Goal: Task Accomplishment & Management: Complete application form

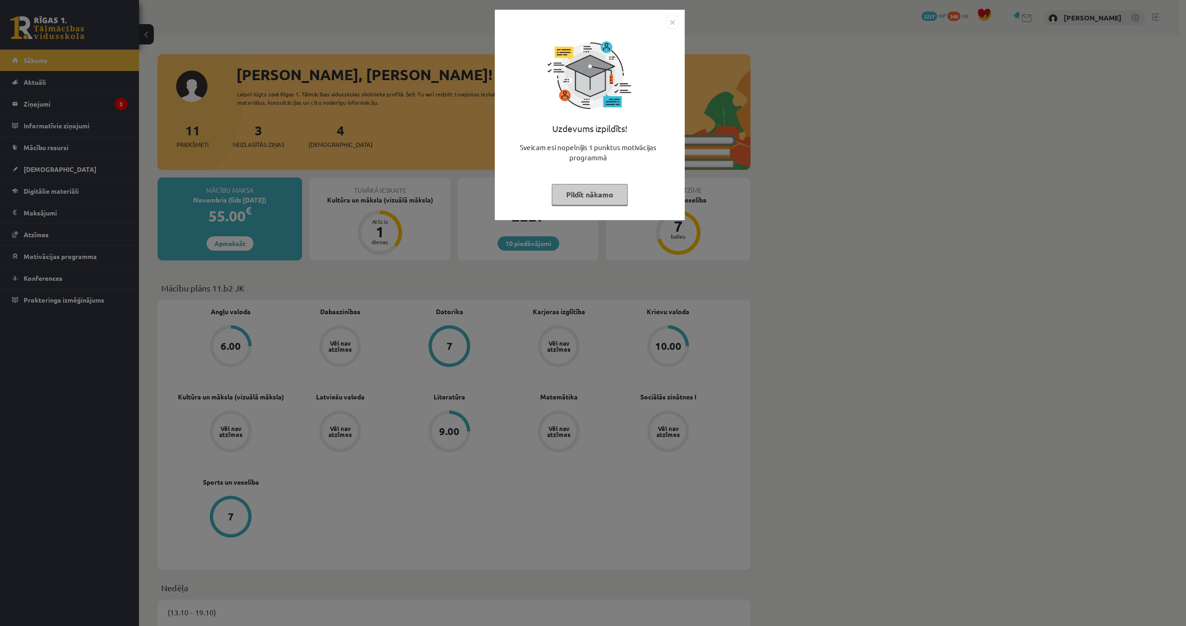
click at [400, 278] on div "Uzdevums izpildīts! Sveicam esi nopelnījis 1 punktus motivācijas programmā Pild…" at bounding box center [593, 313] width 1186 height 626
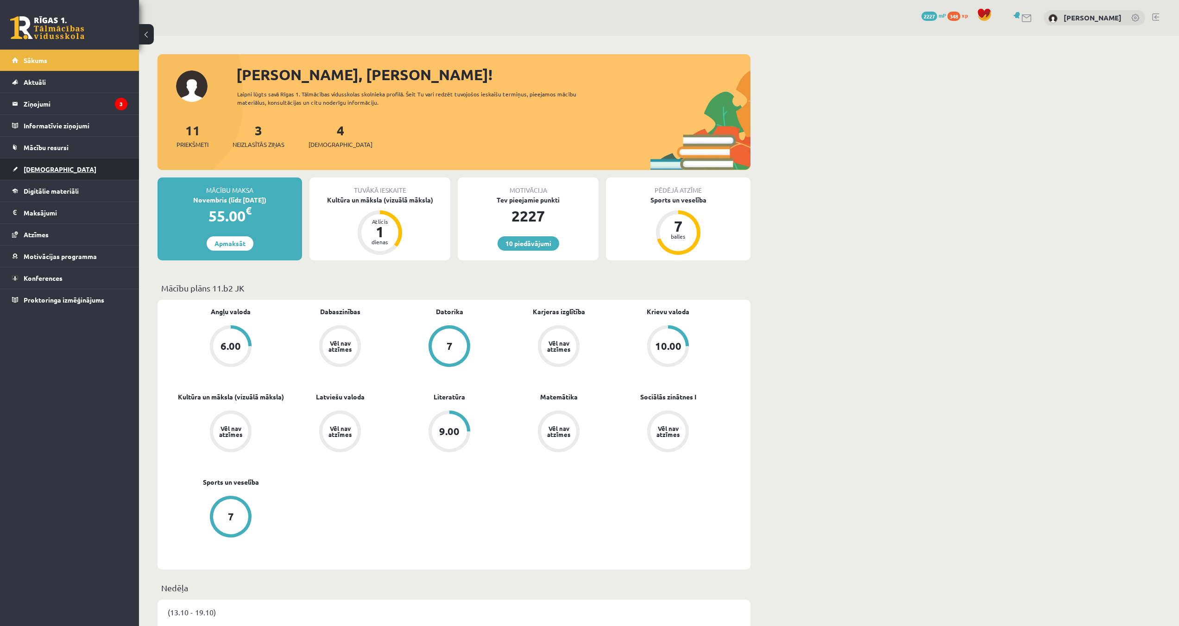
click at [59, 169] on link "[DEMOGRAPHIC_DATA]" at bounding box center [69, 168] width 115 height 21
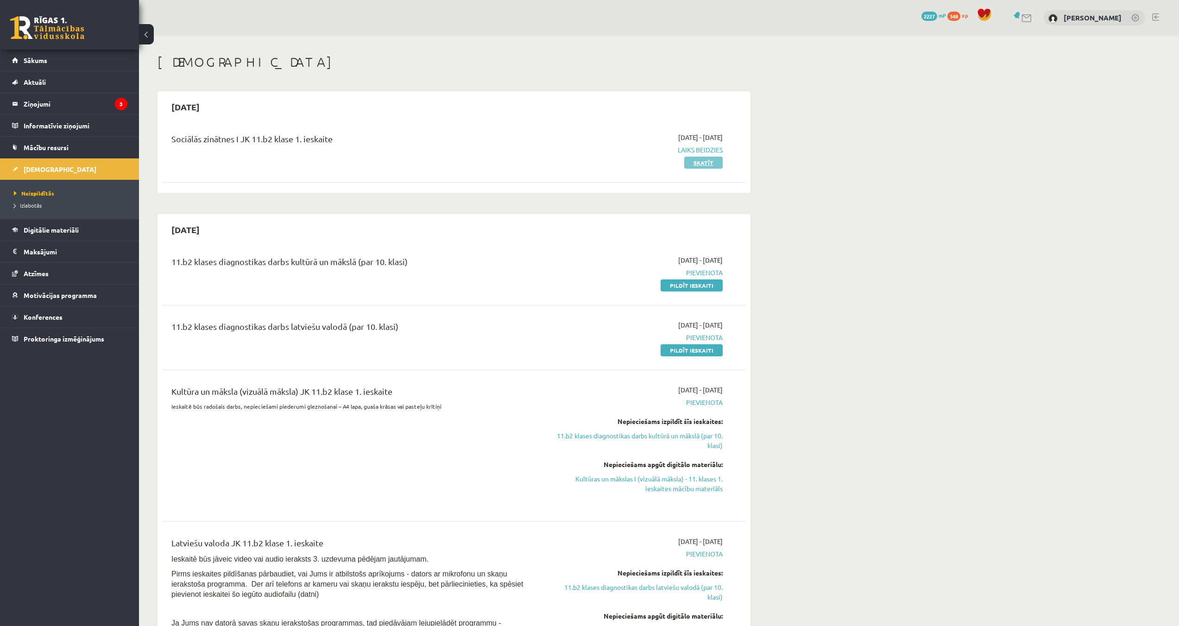
click at [694, 162] on link "Skatīt" at bounding box center [703, 163] width 38 height 12
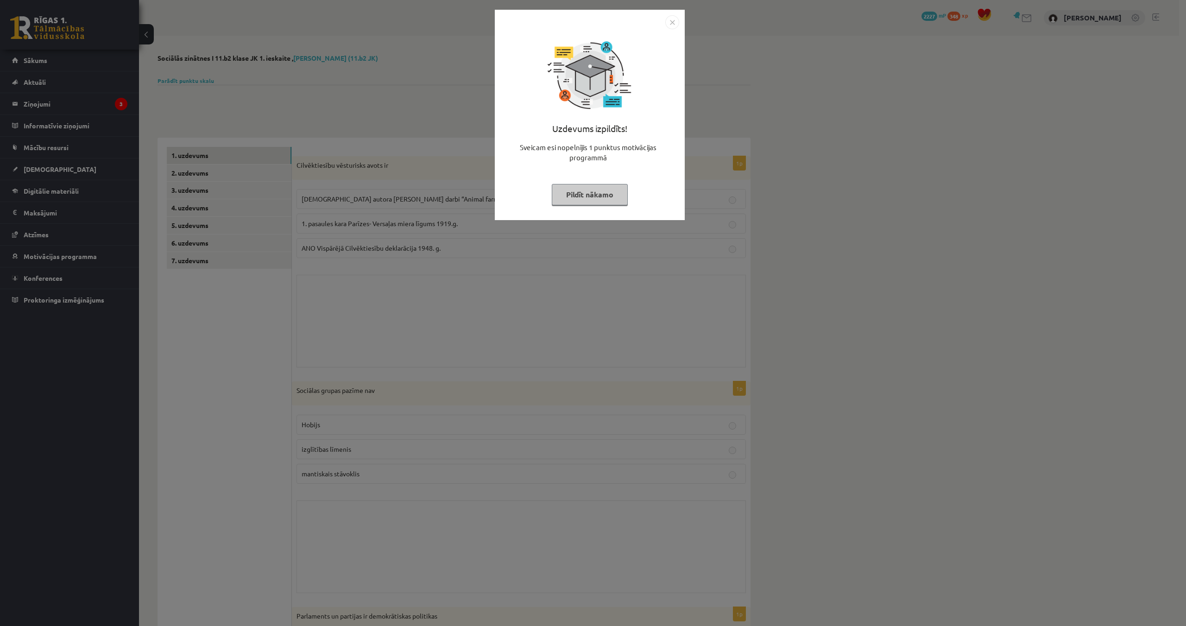
click at [439, 252] on div "Uzdevums izpildīts! Sveicam esi nopelnījis 1 punktus motivācijas programmā Pild…" at bounding box center [593, 313] width 1186 height 626
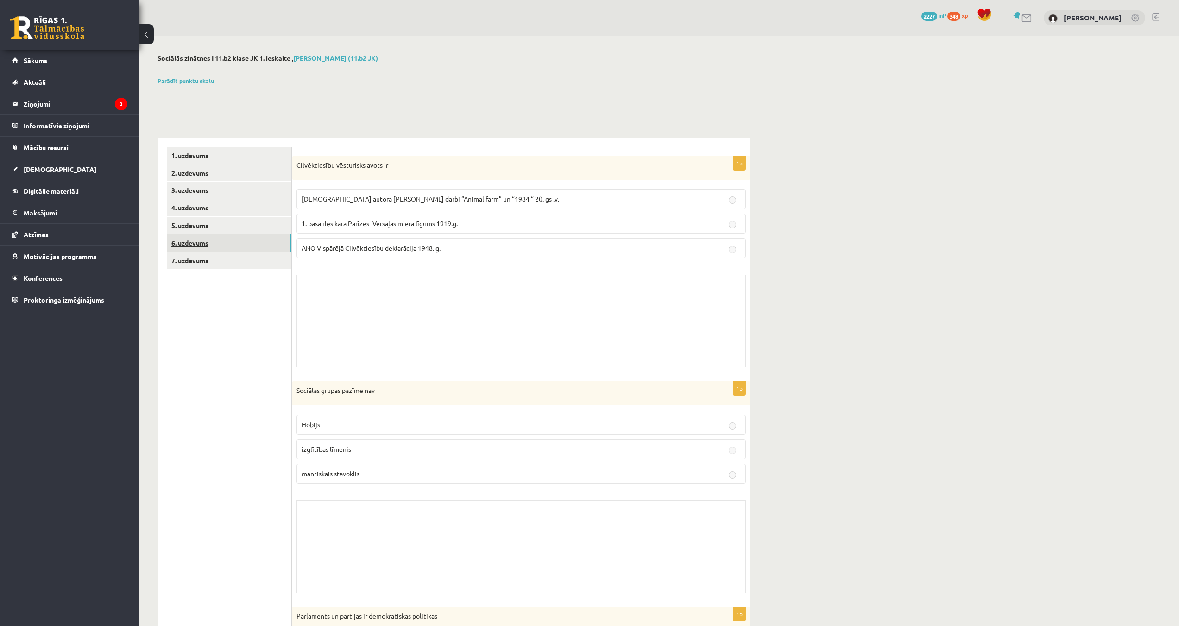
click at [229, 245] on link "6. uzdevums" at bounding box center [229, 242] width 125 height 17
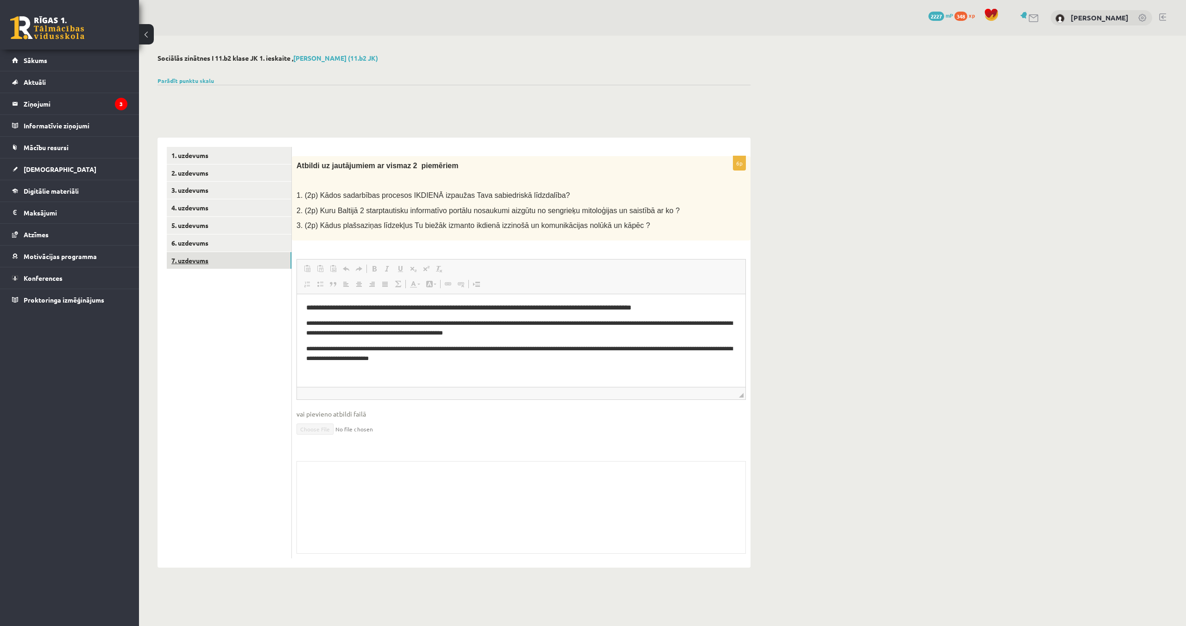
click at [234, 266] on link "7. uzdevums" at bounding box center [229, 260] width 125 height 17
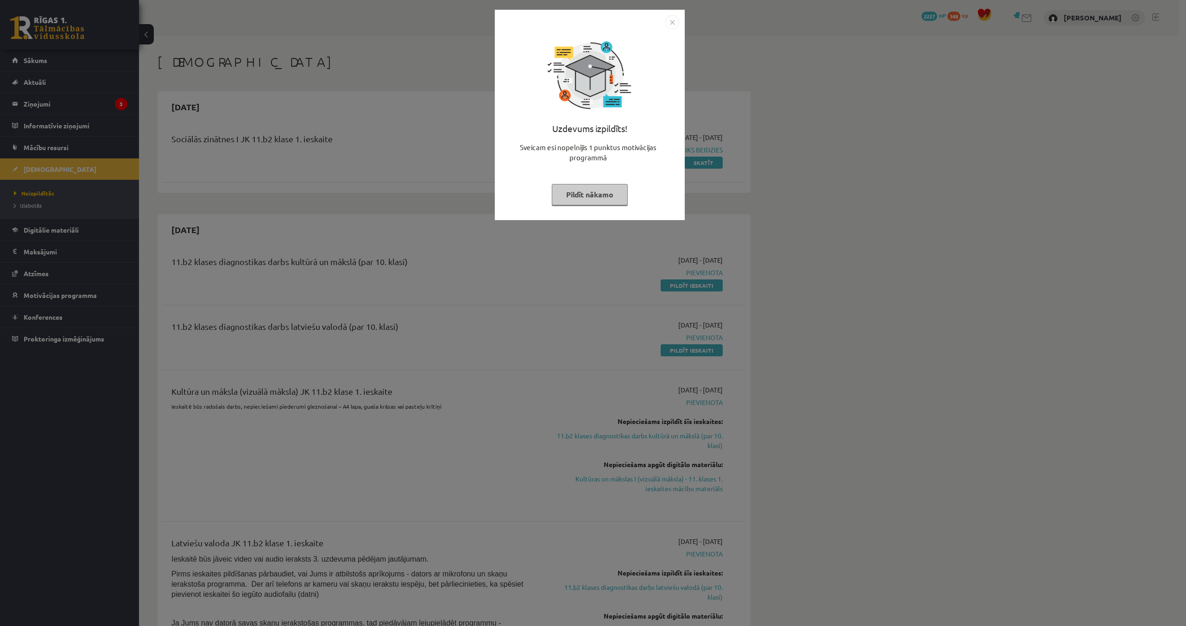
click at [337, 255] on div "Uzdevums izpildīts! Sveicam esi nopelnījis 1 punktus motivācijas programmā Pild…" at bounding box center [593, 313] width 1186 height 626
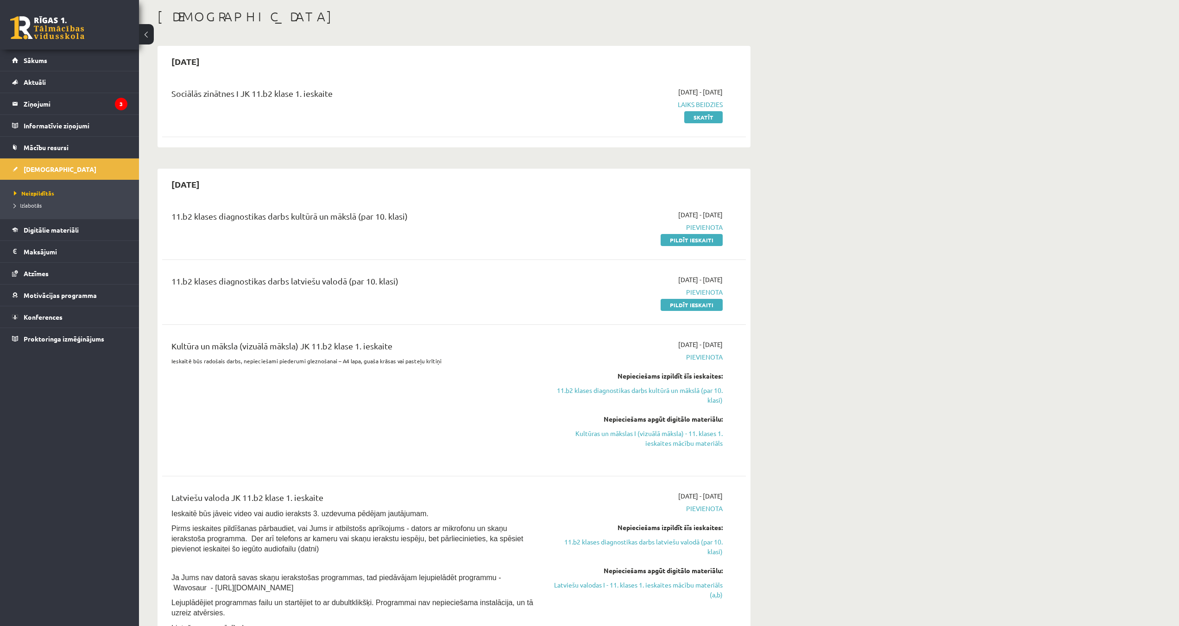
scroll to position [46, 0]
drag, startPoint x: 534, startPoint y: 414, endPoint x: 481, endPoint y: 402, distance: 54.2
drag, startPoint x: 481, startPoint y: 402, endPoint x: 396, endPoint y: 391, distance: 85.5
click at [396, 391] on div "Kultūra un māksla (vizuālā māksla) JK 11.b2 klase 1. ieskaite Ieskaitē būs rado…" at bounding box center [352, 399] width 377 height 121
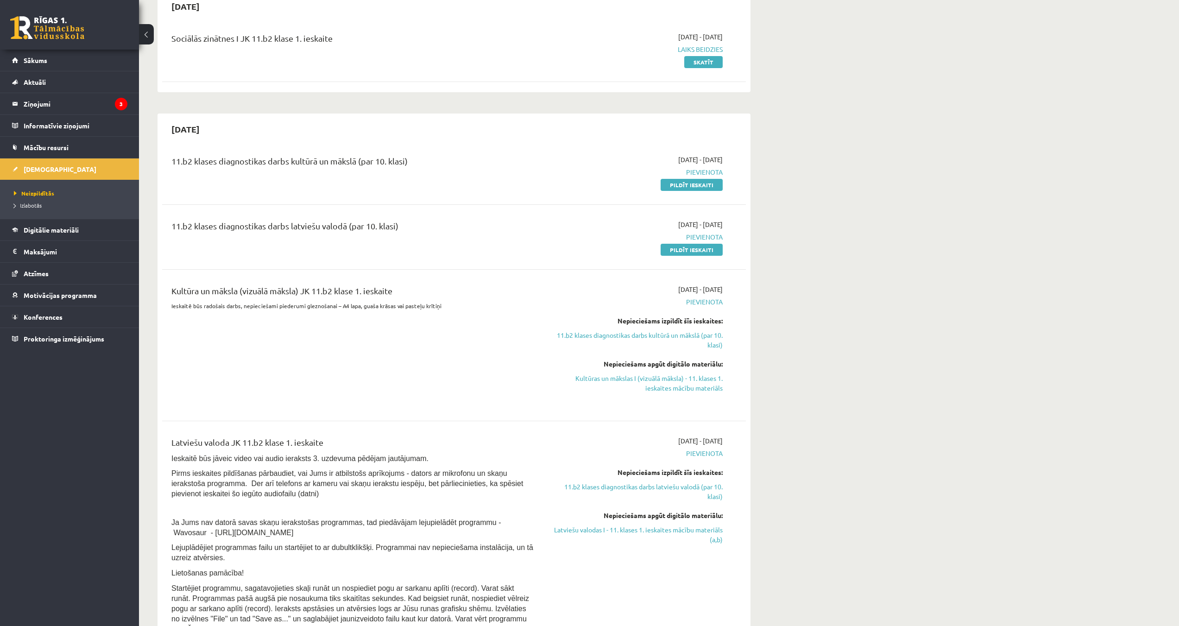
scroll to position [93, 0]
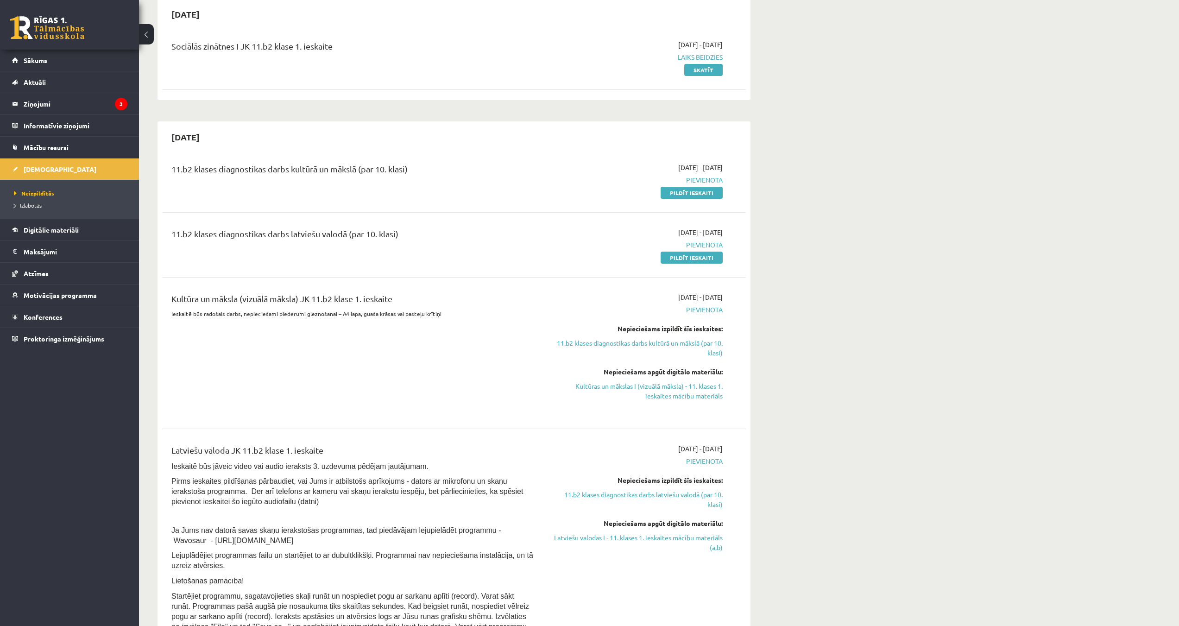
drag, startPoint x: 394, startPoint y: 390, endPoint x: 301, endPoint y: 359, distance: 98.3
click at [301, 358] on div "Kultūra un māksla (vizuālā māksla) JK 11.b2 klase 1. ieskaite Ieskaitē būs rado…" at bounding box center [352, 352] width 377 height 121
click at [340, 365] on div "Kultūra un māksla (vizuālā māksla) JK 11.b2 klase 1. ieskaite Ieskaitē būs rado…" at bounding box center [352, 352] width 377 height 121
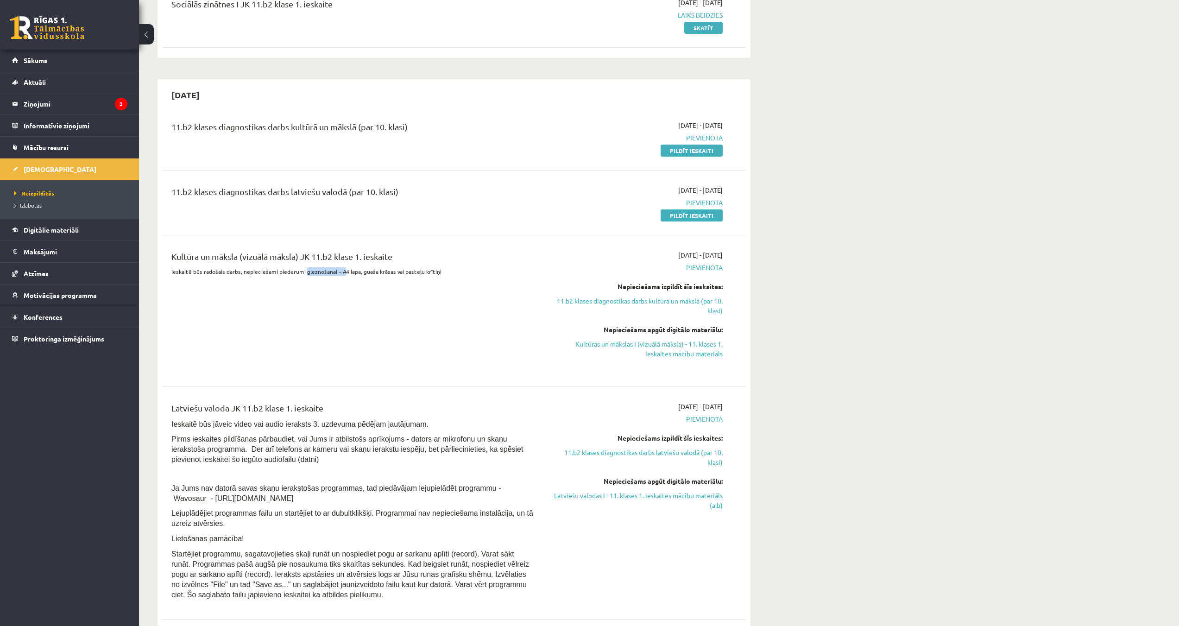
scroll to position [139, 0]
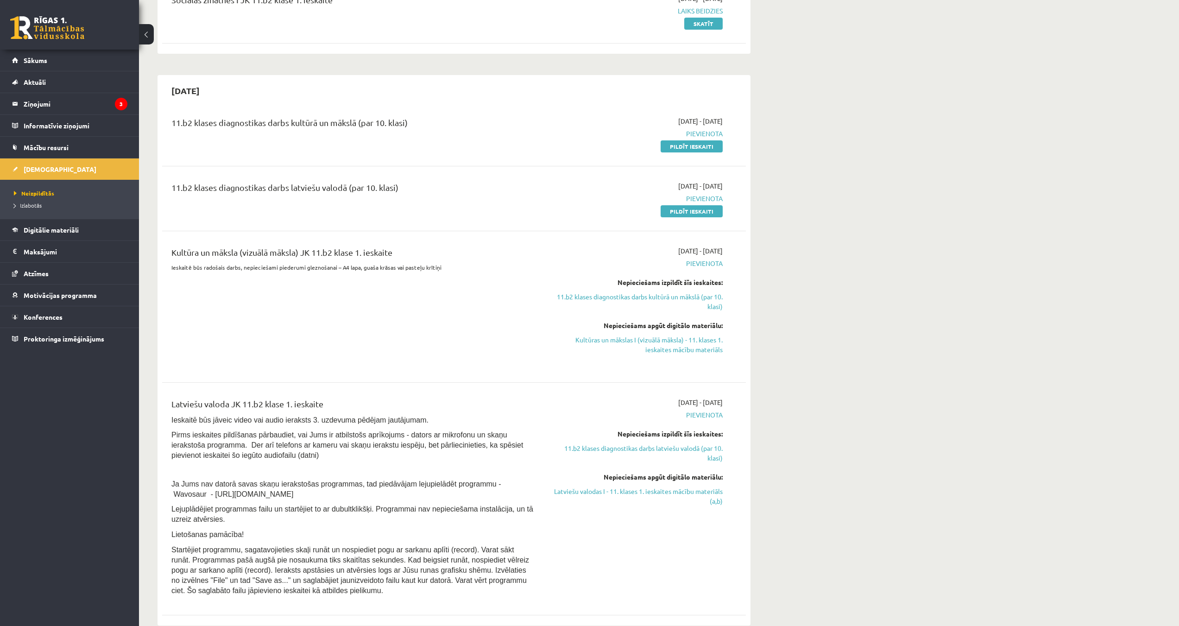
click at [480, 366] on div "Kultūra un māksla (vizuālā māksla) JK 11.b2 klase 1. ieskaite Ieskaitē būs rado…" at bounding box center [352, 306] width 377 height 121
drag, startPoint x: 713, startPoint y: 145, endPoint x: 631, endPoint y: 47, distance: 127.9
click at [713, 145] on link "Pildīt ieskaiti" at bounding box center [692, 146] width 62 height 12
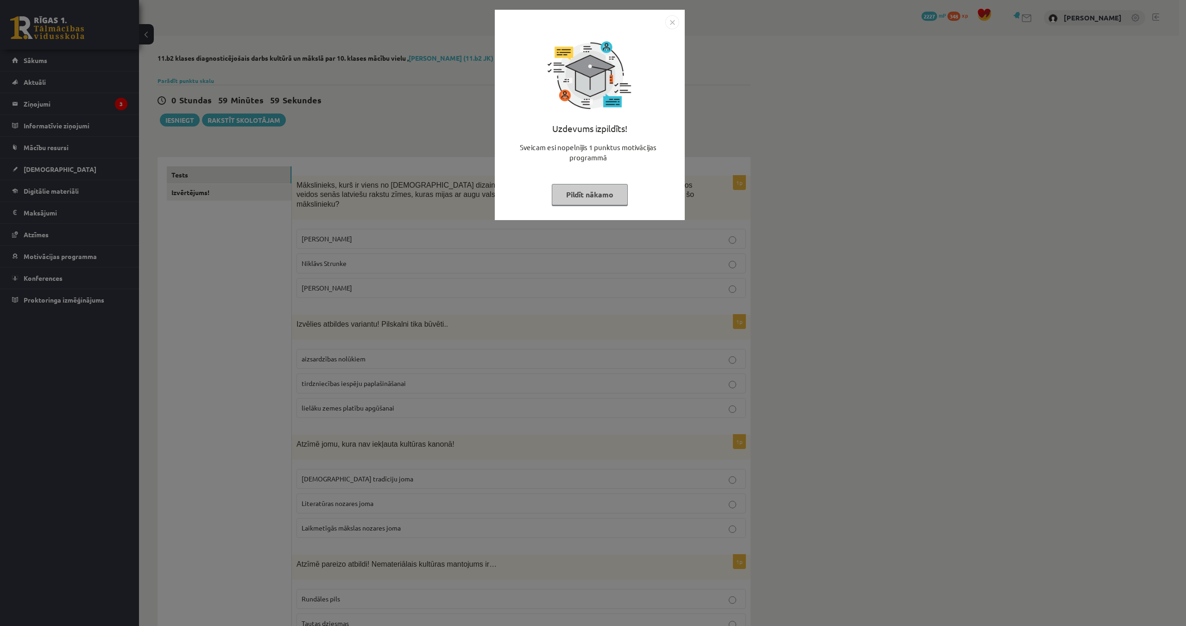
click at [396, 146] on div "Uzdevums izpildīts! Sveicam esi nopelnījis 1 punktus motivācijas programmā Pild…" at bounding box center [593, 313] width 1186 height 626
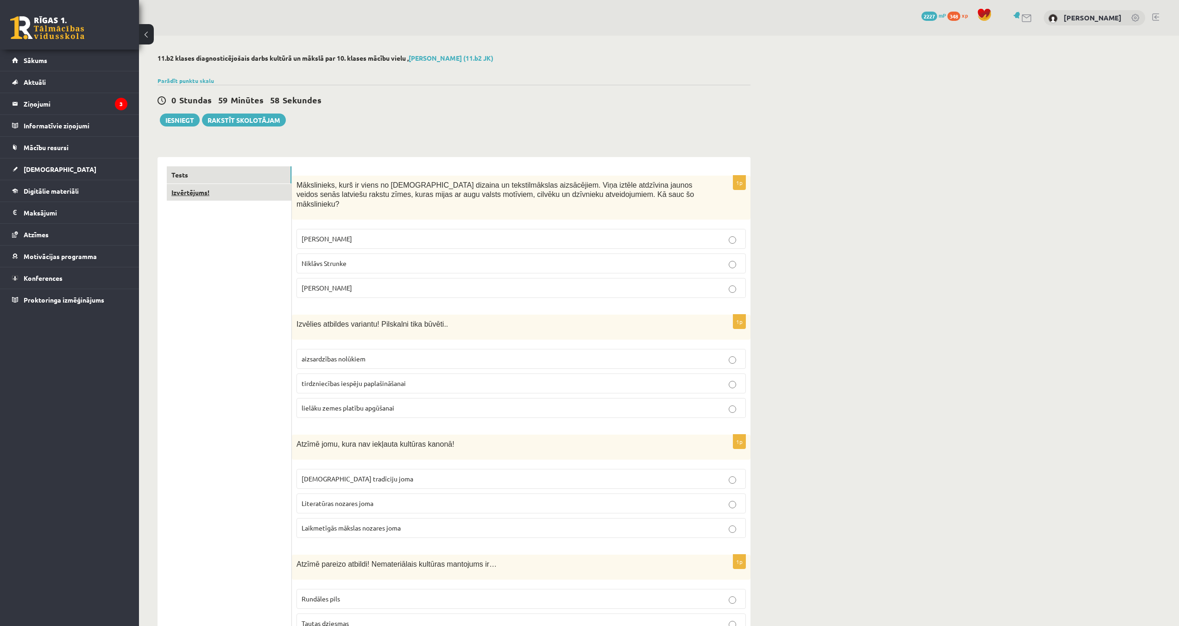
click at [216, 191] on link "Izvērtējums!" at bounding box center [229, 192] width 125 height 17
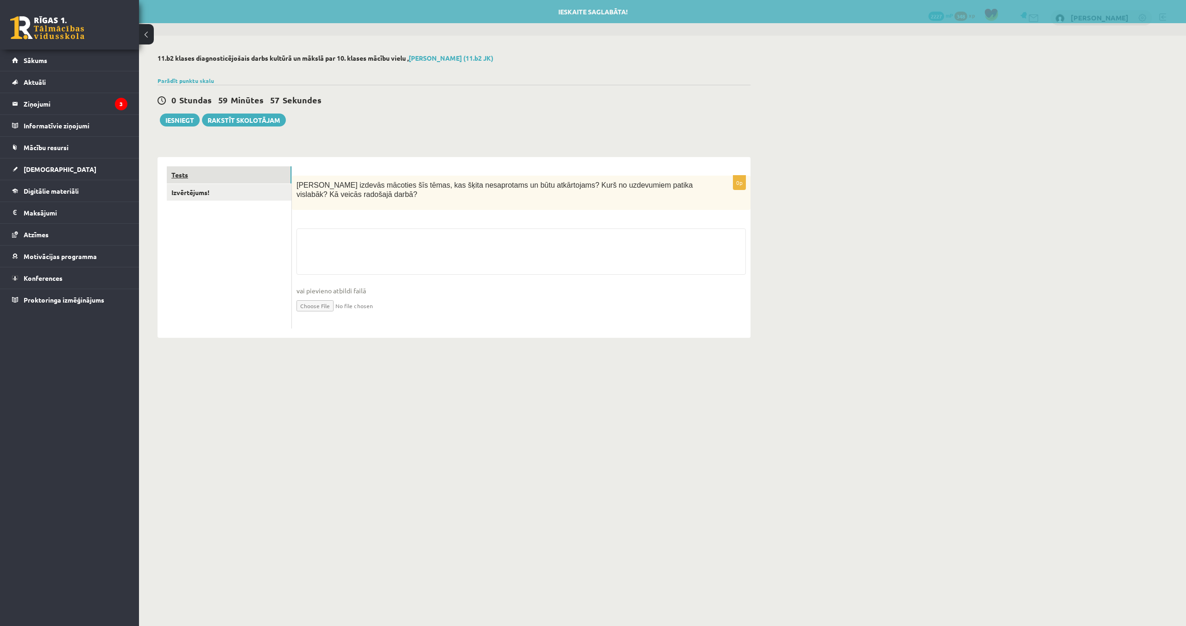
click at [224, 179] on link "Tests" at bounding box center [229, 174] width 125 height 17
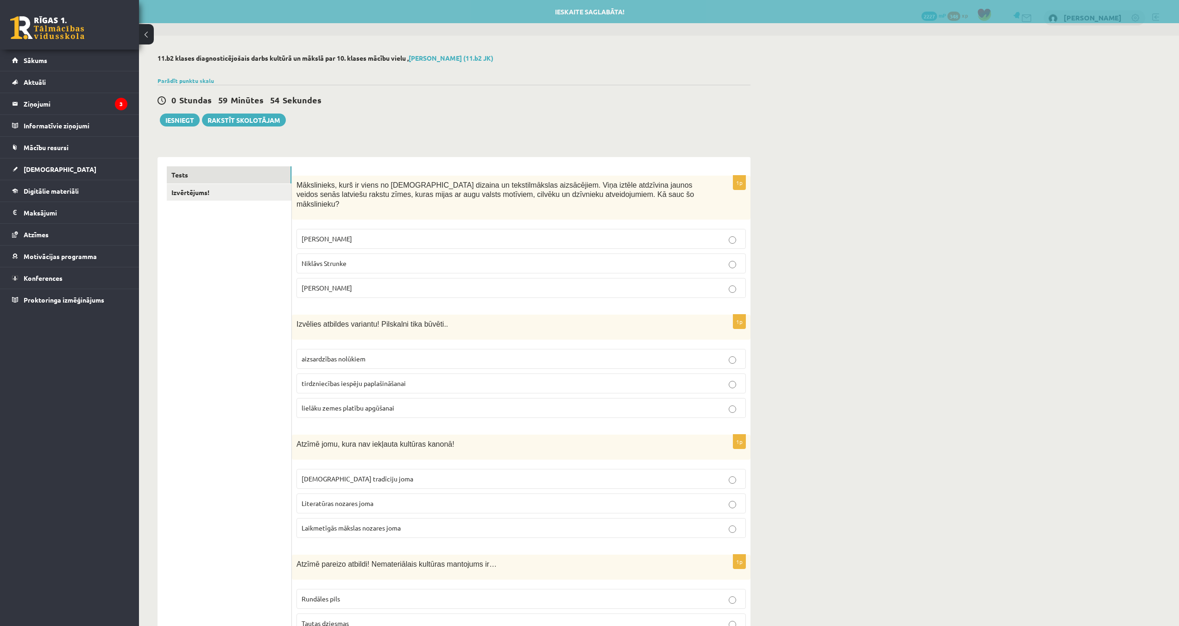
drag, startPoint x: 298, startPoint y: 185, endPoint x: 623, endPoint y: 284, distance: 339.5
click at [623, 284] on div "1p Mākslinieks, kurš ir viens no latviešu dizaina un tekstilmākslas aizsācējiem…" at bounding box center [521, 241] width 459 height 130
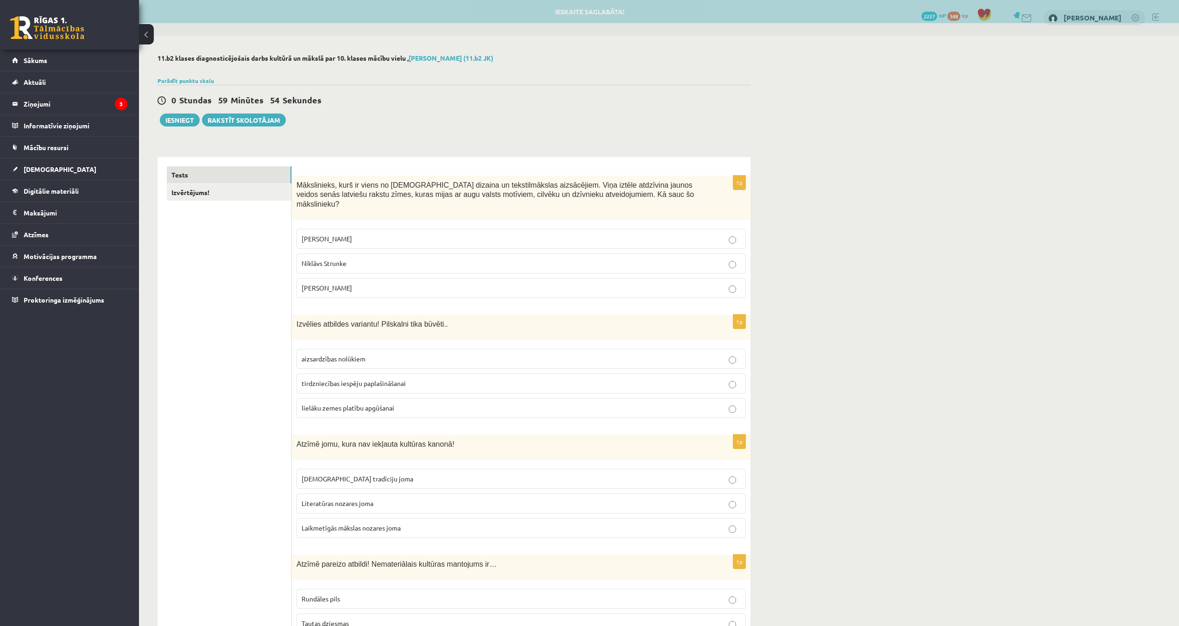
copy div "Mākslinieks, kurš ir viens no latviešu dizaina un tekstilmākslas aizsācējiem. V…"
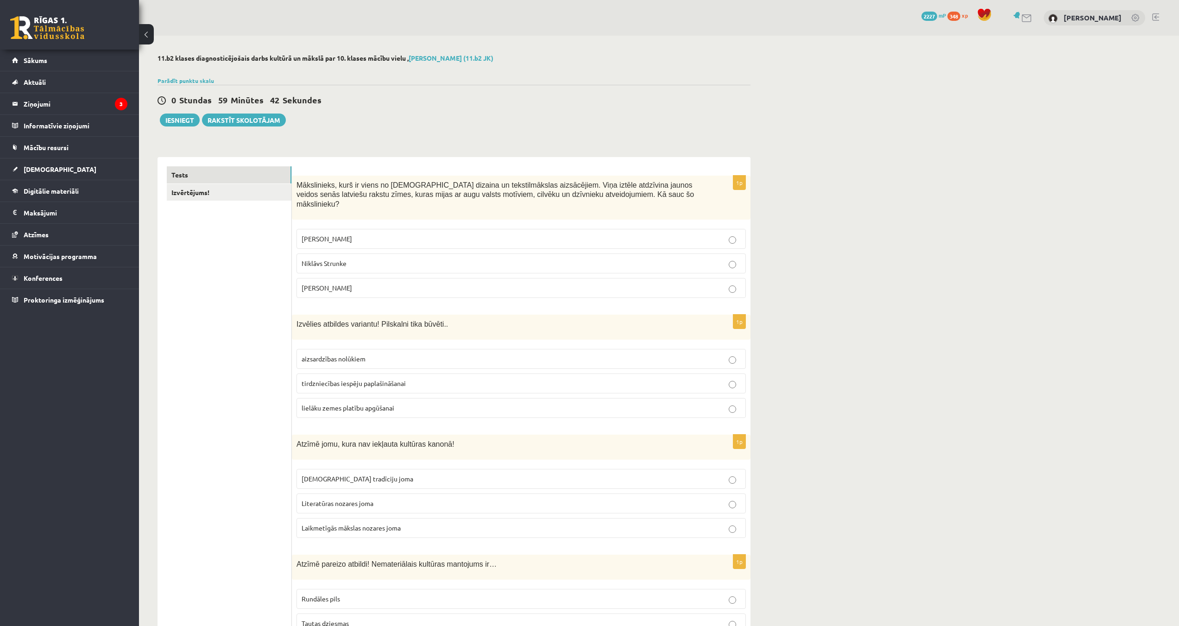
click at [392, 234] on p "Ansis Cīrulis" at bounding box center [521, 239] width 439 height 10
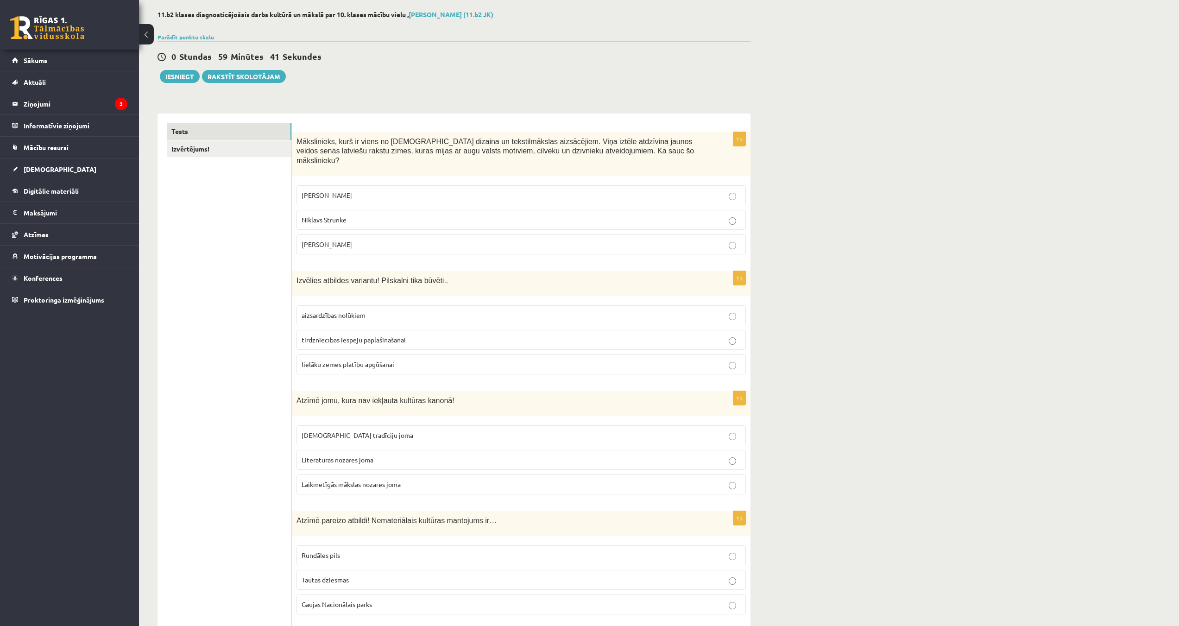
scroll to position [46, 0]
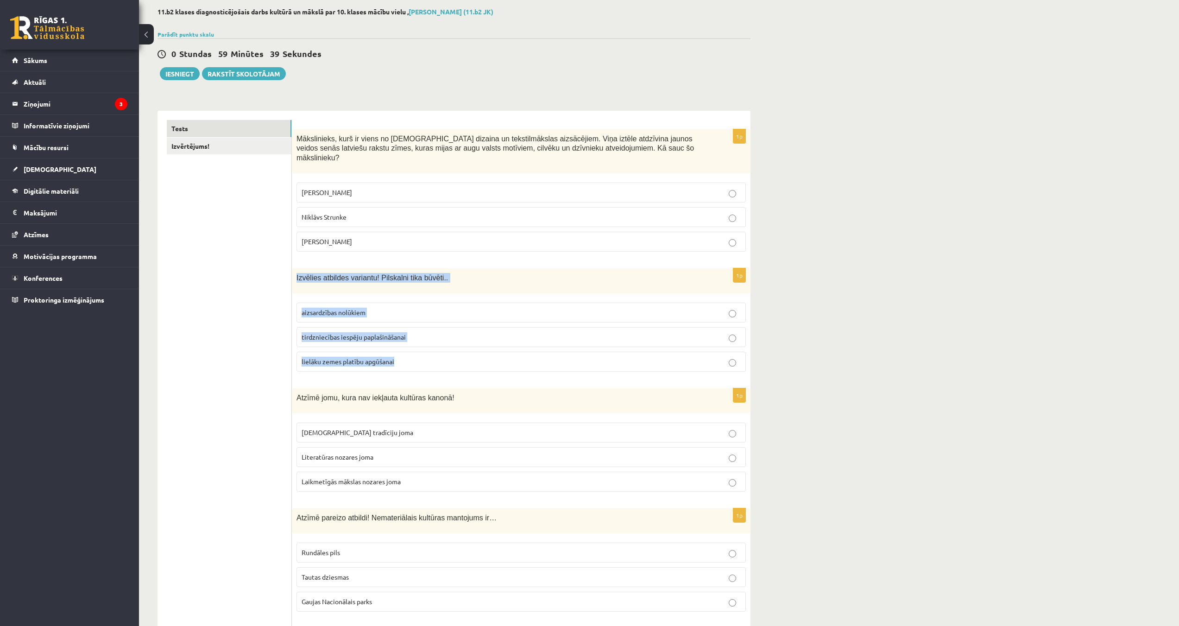
drag, startPoint x: 294, startPoint y: 266, endPoint x: 484, endPoint y: 357, distance: 210.7
click at [484, 357] on div "1p Izvēlies atbildes variantu! Pilskalni tika būvēti.. aizsardzības nolūkiem ti…" at bounding box center [521, 323] width 459 height 111
copy div "Izvēlies atbildes variantu! Pilskalni tika būvēti.. aizsardzības nolūkiem tirdz…"
click at [395, 308] on p "aizsardzības nolūkiem" at bounding box center [521, 313] width 439 height 10
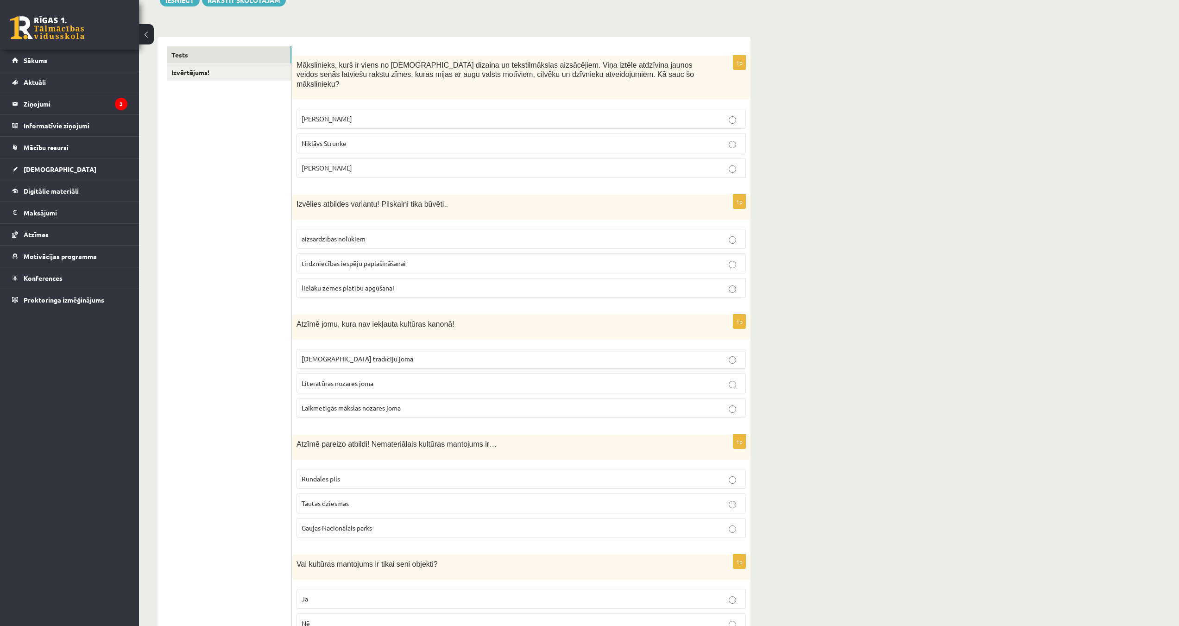
scroll to position [185, 0]
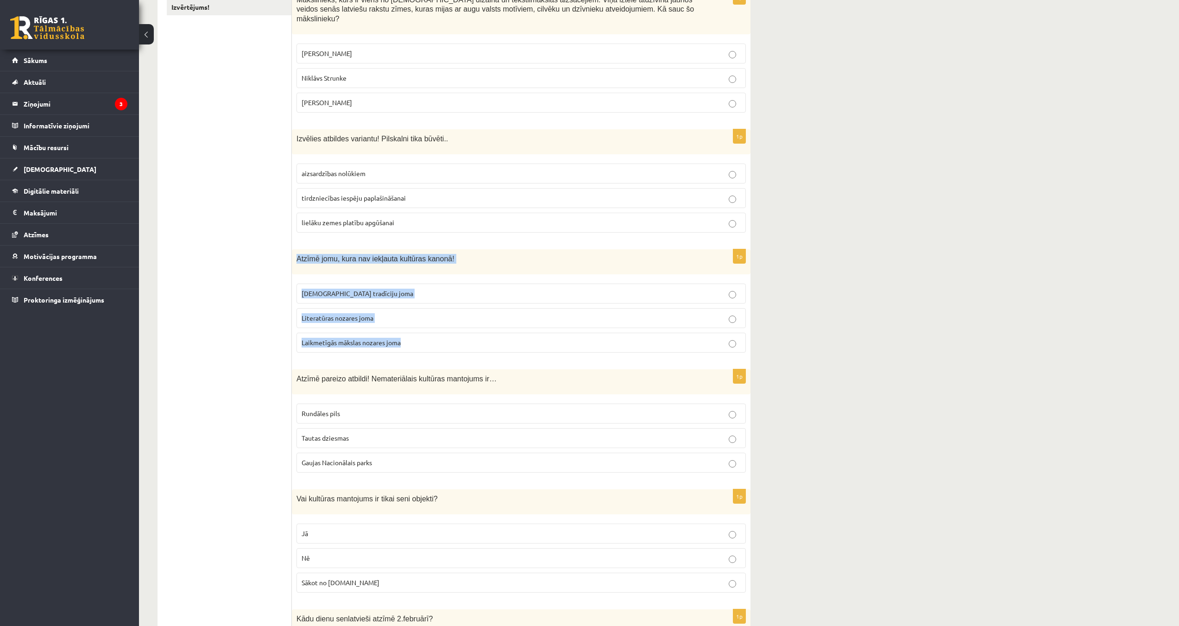
drag, startPoint x: 296, startPoint y: 249, endPoint x: 492, endPoint y: 340, distance: 215.9
click at [492, 340] on div "1p Atzīmē jomu, kura nav iekļauta kultūras kanonā! Tautas tradīciju joma Litera…" at bounding box center [521, 304] width 459 height 111
copy div "Atzīmē jomu, kura nav iekļauta kultūras kanonā! Tautas tradīciju joma Literatūr…"
click at [496, 254] on p "Atzīmē jomu, kura nav iekļauta kultūras kanonā!" at bounding box center [497, 259] width 403 height 10
click at [395, 255] on span "Atzīmē jomu, kura nav iekļauta kultūras kanonā!" at bounding box center [375, 259] width 158 height 8
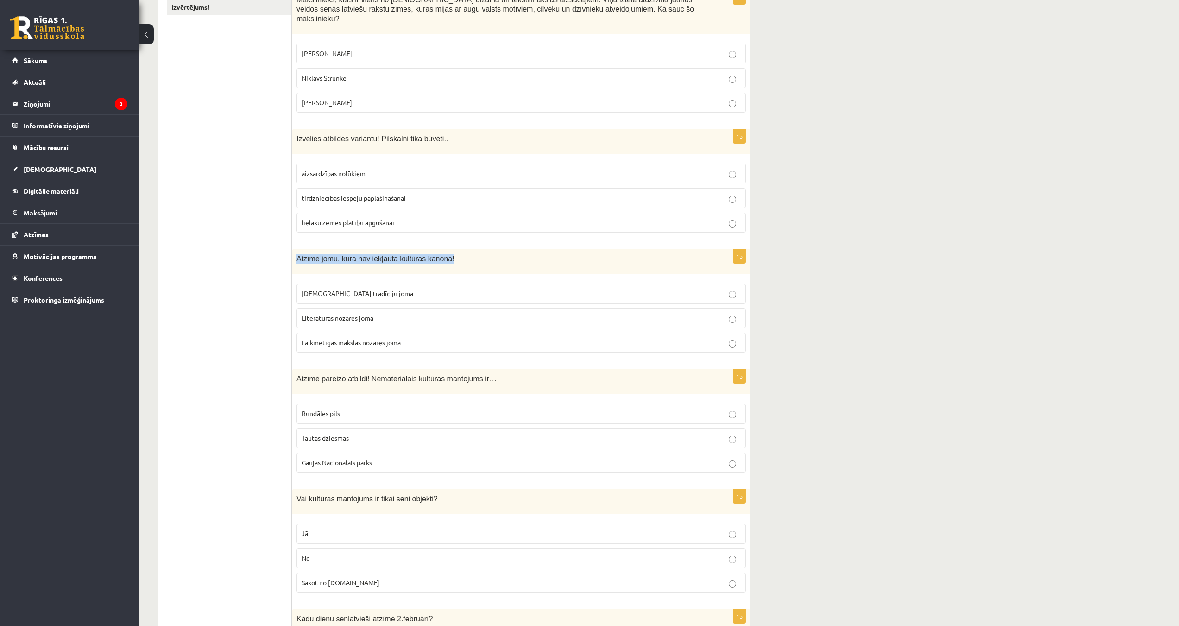
drag, startPoint x: 296, startPoint y: 247, endPoint x: 447, endPoint y: 253, distance: 150.2
click at [444, 254] on p "Atzīmē jomu, kura nav iekļauta kultūras kanonā!" at bounding box center [497, 259] width 403 height 10
click at [459, 254] on p "Atzīmē jomu, kura nav iekļauta kultūras kanonā!" at bounding box center [497, 259] width 403 height 10
click at [334, 338] on span "Laikmetīgās mākslas nozares joma" at bounding box center [351, 342] width 99 height 8
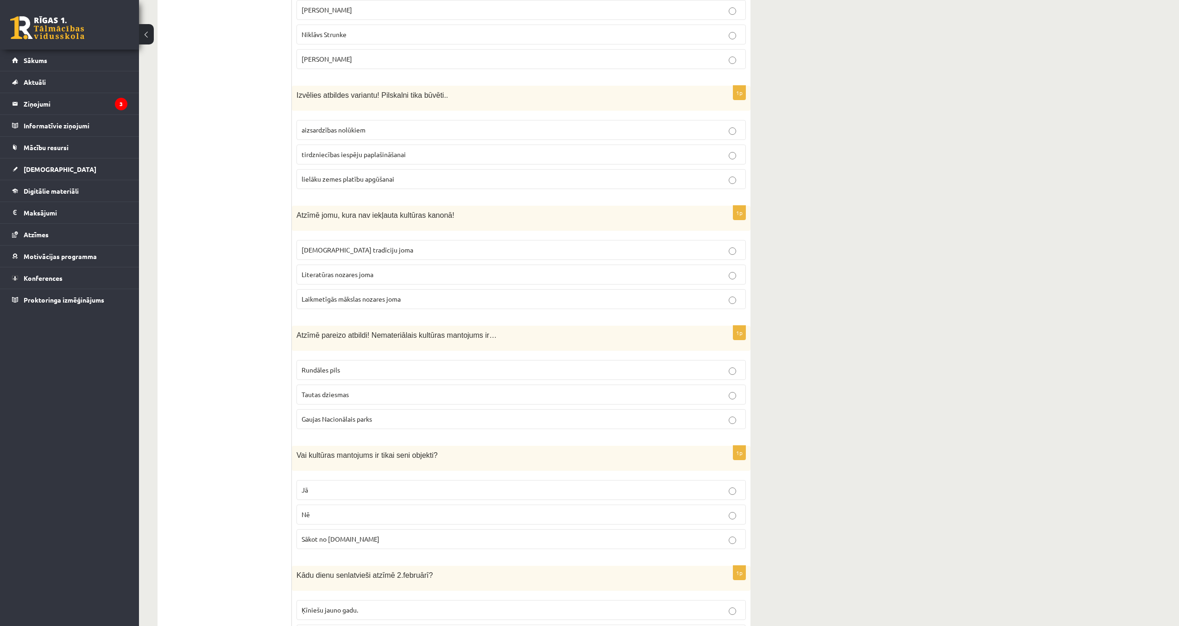
scroll to position [232, 0]
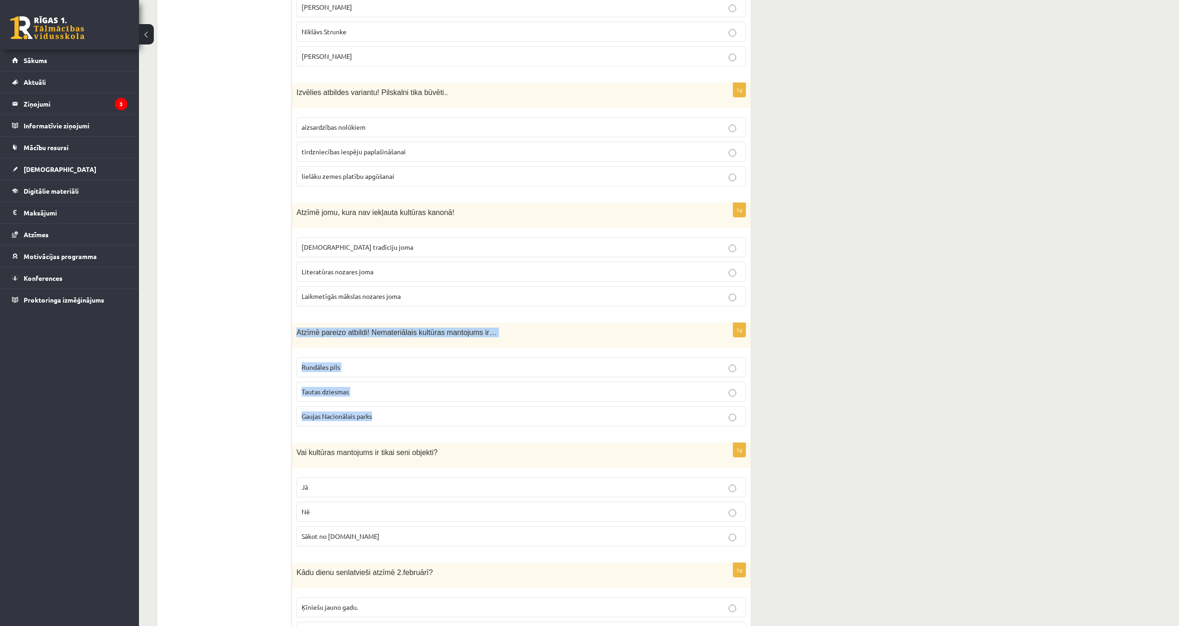
drag, startPoint x: 296, startPoint y: 322, endPoint x: 483, endPoint y: 408, distance: 205.4
click at [483, 408] on div "1p Atzīmē pareizo atbildi! Nemateriālais kultūras mantojums ir… Rundāles pils T…" at bounding box center [521, 378] width 459 height 111
click at [454, 341] on div "1p Atzīmē pareizo atbildi! Nemateriālais kultūras mantojums ir… Rundāles pils T…" at bounding box center [521, 378] width 459 height 111
click at [371, 387] on p "Tautas dziesmas" at bounding box center [521, 392] width 439 height 10
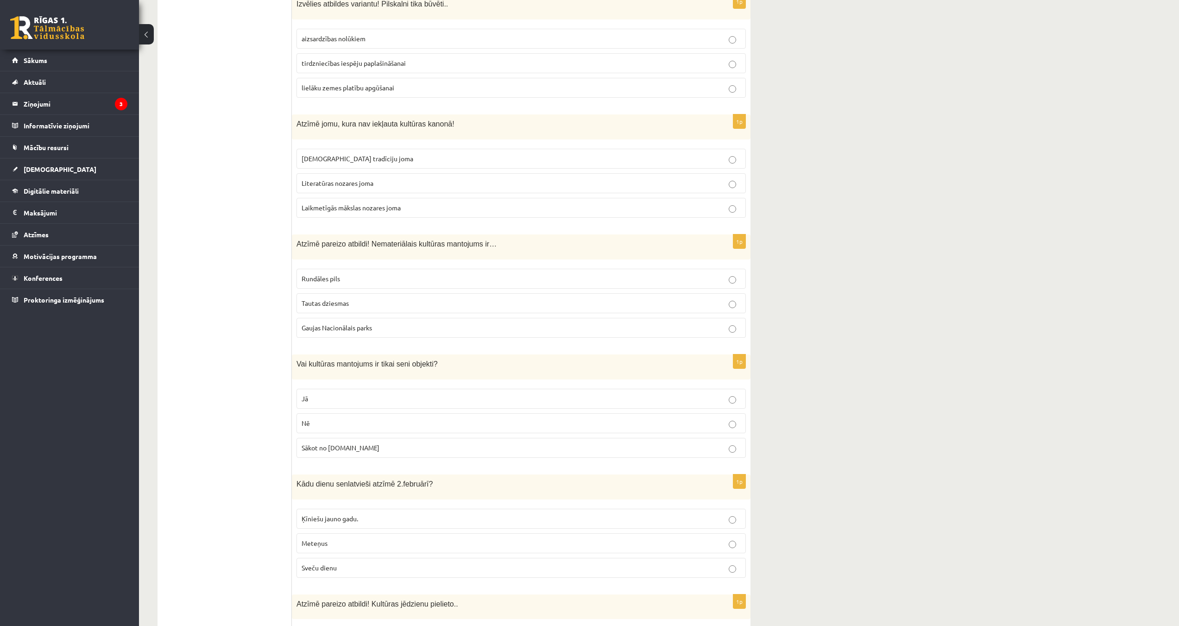
scroll to position [324, 0]
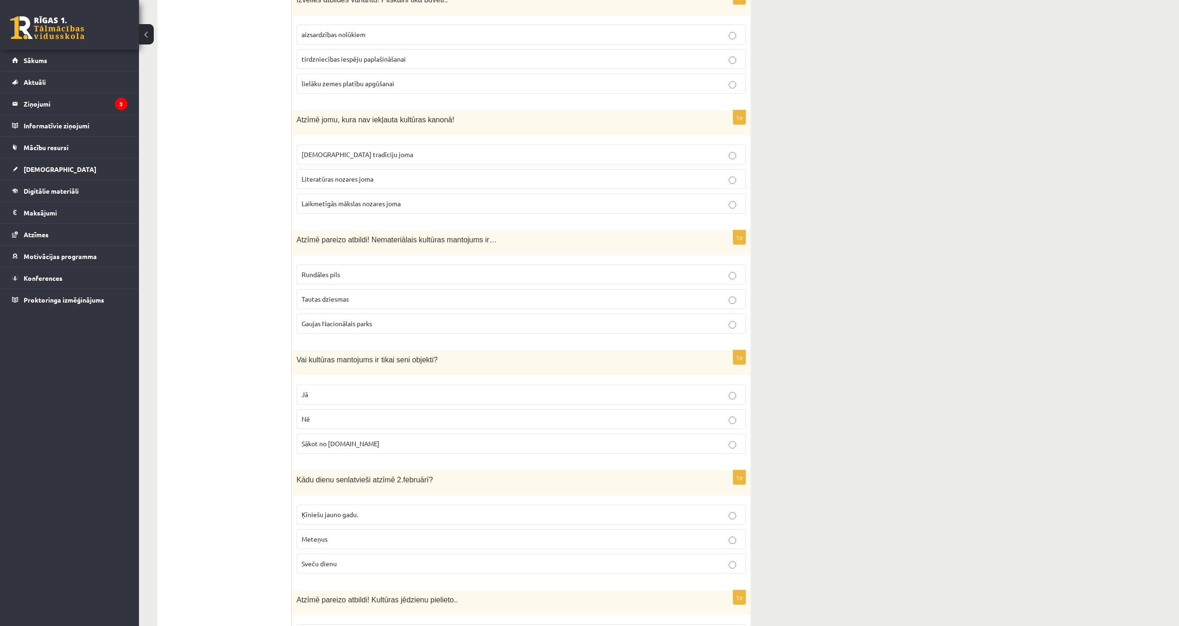
click at [327, 414] on p "Nē" at bounding box center [521, 419] width 439 height 10
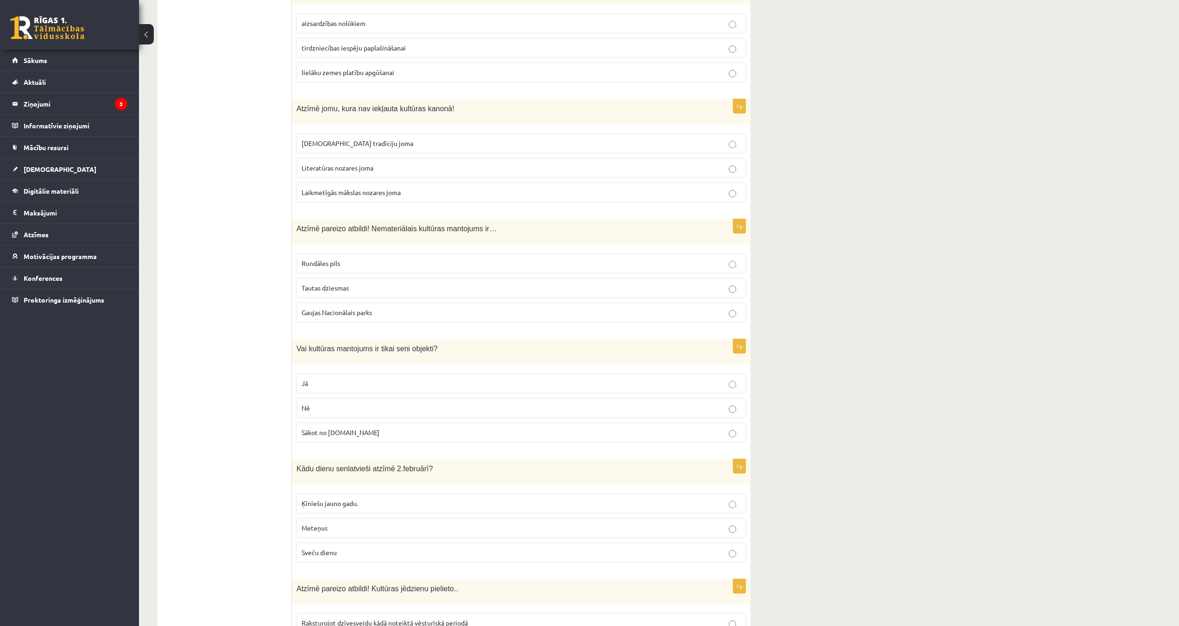
scroll to position [371, 0]
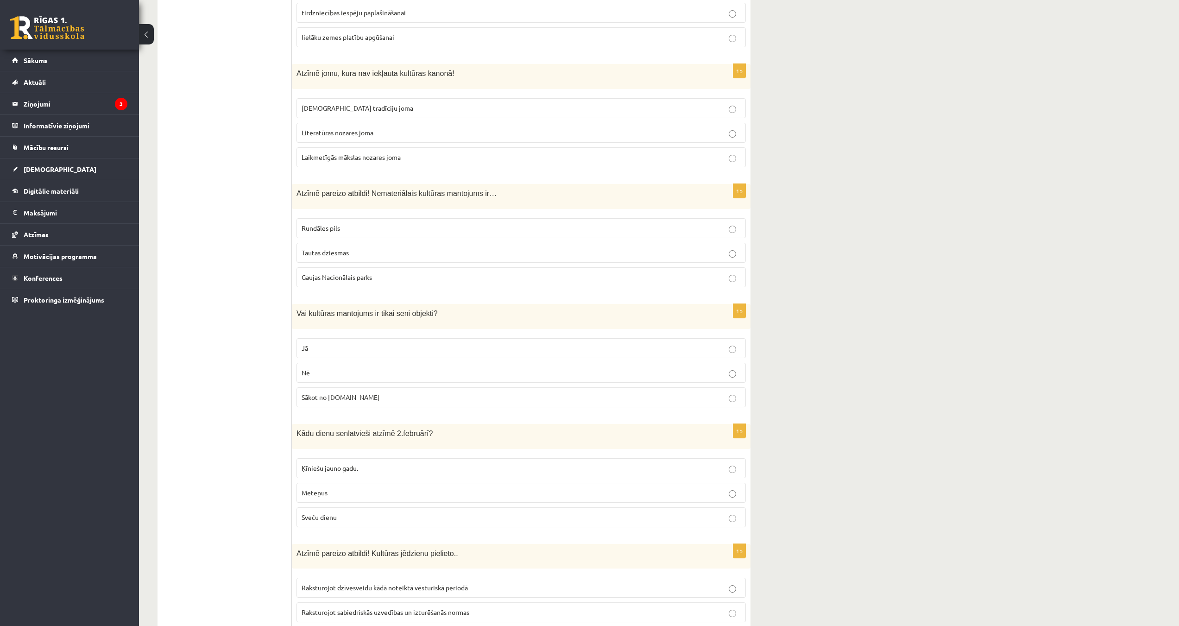
drag, startPoint x: 352, startPoint y: 384, endPoint x: 260, endPoint y: 397, distance: 93.1
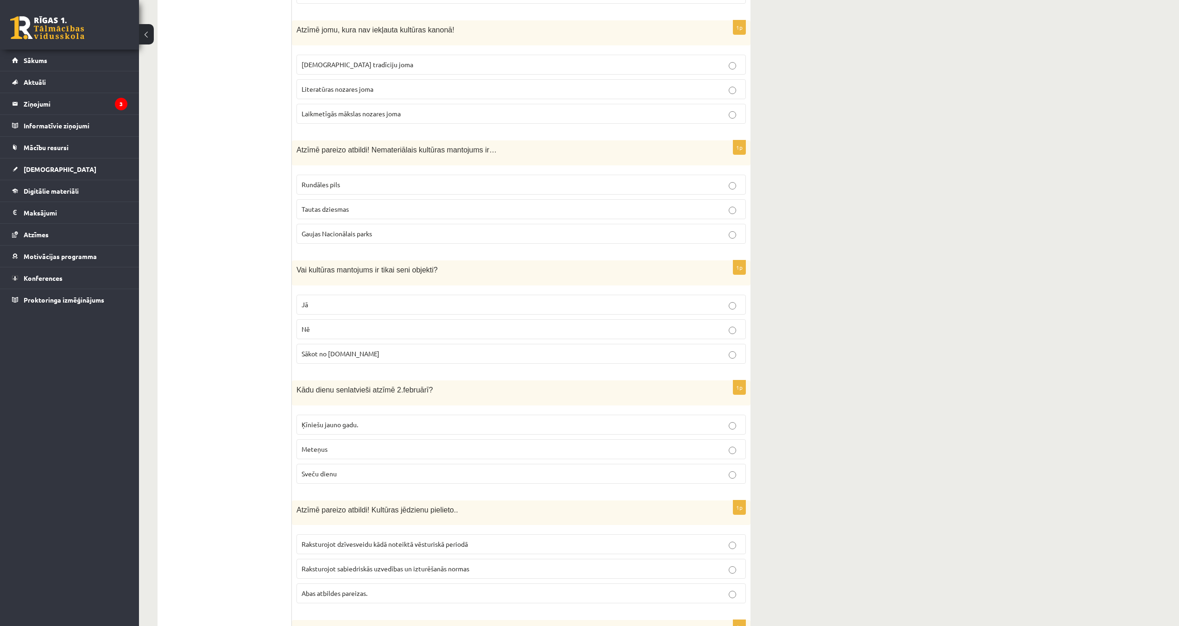
scroll to position [417, 0]
click at [331, 466] on span "Sveču dienu" at bounding box center [319, 470] width 35 height 8
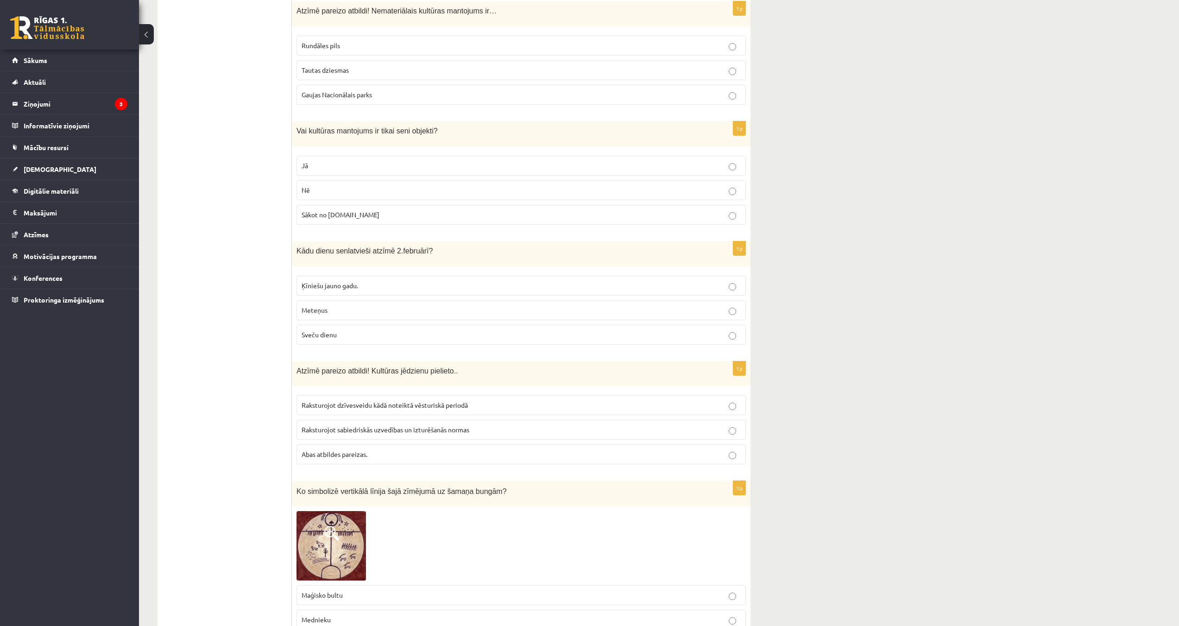
scroll to position [556, 0]
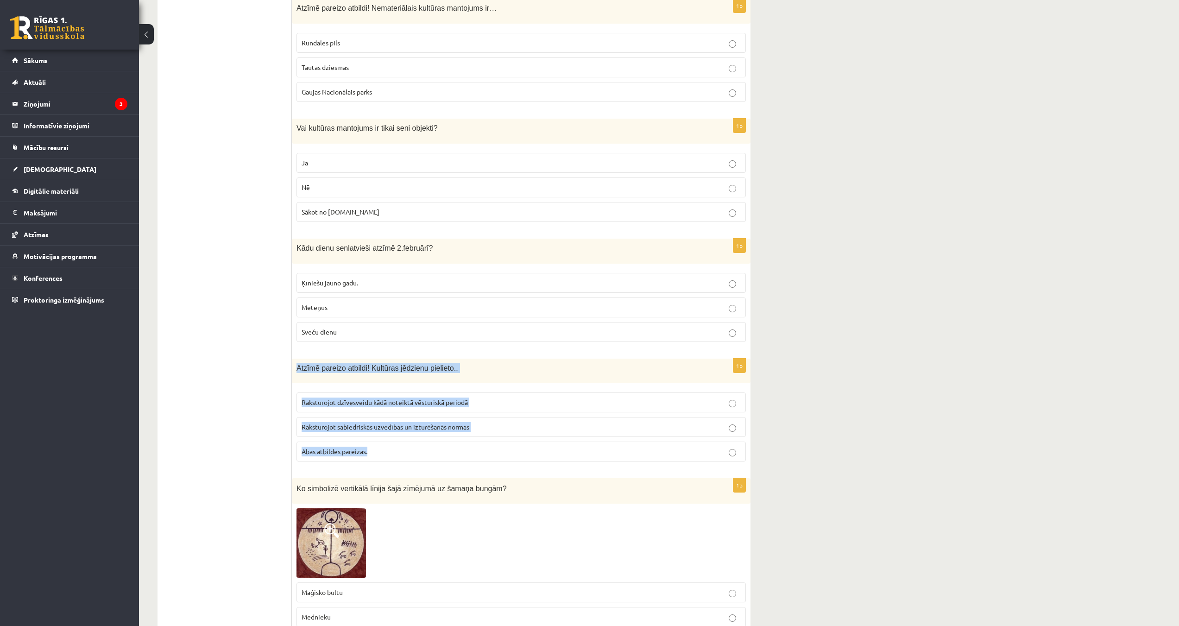
drag, startPoint x: 296, startPoint y: 357, endPoint x: 484, endPoint y: 449, distance: 209.4
click at [484, 449] on div "1p Atzīmē pareizo atbildi! Kultūras jēdzienu pielieto.. Raksturojot dzīvesveidu…" at bounding box center [521, 414] width 459 height 111
copy div "Atzīmē pareizo atbildi! Kultūras jēdzienu pielieto.. Raksturojot dzīvesveidu kā…"
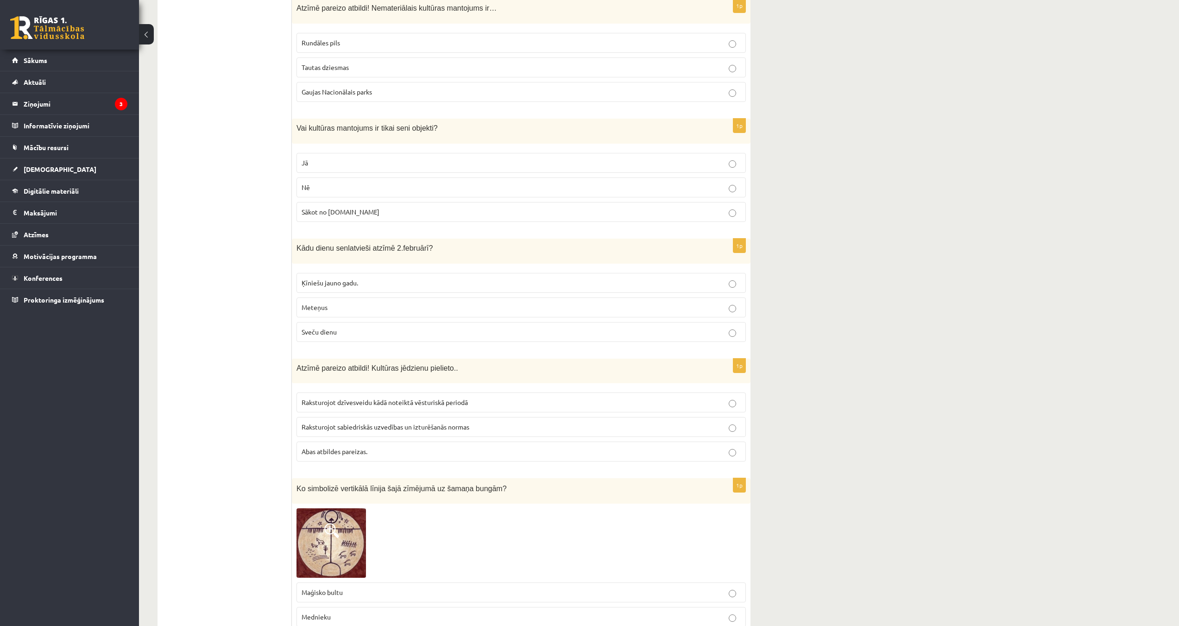
click at [326, 452] on label "Abas atbildes pareizas." at bounding box center [520, 451] width 449 height 20
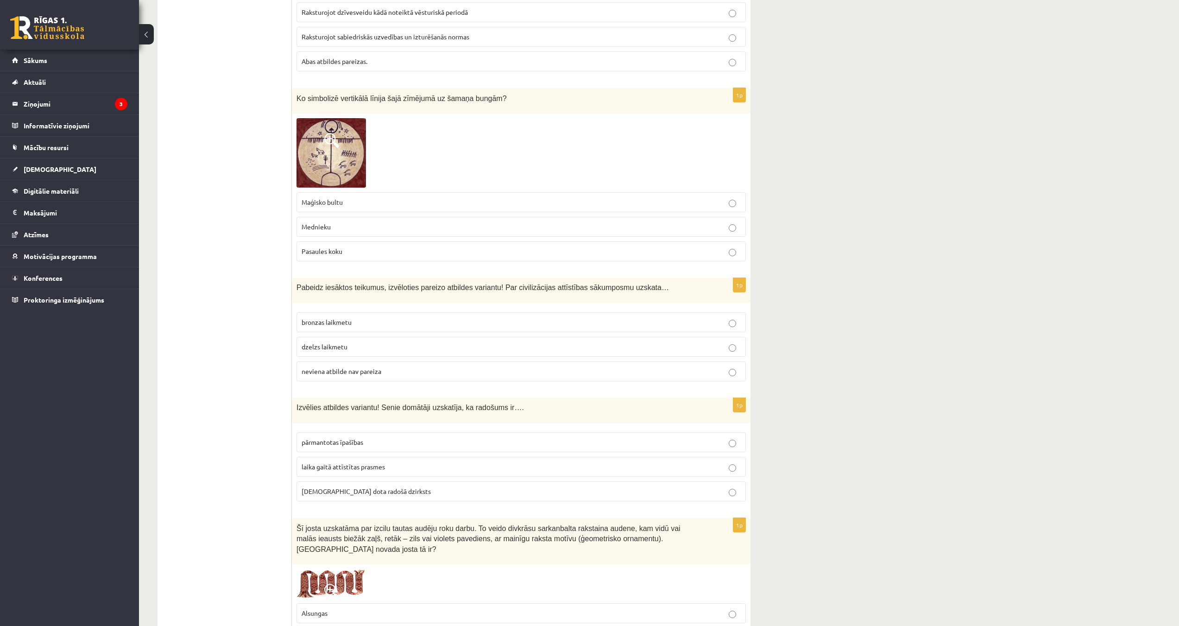
scroll to position [926, 0]
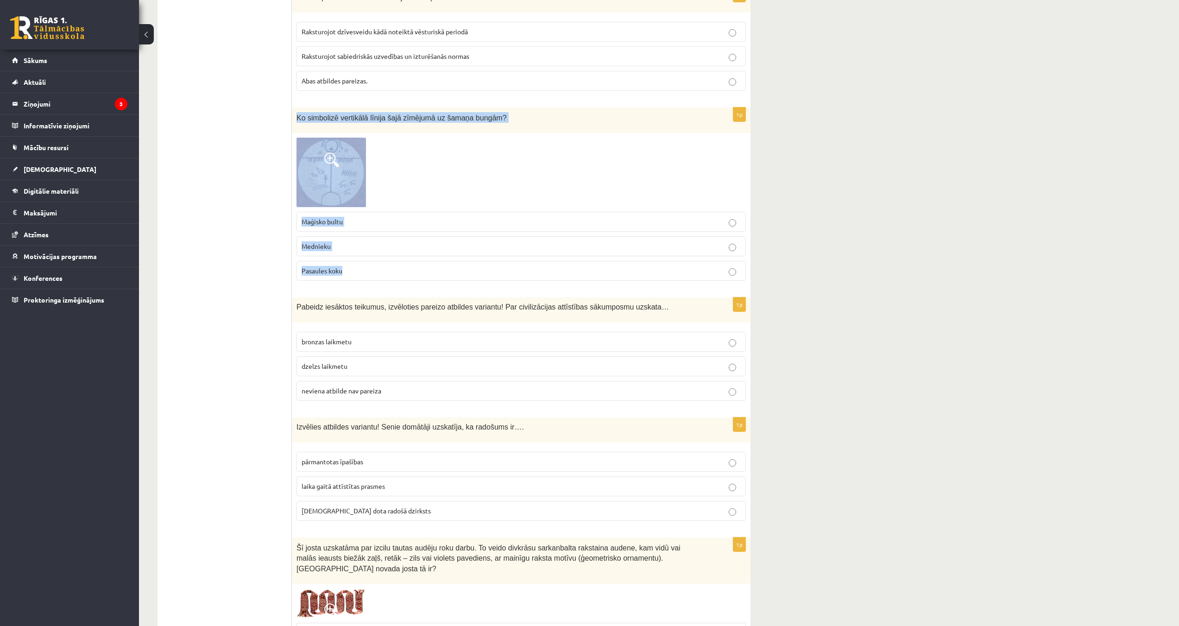
drag, startPoint x: 297, startPoint y: 109, endPoint x: 491, endPoint y: 268, distance: 250.5
click at [491, 268] on div "1p Ko simbolizē vertikālā līnija šajā zīmējumā uz šamaņa bungām? Maģisko bultu …" at bounding box center [521, 197] width 459 height 181
copy div "Ko simbolizē vertikālā līnija šajā zīmējumā uz šamaņa bungām? Maģisko bultu Med…"
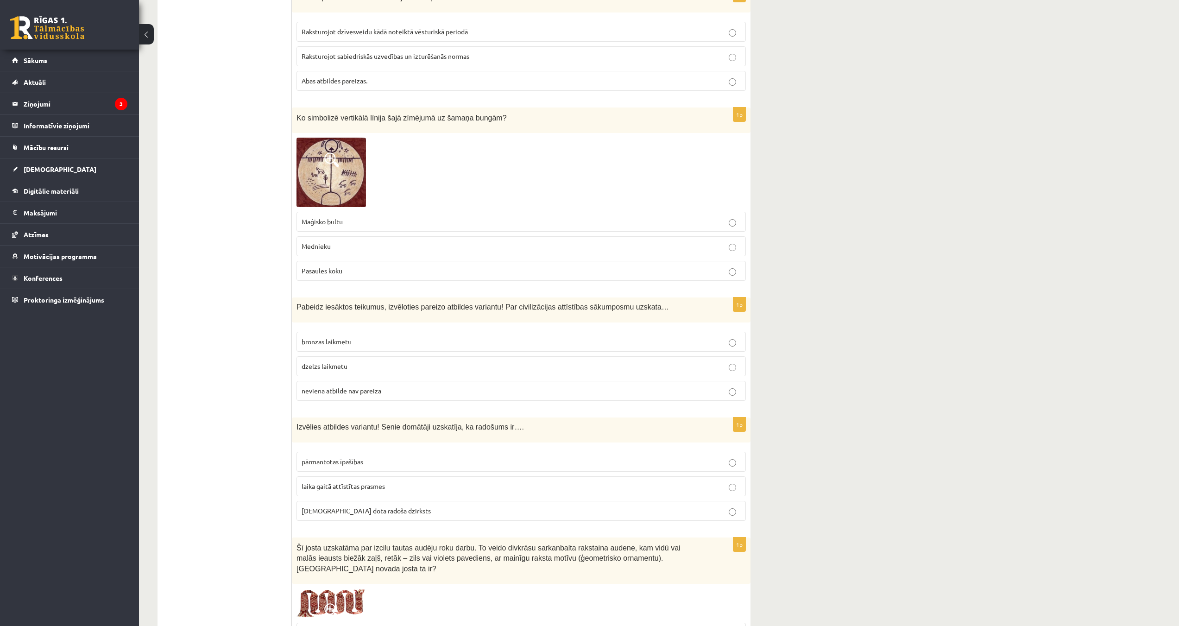
click at [363, 270] on label "Pasaules koku" at bounding box center [520, 271] width 449 height 20
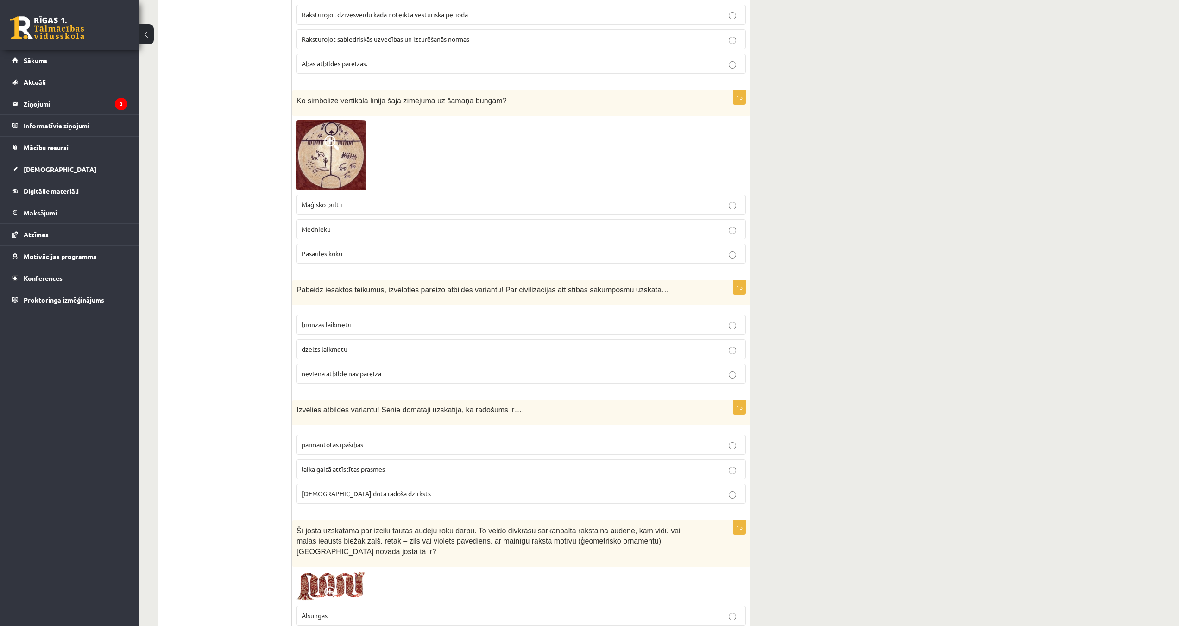
scroll to position [973, 0]
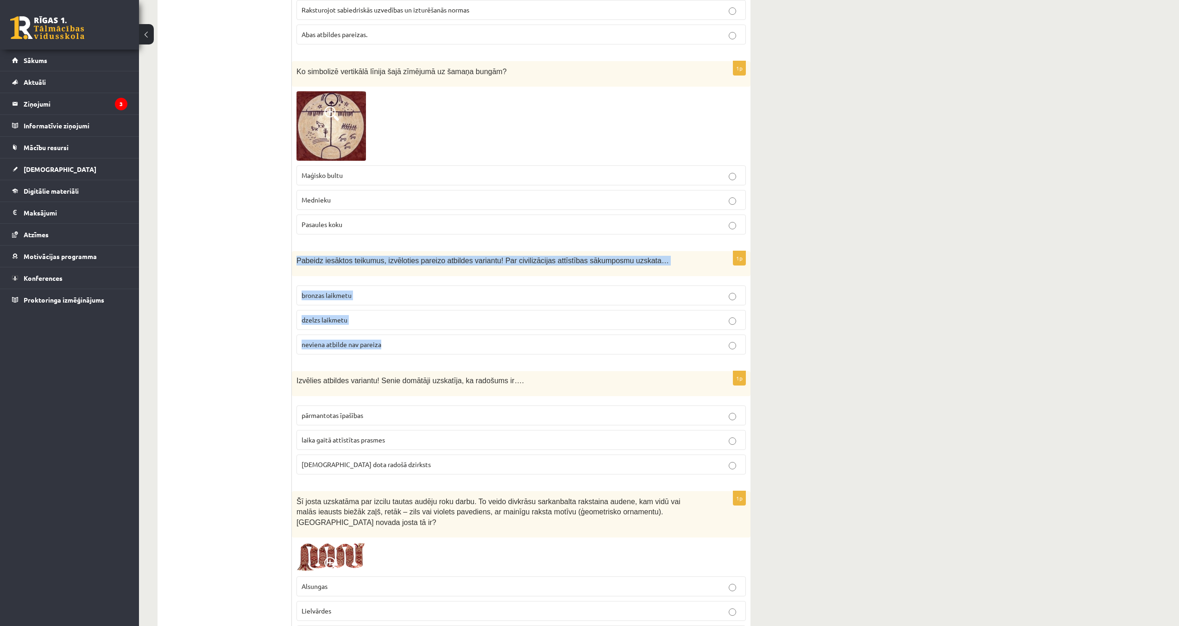
drag, startPoint x: 297, startPoint y: 250, endPoint x: 598, endPoint y: 347, distance: 316.8
click at [598, 347] on div "1p Pabeidz iesāktos teikumus, izvēloties pareizo atbildes variantu! Par civiliz…" at bounding box center [521, 306] width 459 height 111
copy div "Pabeidz iesāktos teikumus, izvēloties pareizo atbildes variantu! Par civilizāci…"
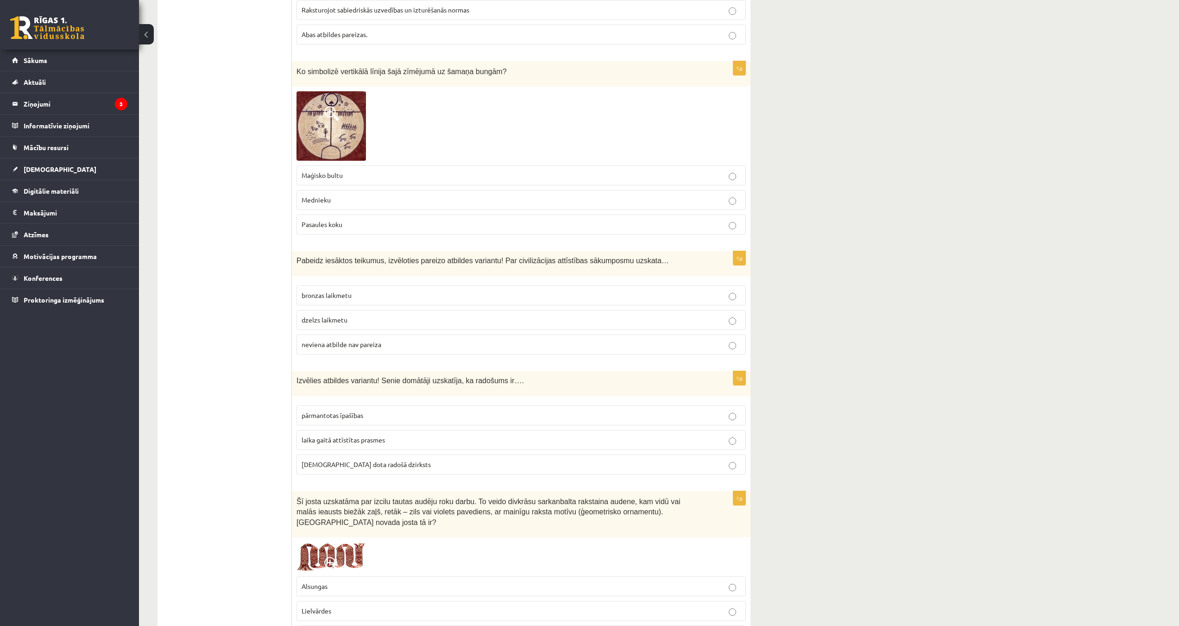
click at [338, 340] on span "neviena atbilde nav pareiza" at bounding box center [342, 344] width 80 height 8
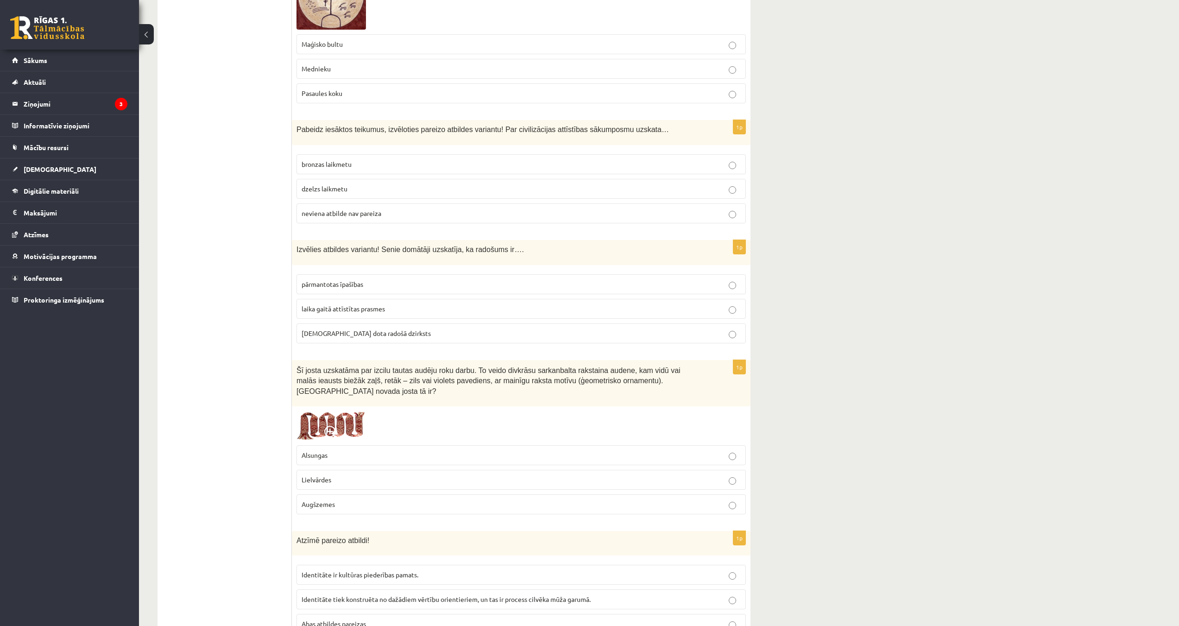
scroll to position [1112, 0]
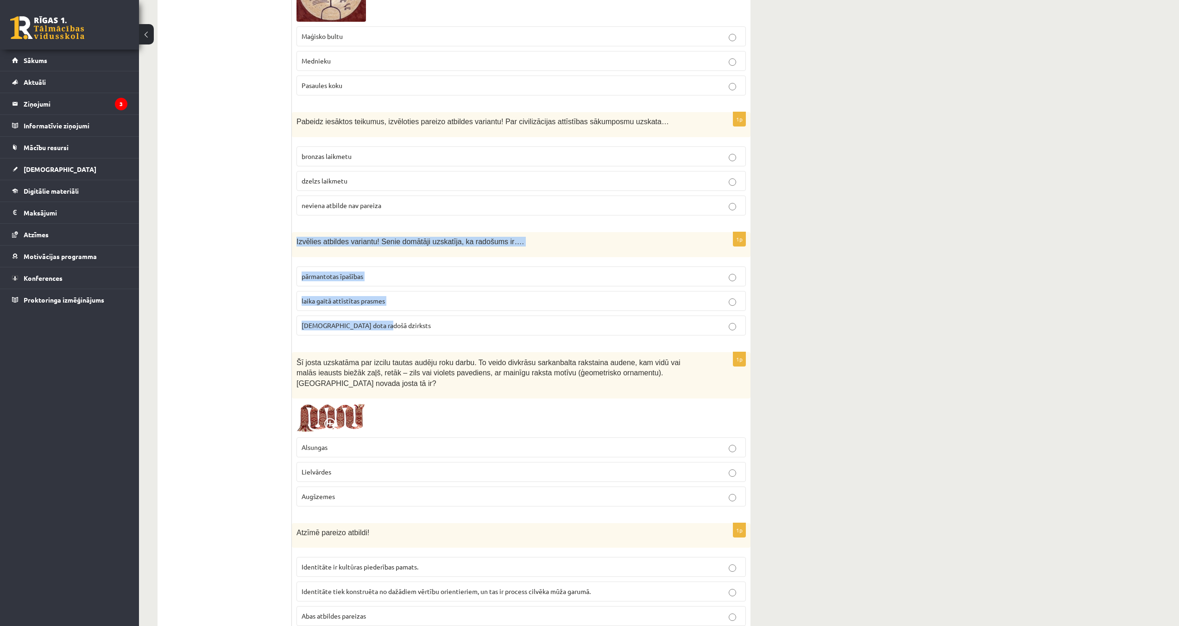
drag, startPoint x: 299, startPoint y: 234, endPoint x: 516, endPoint y: 318, distance: 232.4
click at [516, 318] on div "1p Izvēlies atbildes variantu! Senie domātāji uzskatīja, ka radošums ir…. pārma…" at bounding box center [521, 287] width 459 height 111
copy div "Izvēlies atbildes variantu! Senie domātāji uzskatīja, ka radošums ir…. pārmanto…"
drag, startPoint x: 239, startPoint y: 305, endPoint x: 260, endPoint y: 301, distance: 21.4
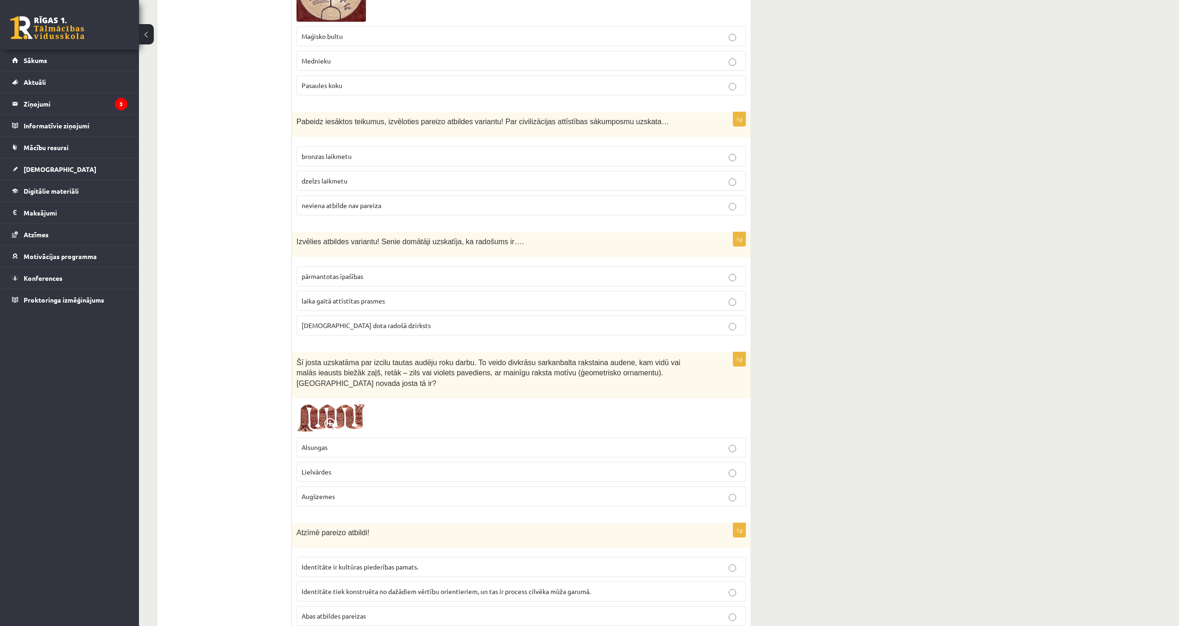
click at [359, 315] on label "dieva dota radošā dzirksts" at bounding box center [520, 325] width 449 height 20
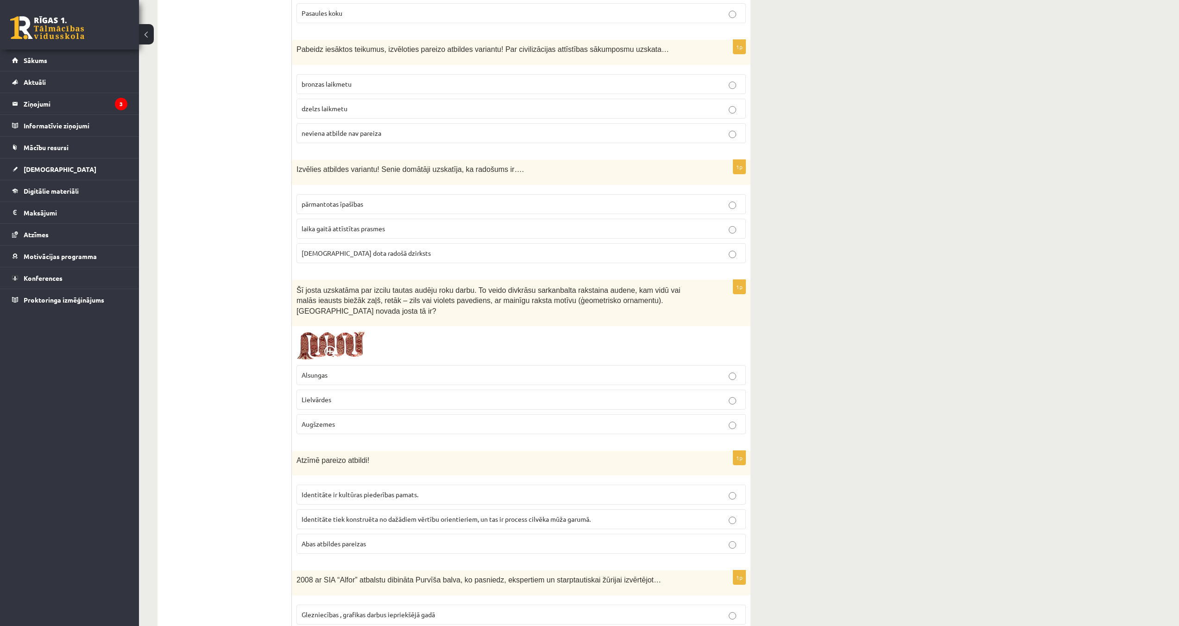
scroll to position [1204, 0]
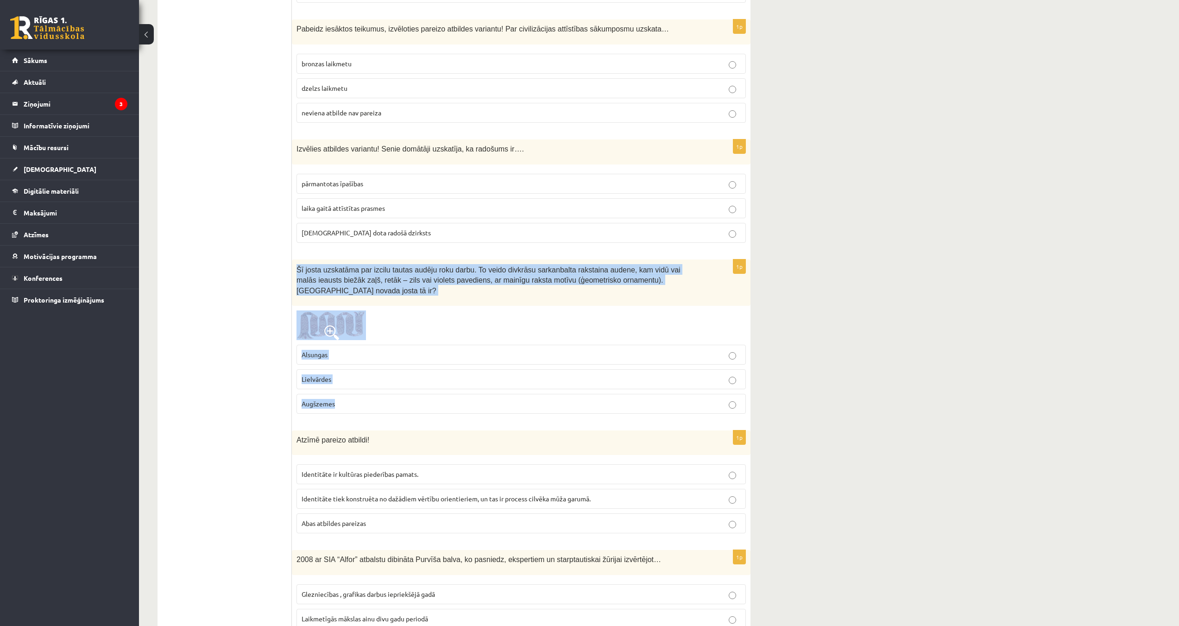
drag, startPoint x: 296, startPoint y: 260, endPoint x: 528, endPoint y: 394, distance: 267.7
click at [528, 394] on div "1p Šī josta uzskatāma par izcilu tautas audēju roku darbu. To veido divkrāsu sa…" at bounding box center [521, 340] width 459 height 162
copy div "Šī josta uzskatāma par izcilu tautas audēju roku darbu. To veido divkrāsu sarka…"
drag, startPoint x: 345, startPoint y: 360, endPoint x: 308, endPoint y: 373, distance: 38.8
click at [345, 374] on p "Lielvārdes" at bounding box center [521, 379] width 439 height 10
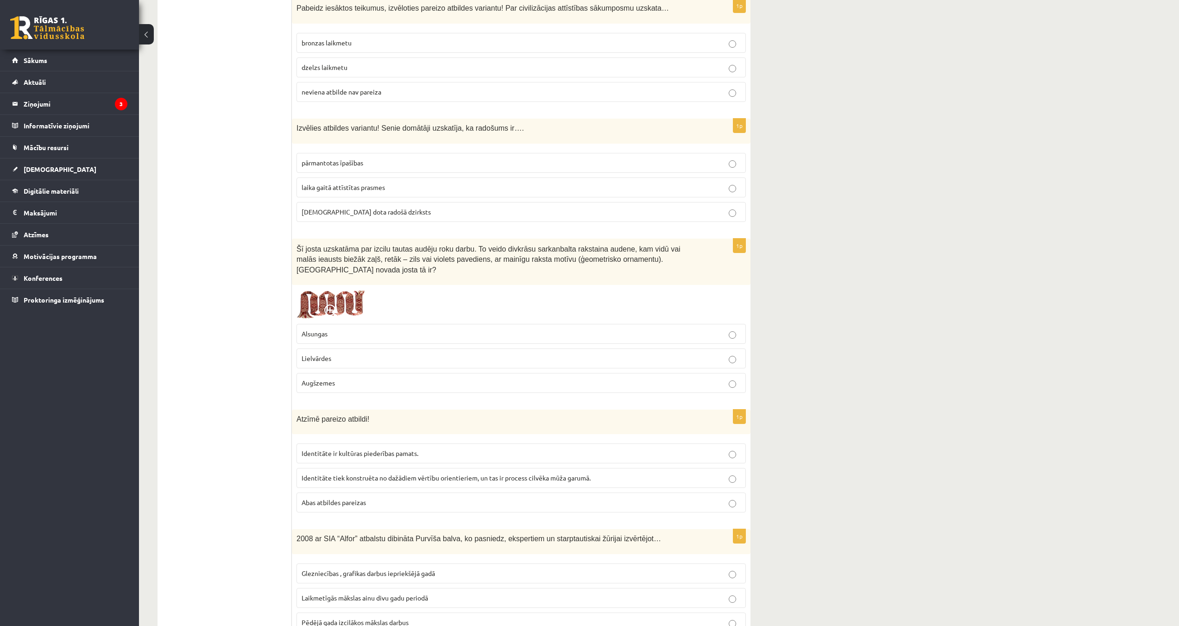
scroll to position [1297, 0]
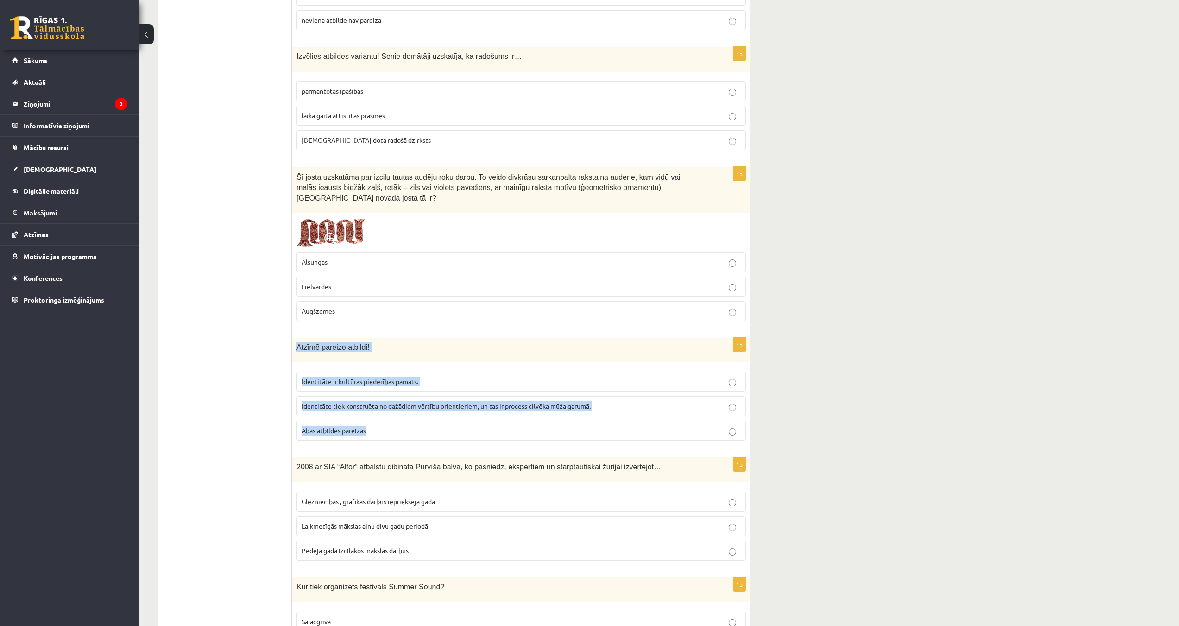
drag, startPoint x: 297, startPoint y: 327, endPoint x: 542, endPoint y: 409, distance: 258.1
click at [550, 421] on div "1p Atzīmē pareizo atbildi! Identitāte ir kultūras piederības pamats. Identitāte…" at bounding box center [521, 393] width 459 height 111
copy div "Atzīmē pareizo atbildi! Identitāte ir kultūras piederības pamats. Identitāte ti…"
drag, startPoint x: 361, startPoint y: 404, endPoint x: 363, endPoint y: 413, distance: 9.4
click at [361, 421] on label "Abas atbildes pareizas" at bounding box center [520, 431] width 449 height 20
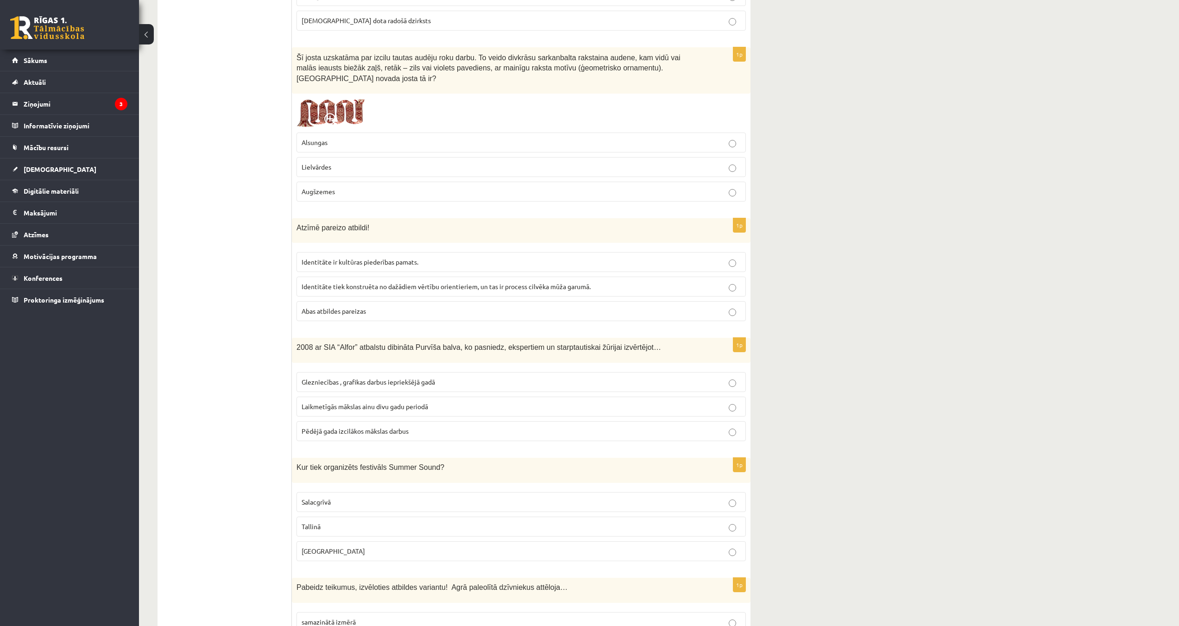
scroll to position [1436, 0]
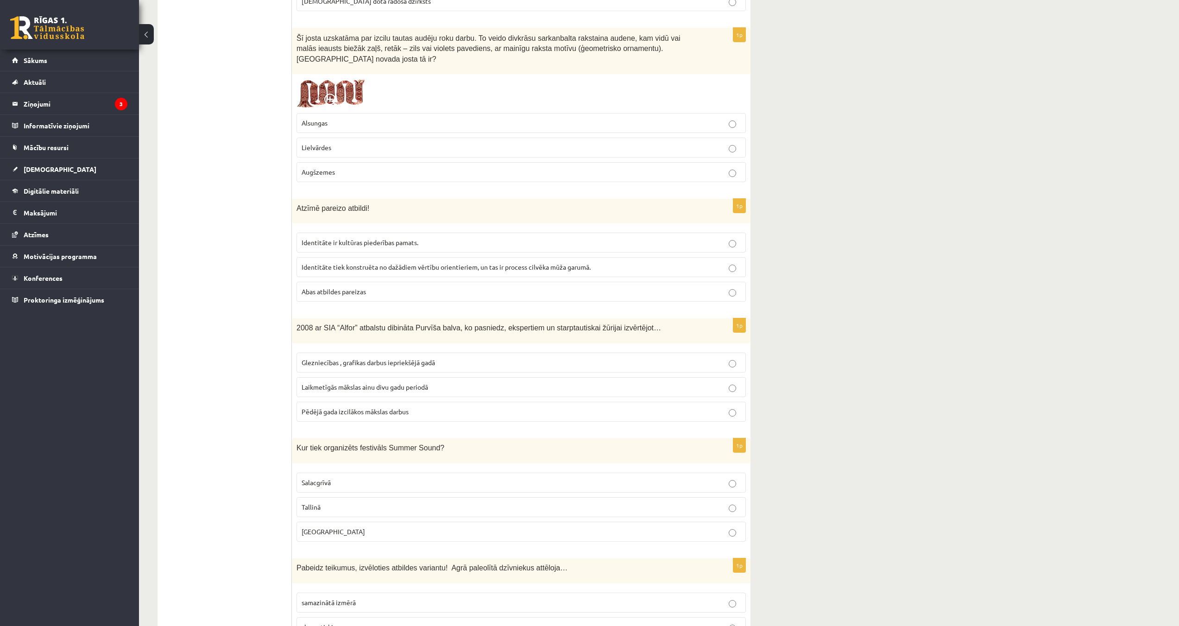
click at [428, 407] on p "Pēdējā gada izcilākos mākslas darbus" at bounding box center [521, 412] width 439 height 10
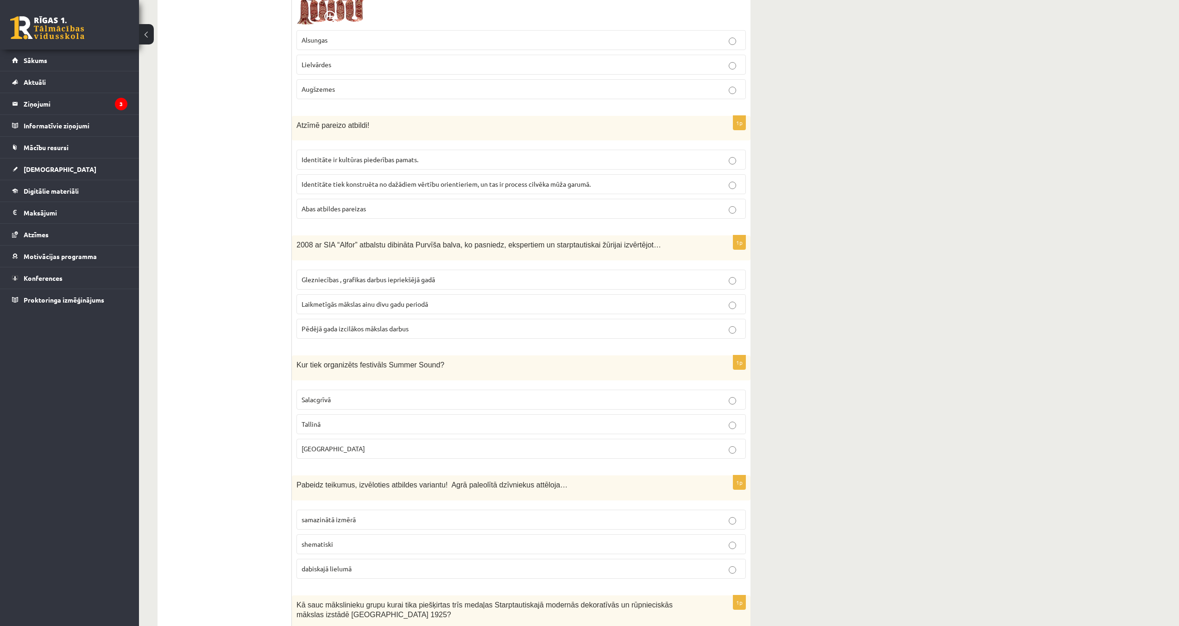
scroll to position [1529, 0]
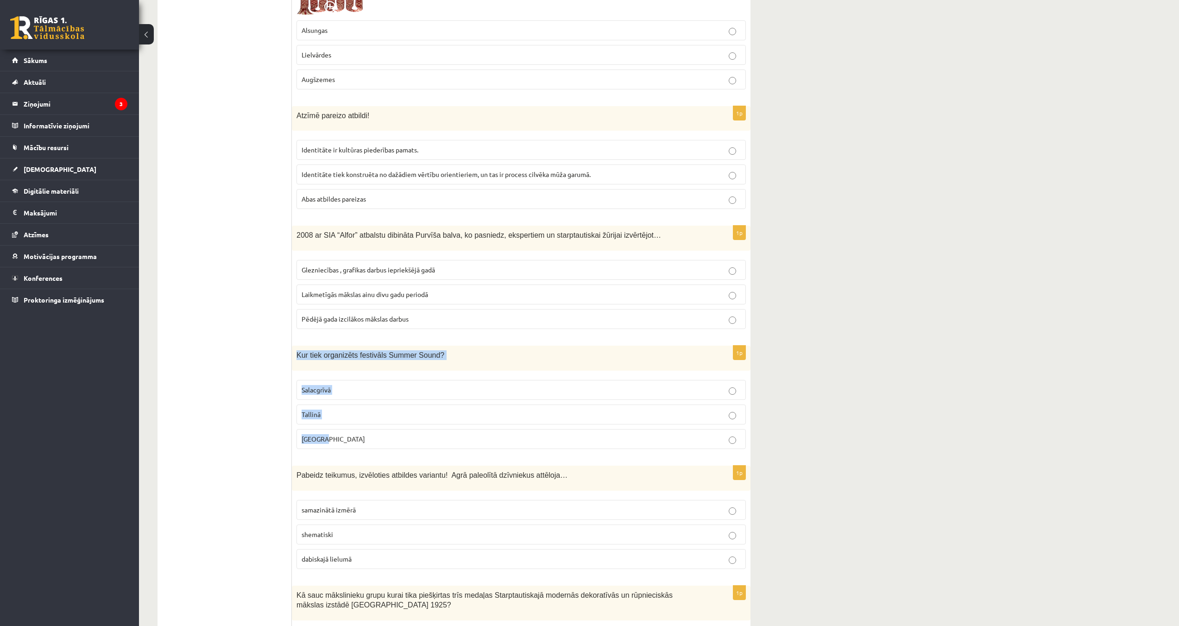
drag, startPoint x: 301, startPoint y: 337, endPoint x: 465, endPoint y: 419, distance: 183.7
click at [465, 419] on div "1p Kur tiek organizēts festivāls Summer Sound? Salacgrīvā Tallinā Liepājā" at bounding box center [521, 401] width 459 height 111
copy div "Kur tiek organizēts festivāls Summer Sound? Salacgrīvā Tallinā Liepājā"
click at [469, 346] on div "Kur tiek organizēts festivāls Summer Sound?" at bounding box center [521, 358] width 459 height 25
click at [358, 385] on p "Salacgrīvā" at bounding box center [521, 390] width 439 height 10
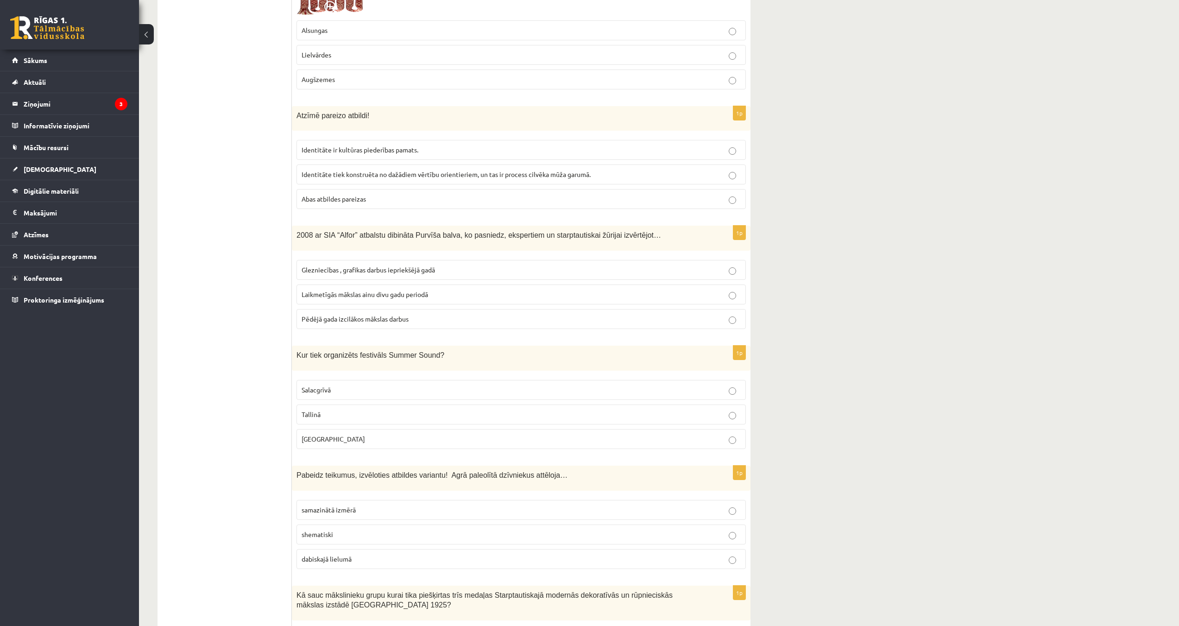
click at [356, 434] on p "Liepājā" at bounding box center [521, 439] width 439 height 10
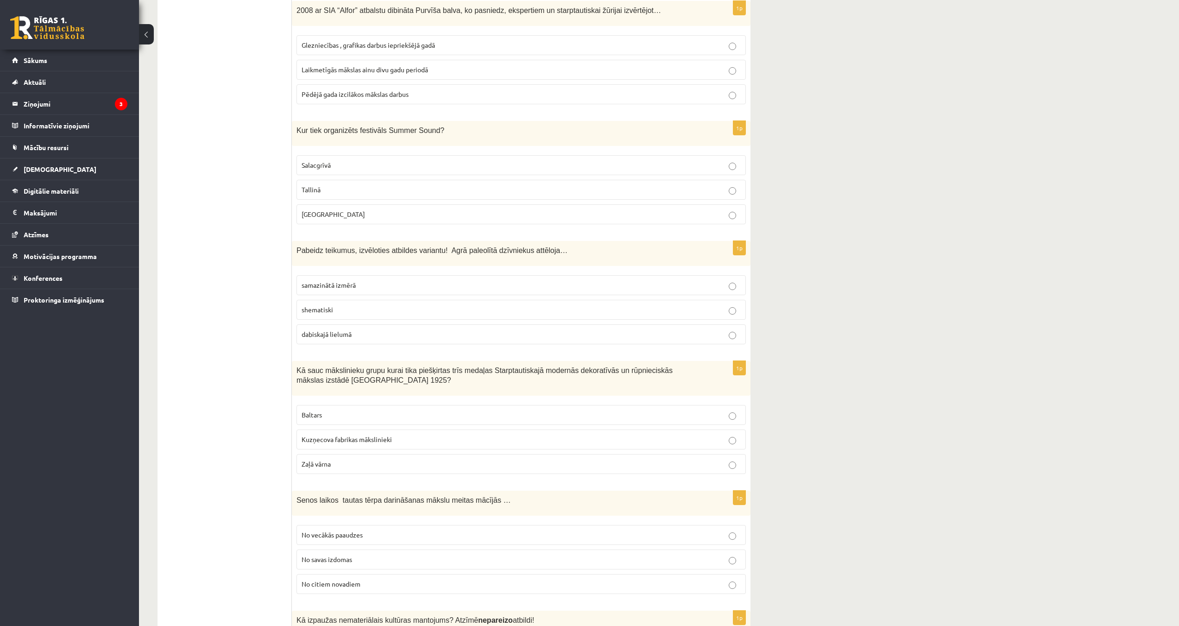
scroll to position [1806, 0]
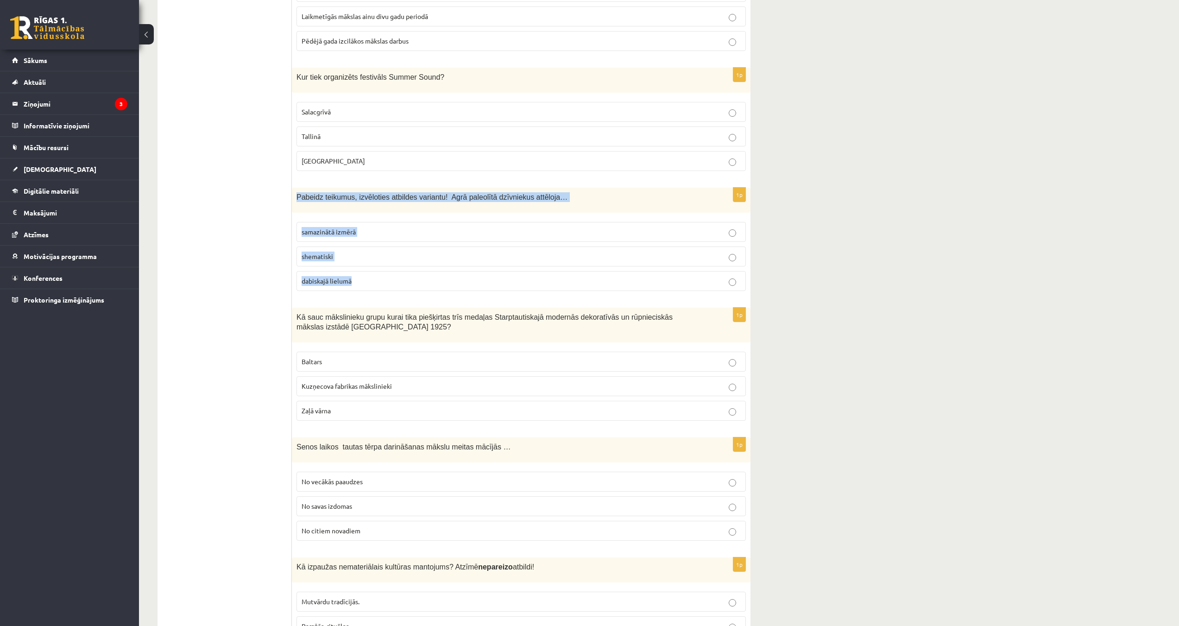
drag, startPoint x: 307, startPoint y: 185, endPoint x: 533, endPoint y: 261, distance: 238.5
click at [533, 261] on div "1p Pabeidz teikumus, izvēloties atbildes variantu! Agrā paleolītā dzīvniekus at…" at bounding box center [521, 243] width 459 height 111
click at [447, 188] on div "Pabeidz teikumus, izvēloties atbildes variantu! Agrā paleolītā dzīvniekus attēl…" at bounding box center [521, 200] width 459 height 25
click at [365, 227] on p "samazinātā izmērā" at bounding box center [521, 232] width 439 height 10
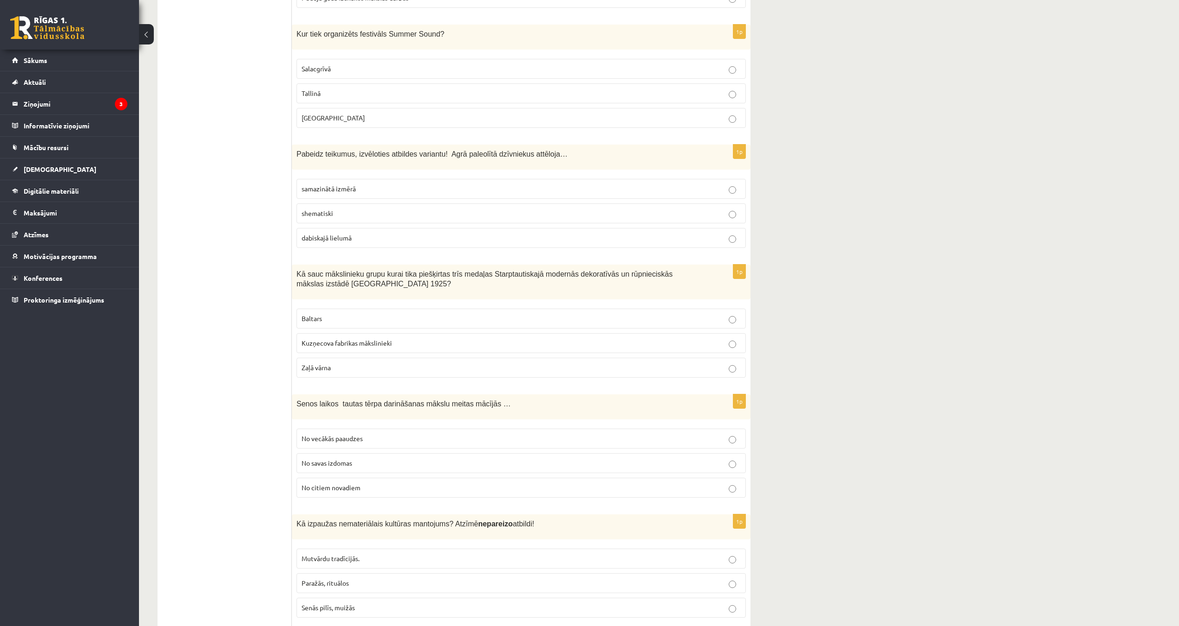
scroll to position [1853, 0]
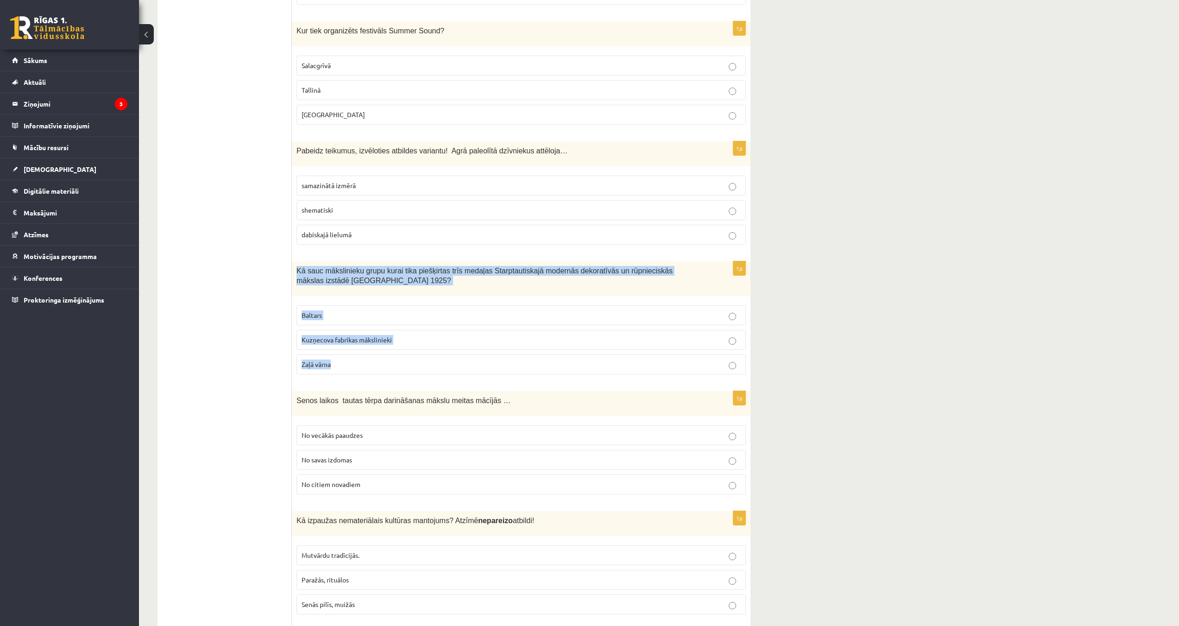
drag, startPoint x: 297, startPoint y: 248, endPoint x: 482, endPoint y: 346, distance: 208.7
click at [482, 346] on div "1p Kā sauc mākslinieku grupu kurai tika piešķirtas trīs medaļas Starptautiskajā…" at bounding box center [521, 321] width 459 height 120
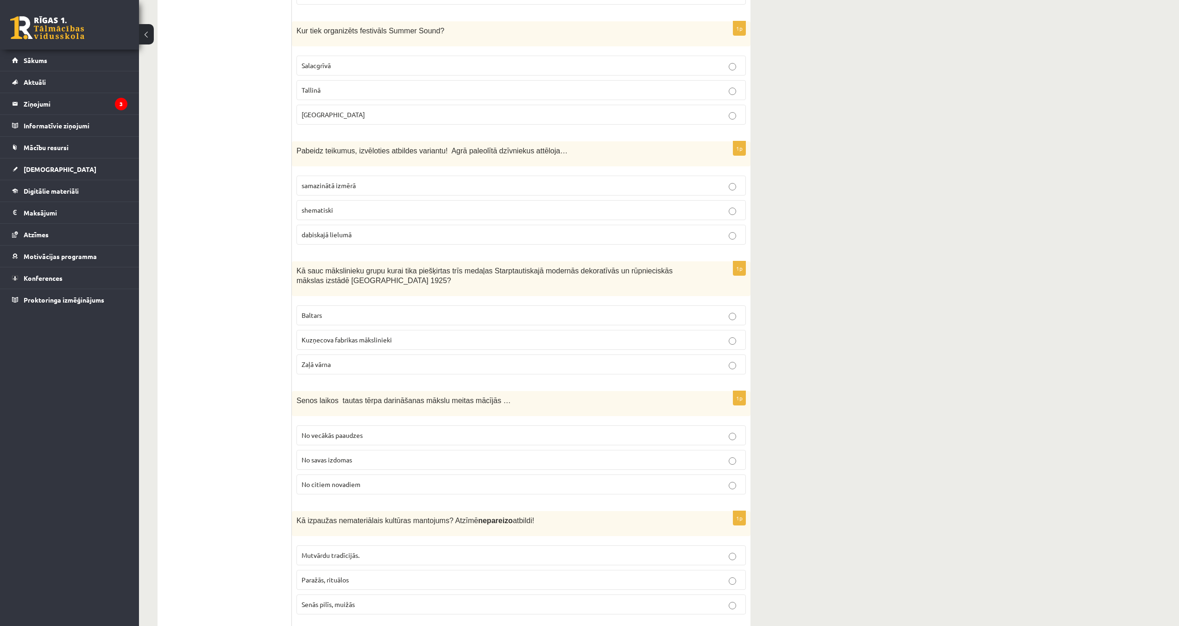
click at [227, 270] on ul "Tests Izvērtējums!" at bounding box center [229, 263] width 125 height 3898
click at [335, 205] on p "shematiski" at bounding box center [521, 210] width 439 height 10
click at [370, 310] on p "Baltars" at bounding box center [521, 315] width 439 height 10
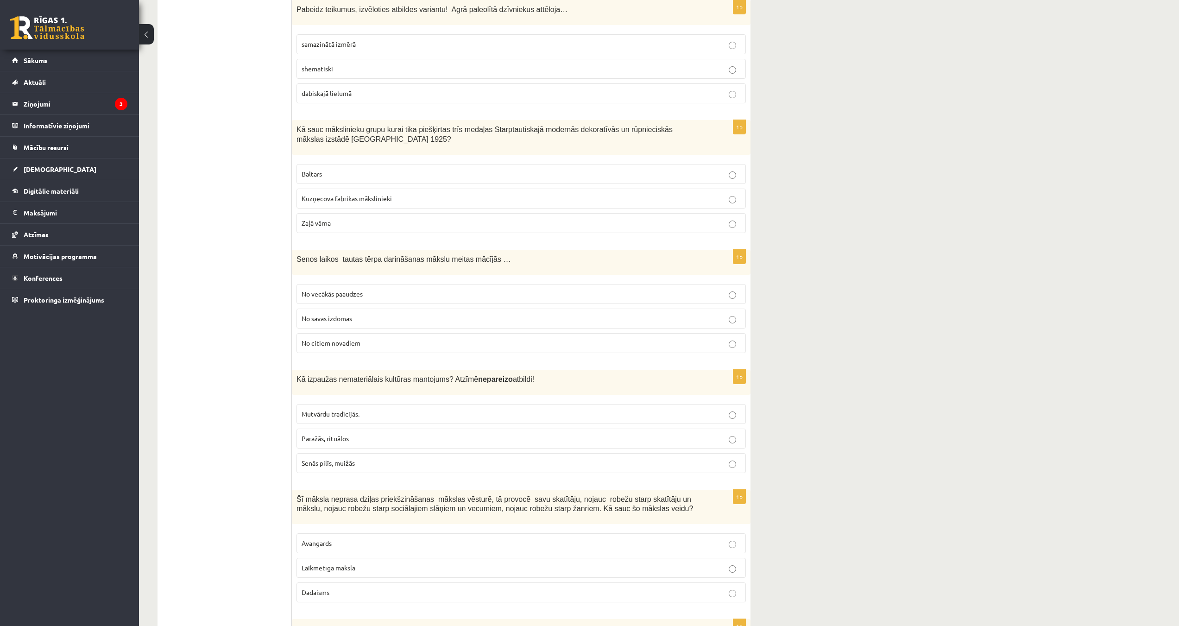
scroll to position [2038, 0]
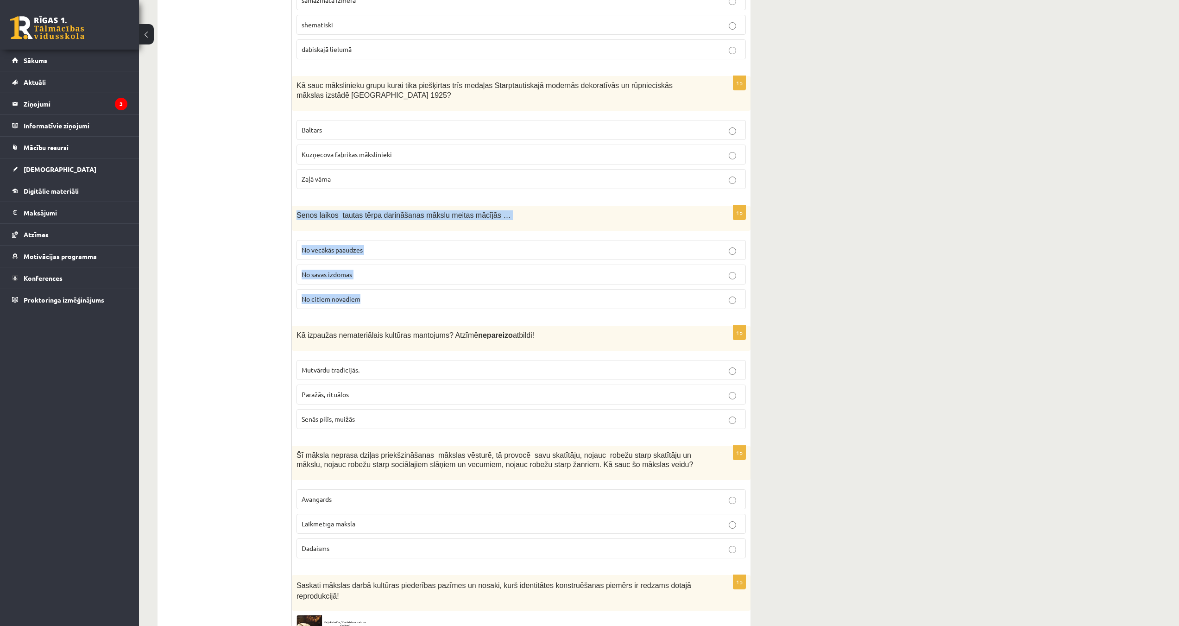
drag, startPoint x: 295, startPoint y: 193, endPoint x: 563, endPoint y: 280, distance: 281.7
click at [563, 280] on div "1p Senos laikos tautas tērpa darināšanas mākslu meitas mācījās … No vecākās paa…" at bounding box center [521, 261] width 459 height 111
click at [239, 213] on ul "Tests Izvērtējums!" at bounding box center [229, 77] width 125 height 3898
click at [337, 245] on span "No vecākās paaudzes" at bounding box center [332, 249] width 61 height 8
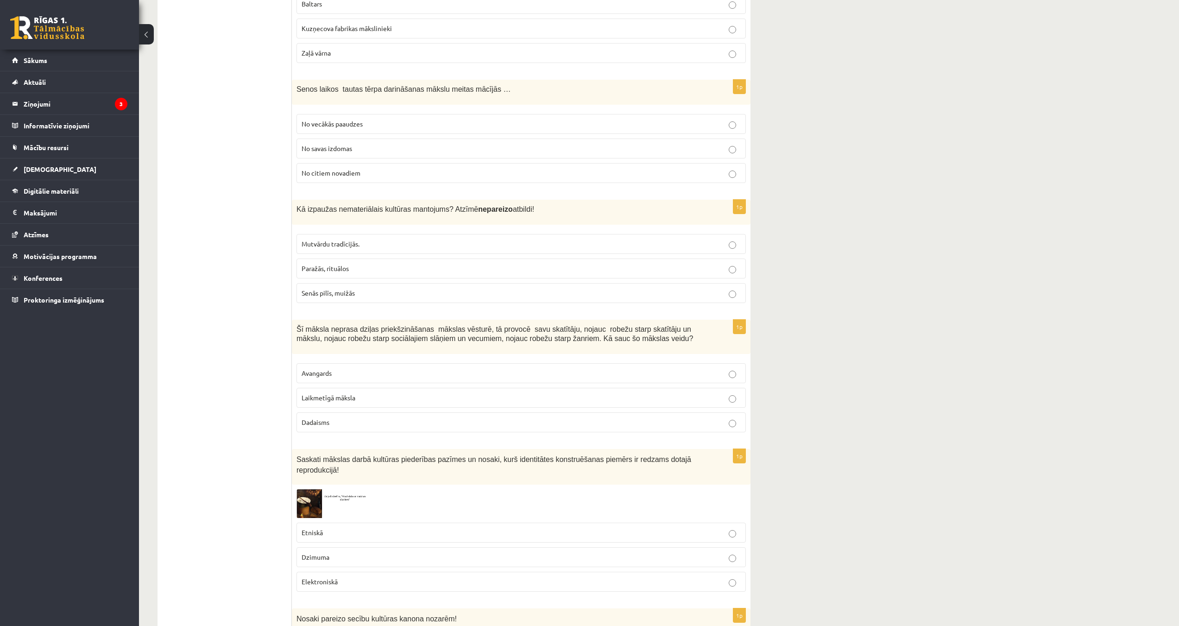
scroll to position [2177, 0]
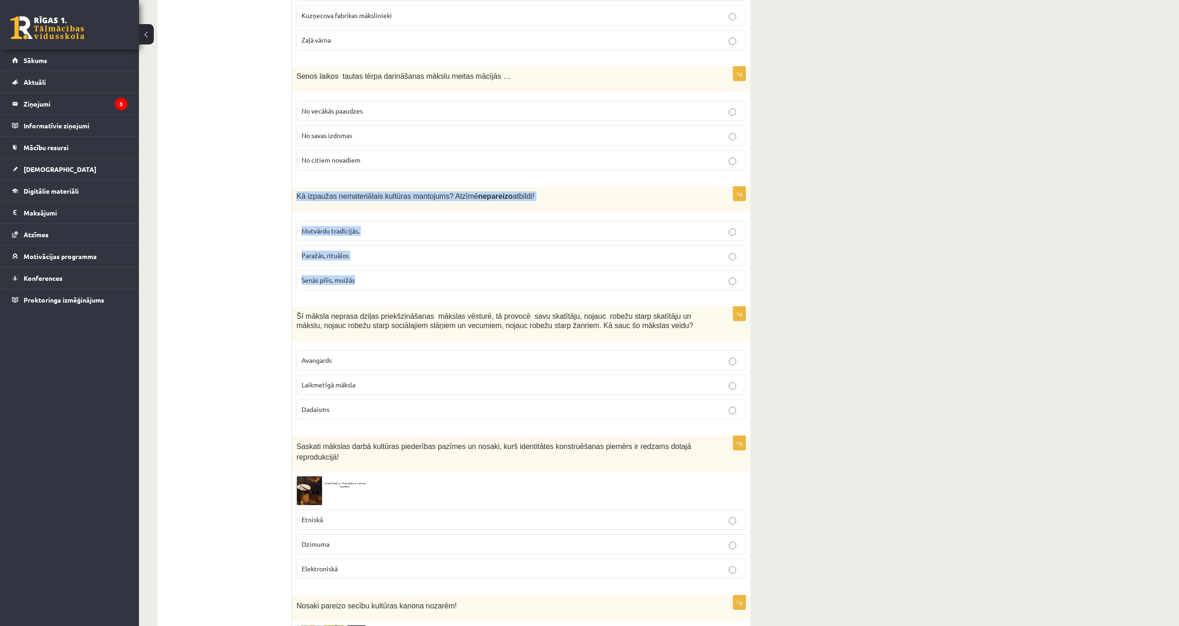
drag, startPoint x: 294, startPoint y: 176, endPoint x: 535, endPoint y: 264, distance: 256.5
click at [535, 264] on div "1p Kā izpaužas nemateriālais kultūras mantojums? Atzīmē nepareizo atbildi! Mutv…" at bounding box center [521, 242] width 459 height 111
click at [325, 276] on span "Senās pilīs, muižās" at bounding box center [328, 280] width 53 height 8
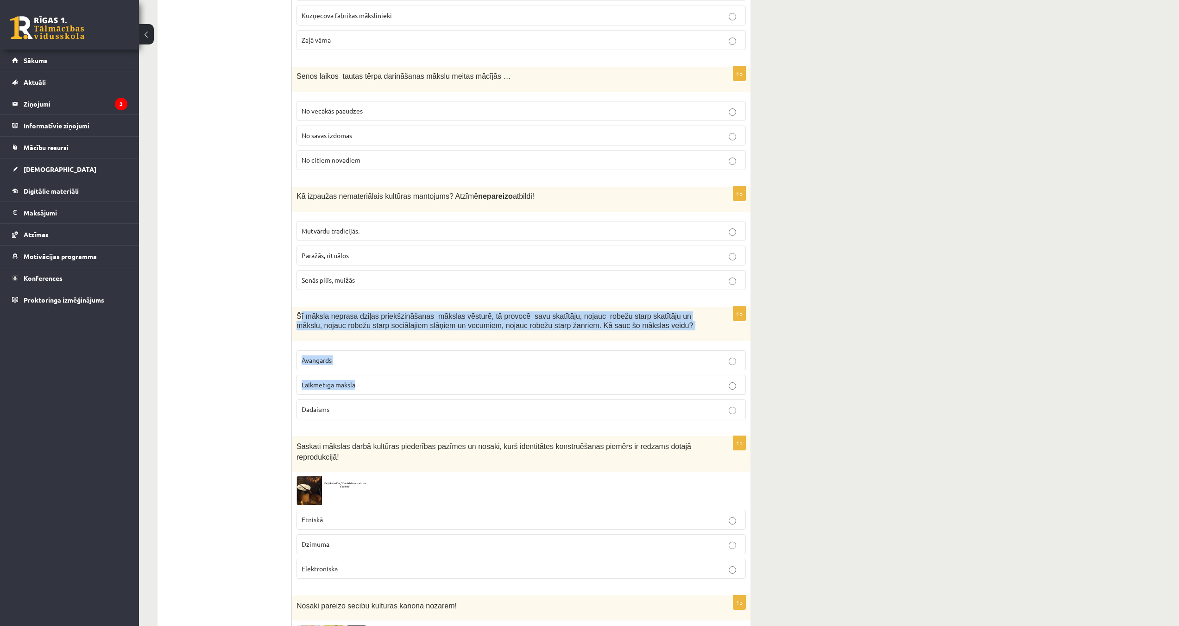
drag, startPoint x: 298, startPoint y: 299, endPoint x: 643, endPoint y: 361, distance: 350.1
click at [644, 361] on div "1p Šī māksla neprasa dziļas priekšzināšanas mākslas vēsturē, tā provocē savu sk…" at bounding box center [521, 367] width 459 height 120
drag, startPoint x: 318, startPoint y: 292, endPoint x: 305, endPoint y: 289, distance: 12.7
click at [317, 312] on span "Šī māksla neprasa dziļas priekšzināšanas mākslas vēsturē, tā provocē savu skatī…" at bounding box center [494, 321] width 396 height 18
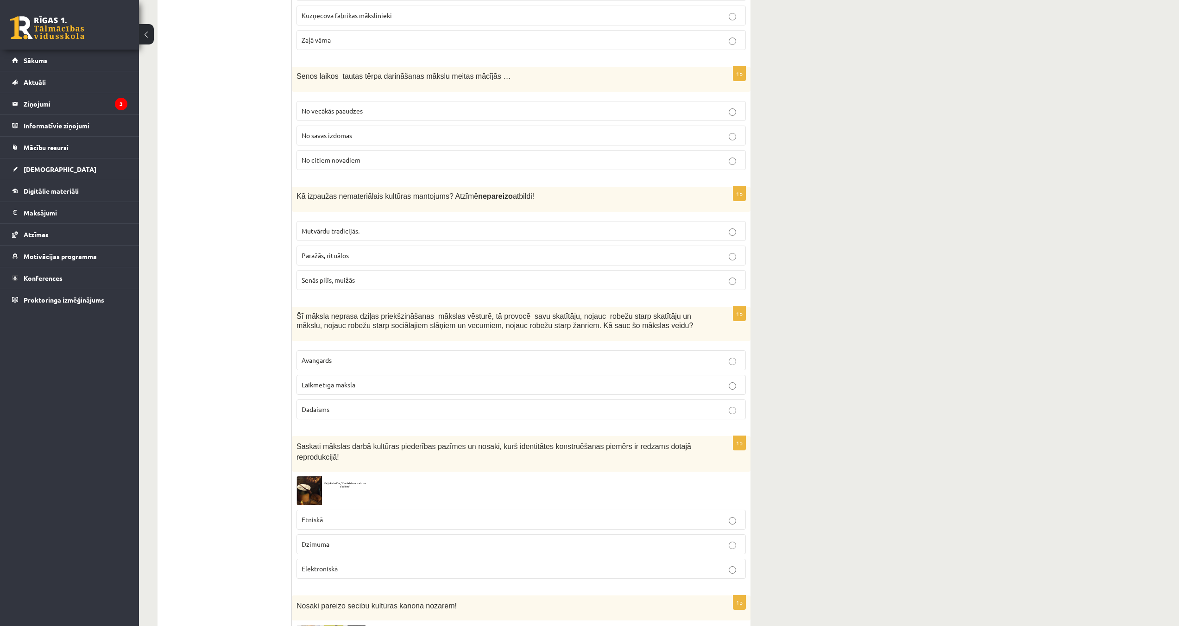
click at [297, 307] on div "Šī māksla neprasa dziļas priekšzināšanas mākslas vēsturē, tā provocē savu skatī…" at bounding box center [521, 324] width 459 height 35
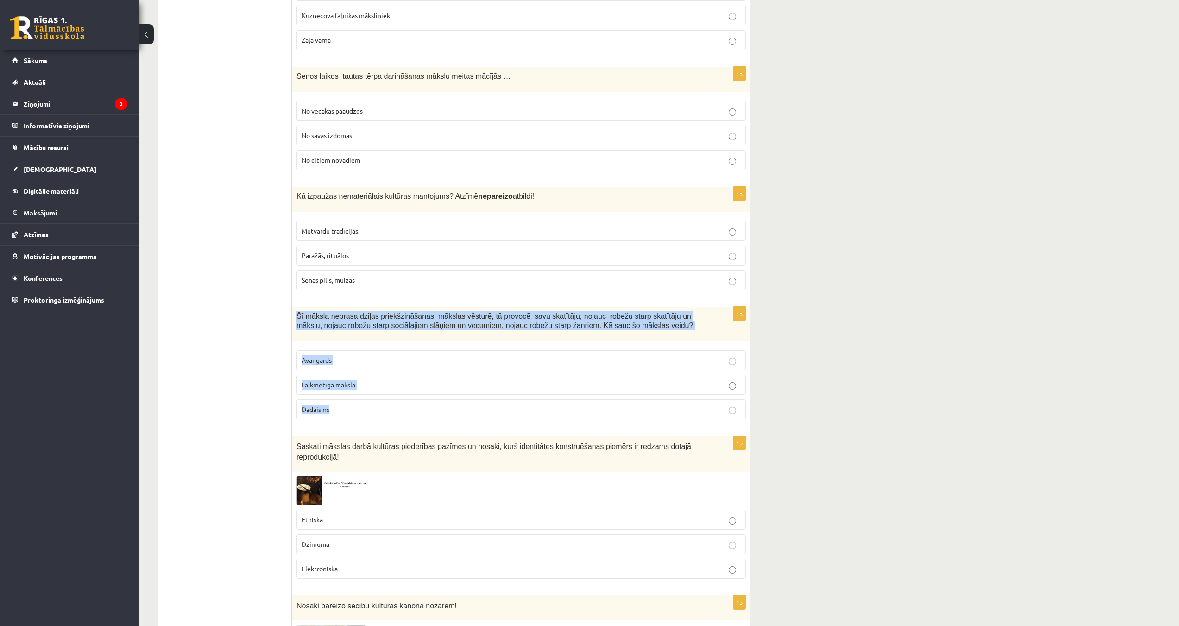
drag, startPoint x: 301, startPoint y: 297, endPoint x: 644, endPoint y: 398, distance: 357.9
click at [646, 403] on div "1p Šī māksla neprasa dziļas priekšzināšanas mākslas vēsturē, tā provocē savu sk…" at bounding box center [521, 367] width 459 height 120
click at [310, 380] on span "Laikmetīgā māksla" at bounding box center [329, 384] width 54 height 8
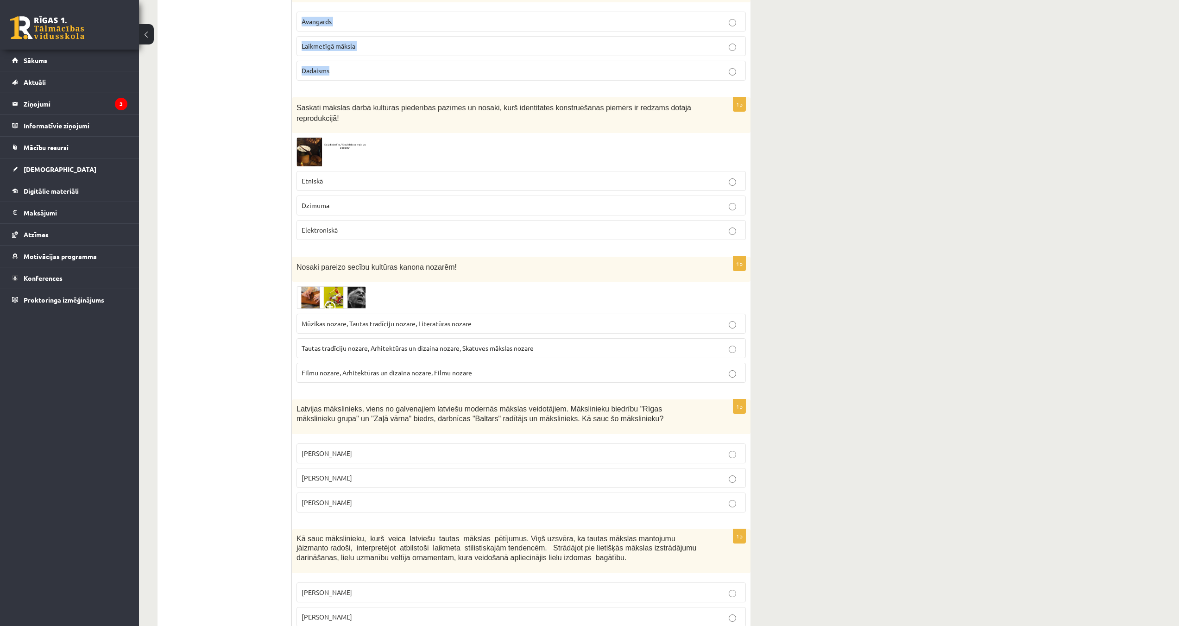
scroll to position [2510, 0]
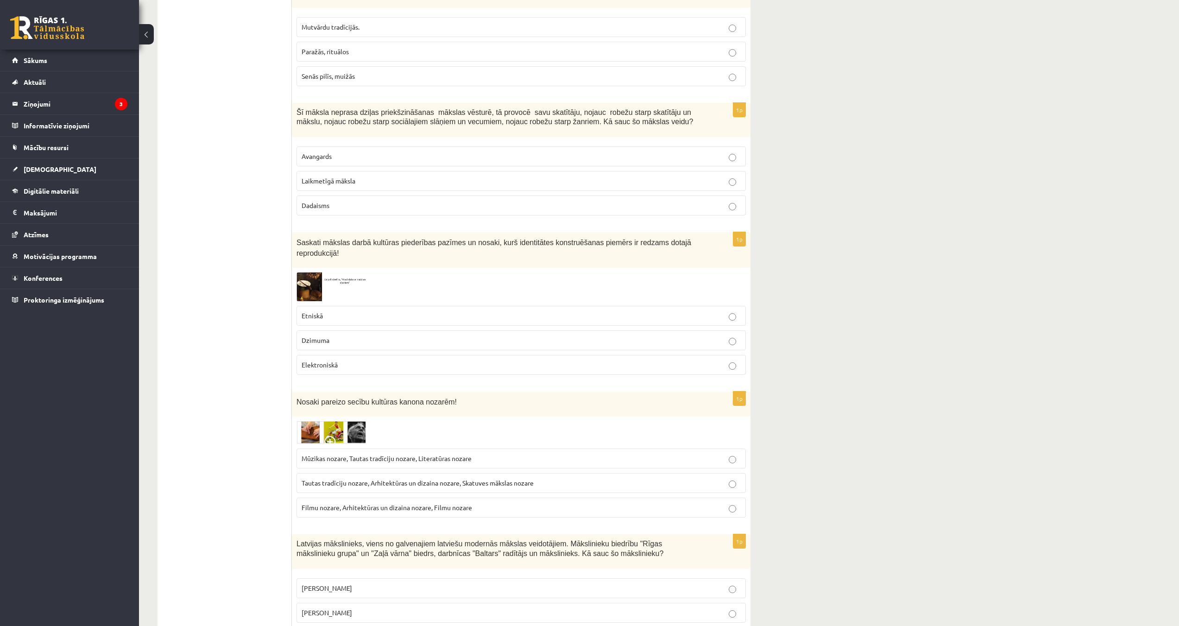
scroll to position [2371, 0]
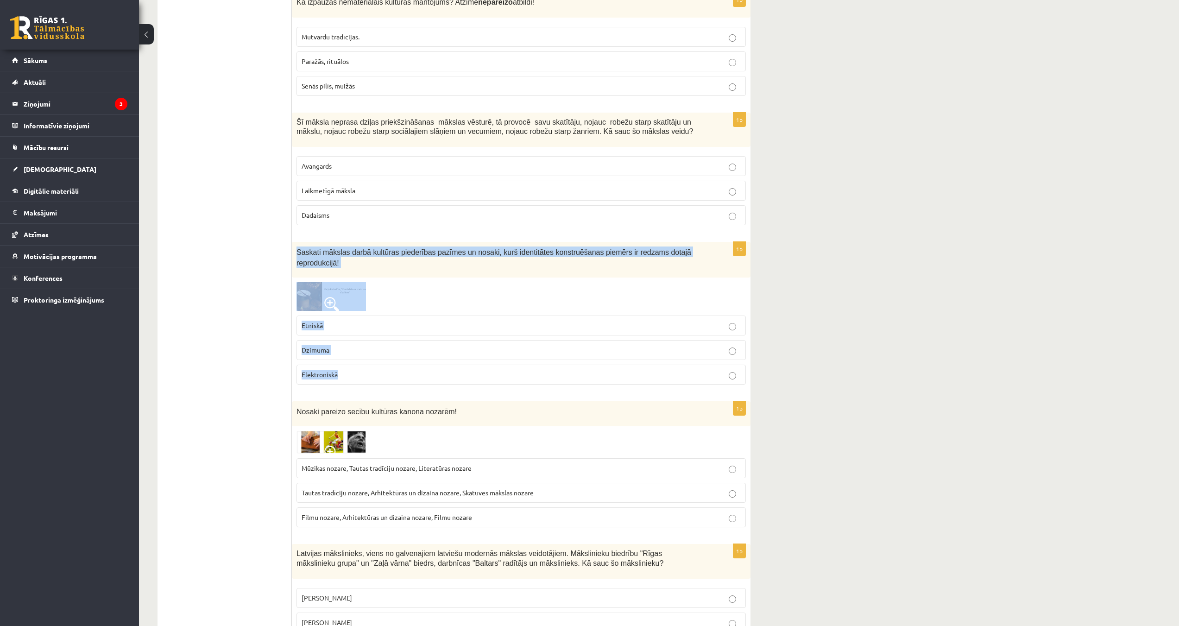
drag, startPoint x: 296, startPoint y: 232, endPoint x: 610, endPoint y: 344, distance: 333.9
click at [610, 344] on div "1p Saskati mākslas darbā kultūras piederības pazīmes un nosaki, kurš identitāte…" at bounding box center [521, 317] width 459 height 150
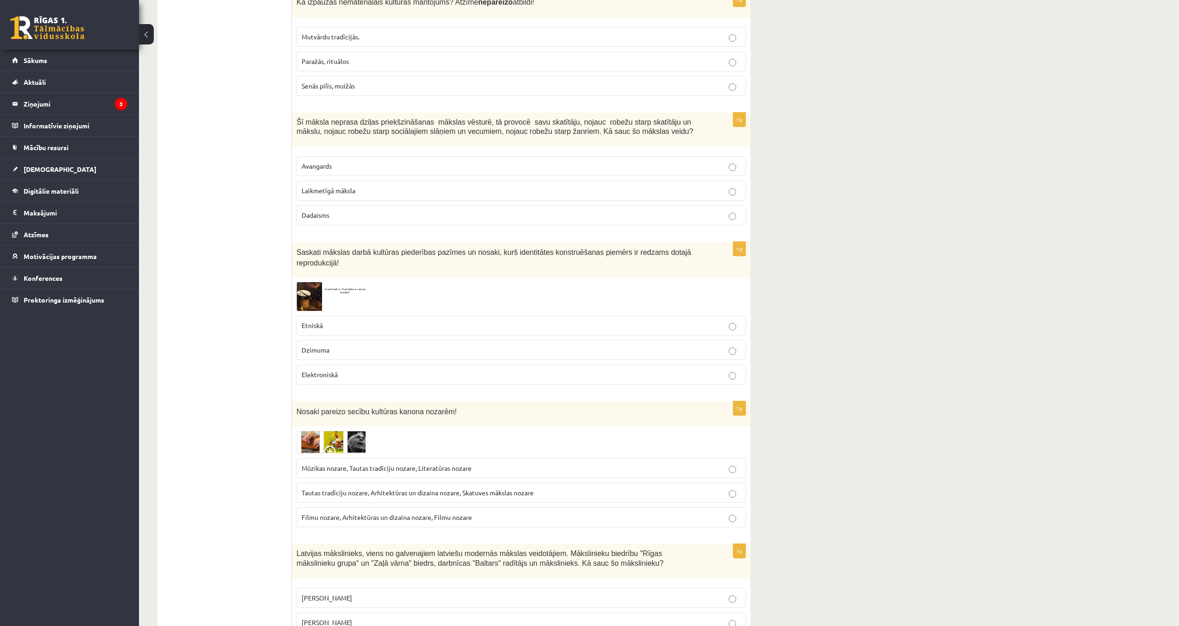
click at [302, 282] on img at bounding box center [330, 296] width 69 height 28
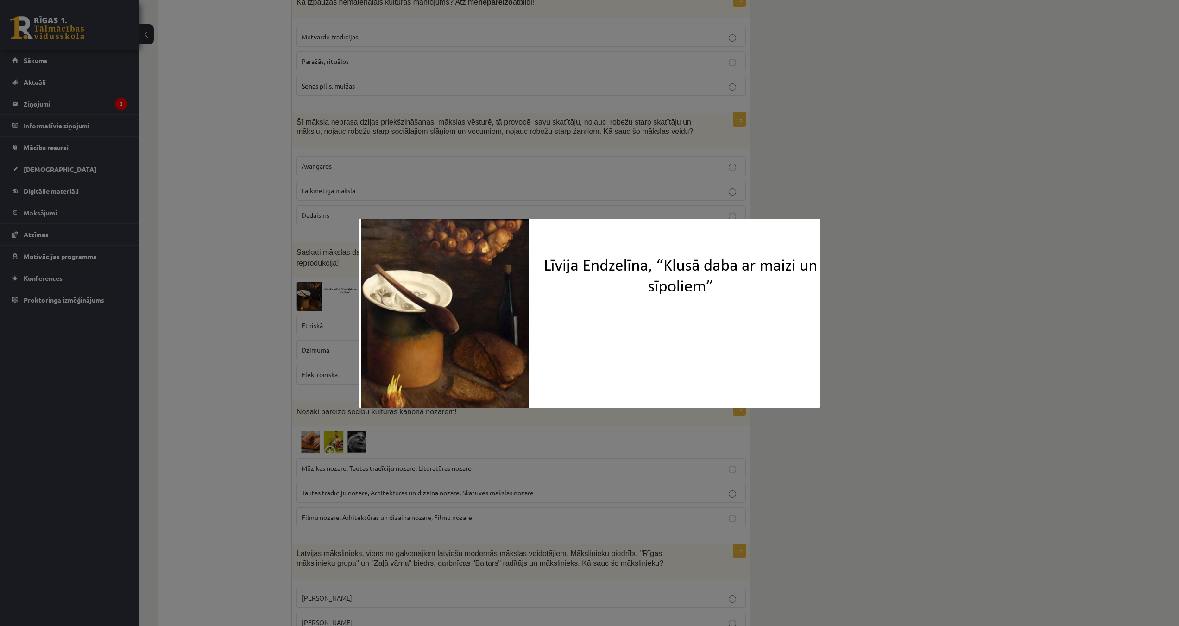
click at [270, 300] on div at bounding box center [589, 313] width 1179 height 626
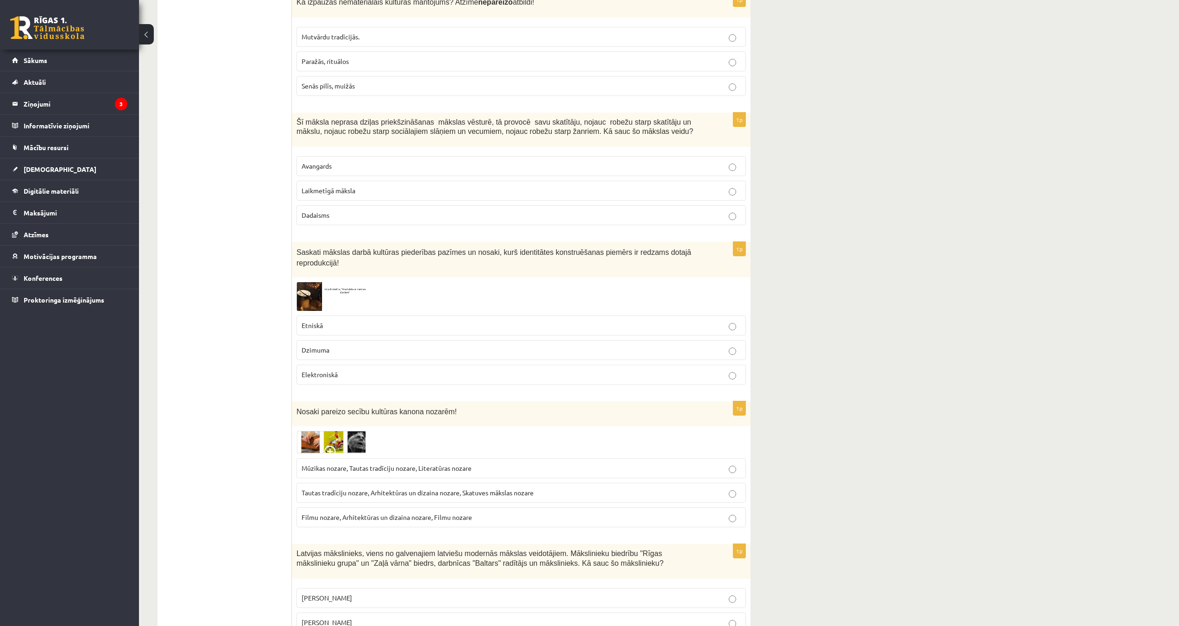
drag, startPoint x: 333, startPoint y: 301, endPoint x: 333, endPoint y: 351, distance: 50.5
click at [333, 315] on label "Etniskā" at bounding box center [520, 325] width 449 height 20
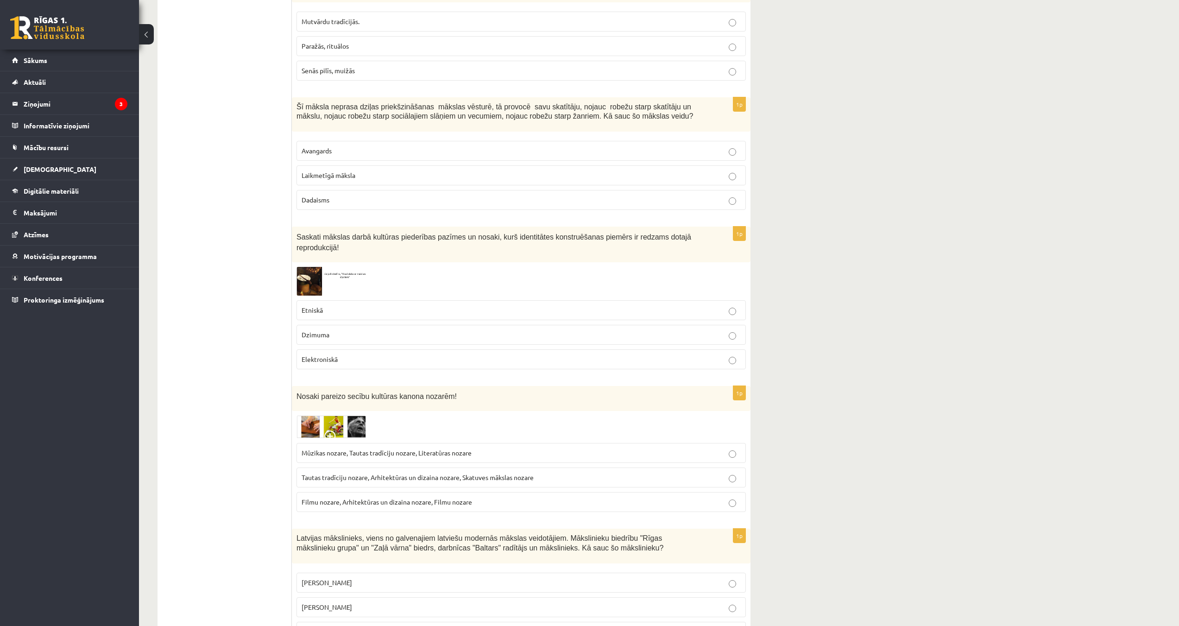
scroll to position [2417, 0]
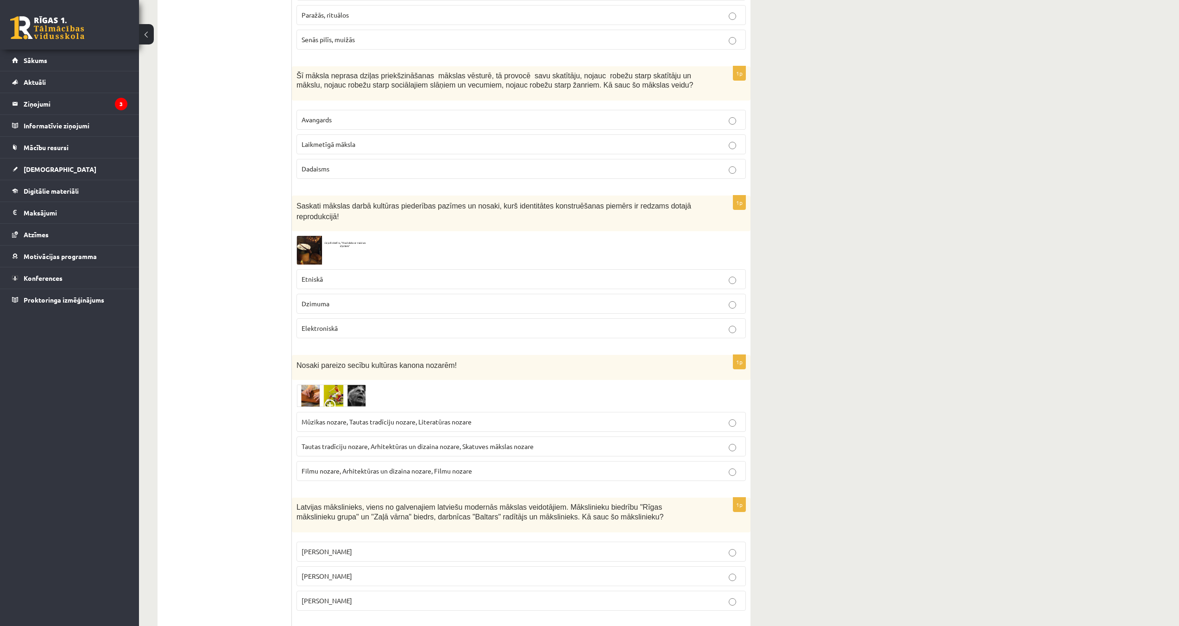
click at [307, 236] on img at bounding box center [330, 250] width 69 height 28
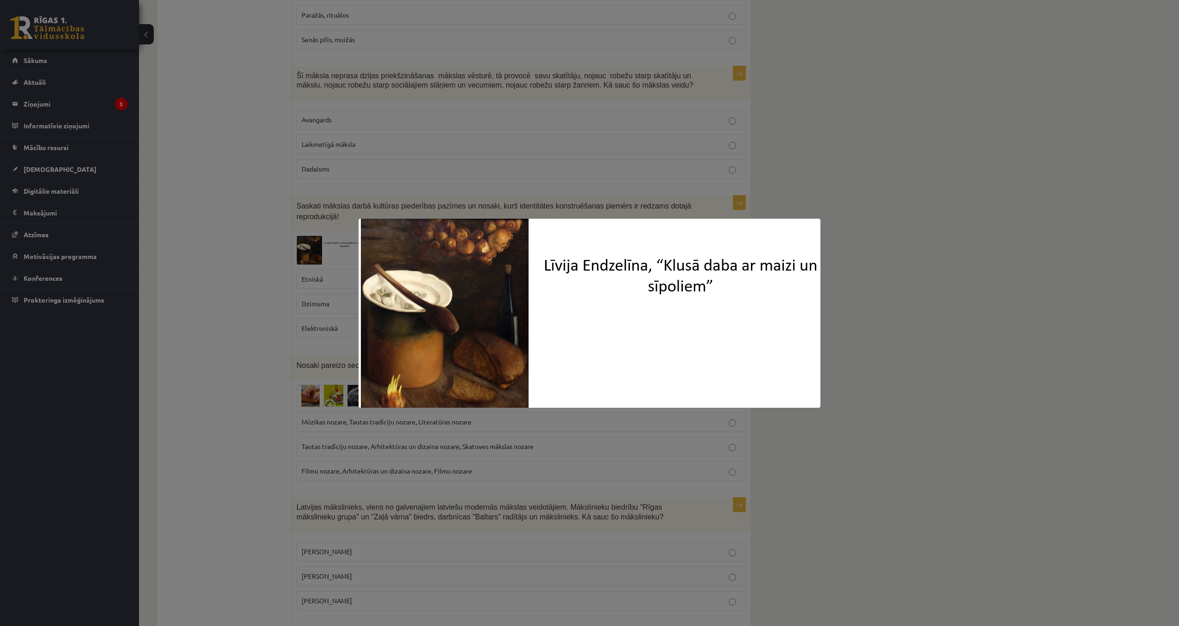
click at [265, 293] on div at bounding box center [589, 313] width 1179 height 626
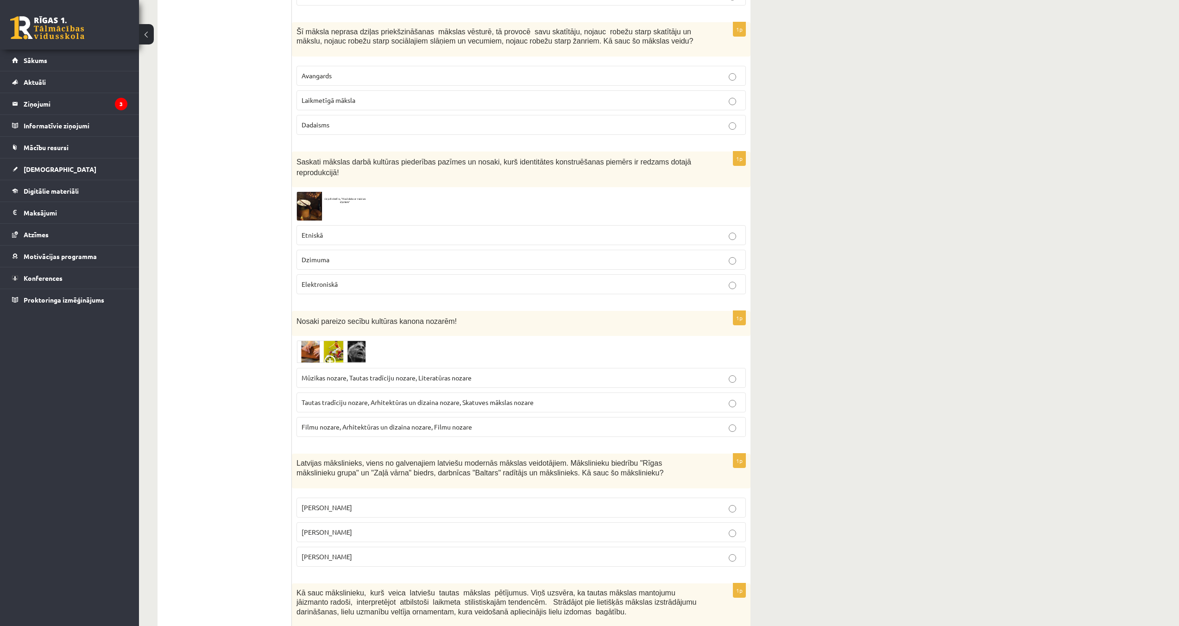
scroll to position [2464, 0]
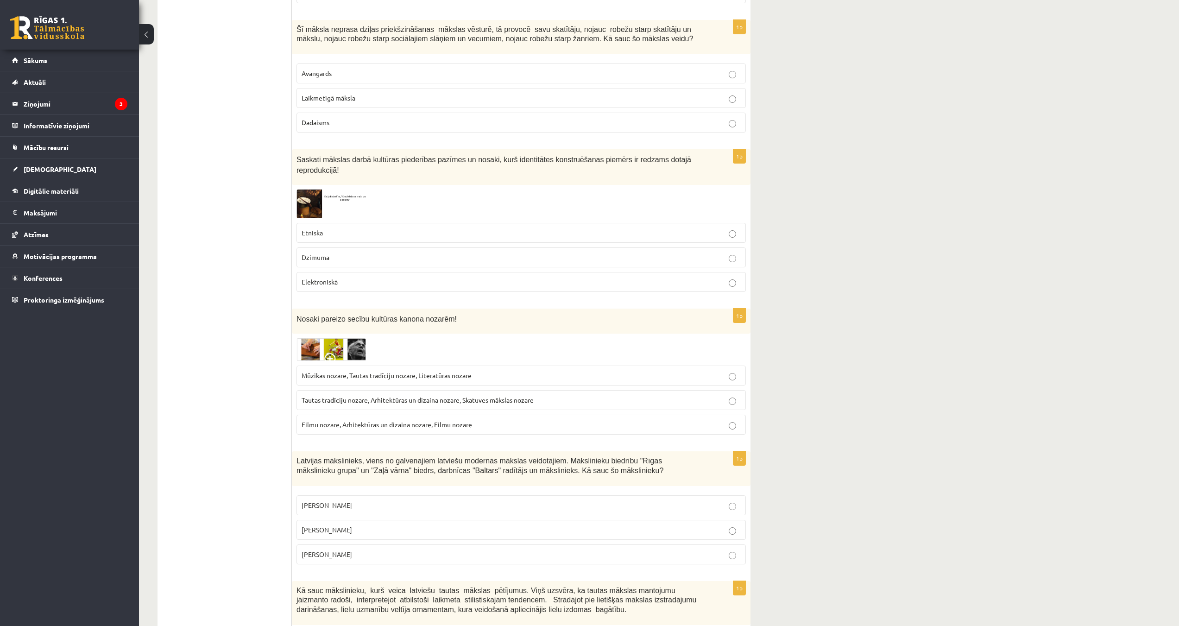
drag, startPoint x: 290, startPoint y: 286, endPoint x: 526, endPoint y: 378, distance: 253.0
click at [526, 390] on label "Tautas tradīciju nozare, Arhitektūras un dizaina nozare, Skatuves mākslas nozare" at bounding box center [520, 400] width 449 height 20
click at [407, 338] on div at bounding box center [520, 349] width 449 height 23
click at [344, 338] on img at bounding box center [330, 349] width 69 height 23
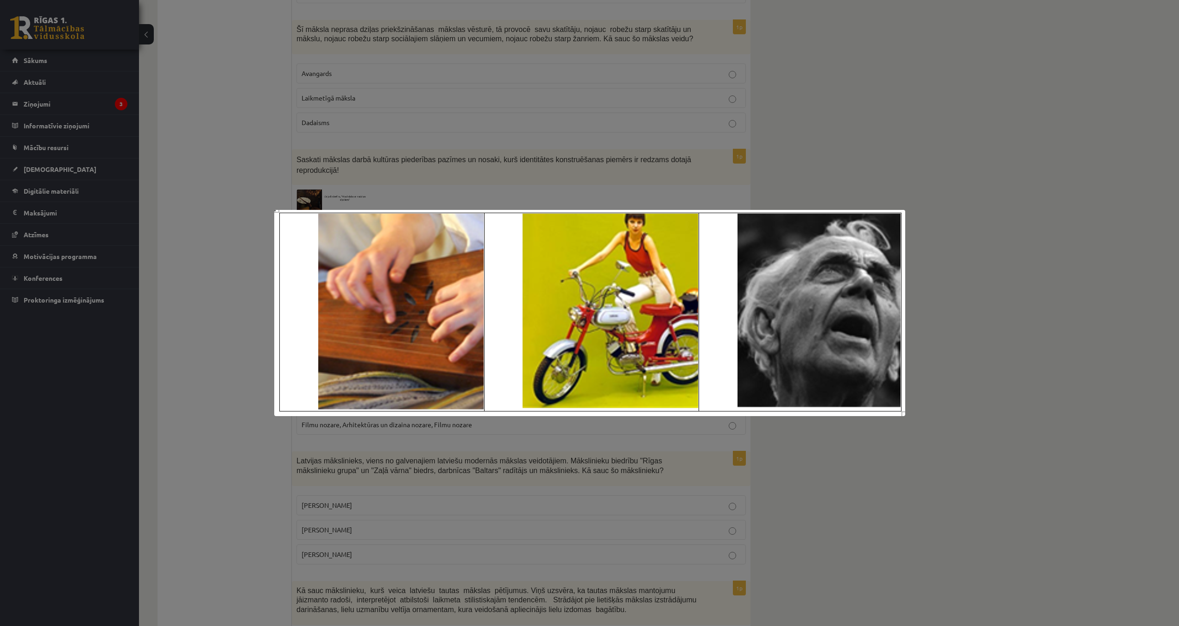
click at [224, 287] on div at bounding box center [589, 313] width 1179 height 626
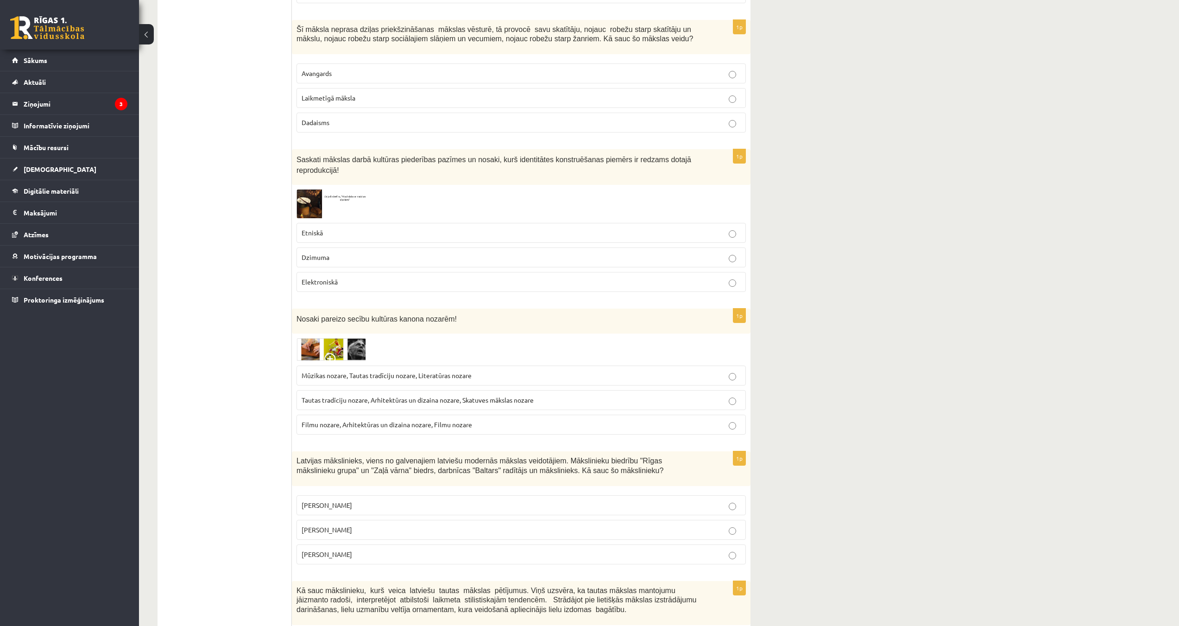
click at [343, 338] on img at bounding box center [330, 349] width 69 height 23
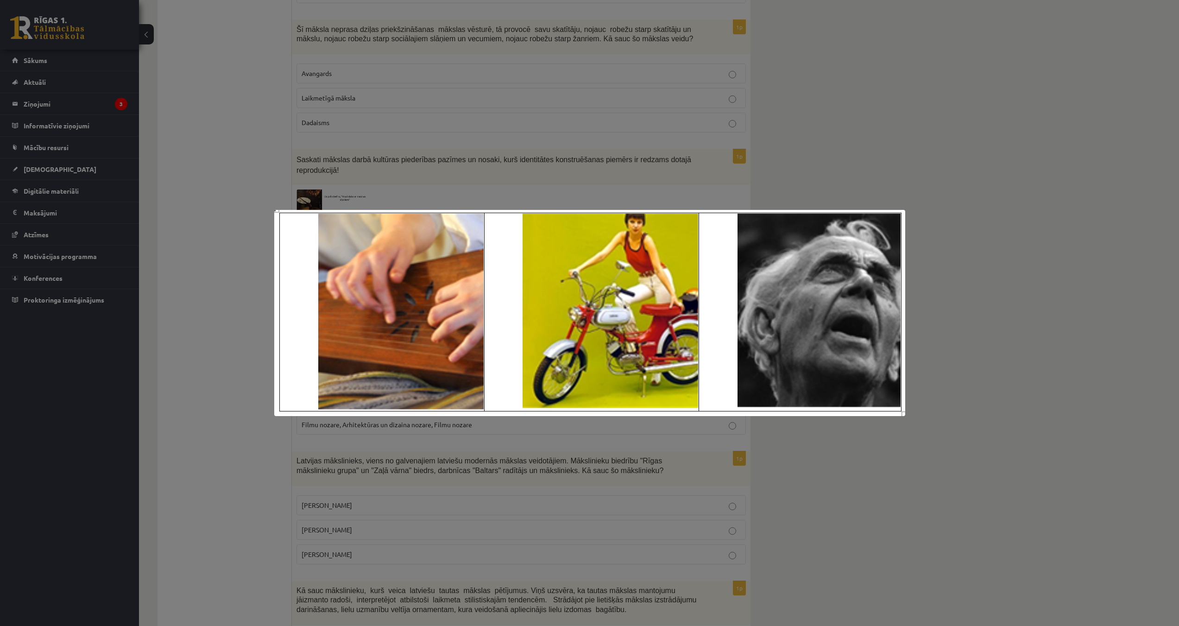
click at [233, 304] on div at bounding box center [589, 313] width 1179 height 626
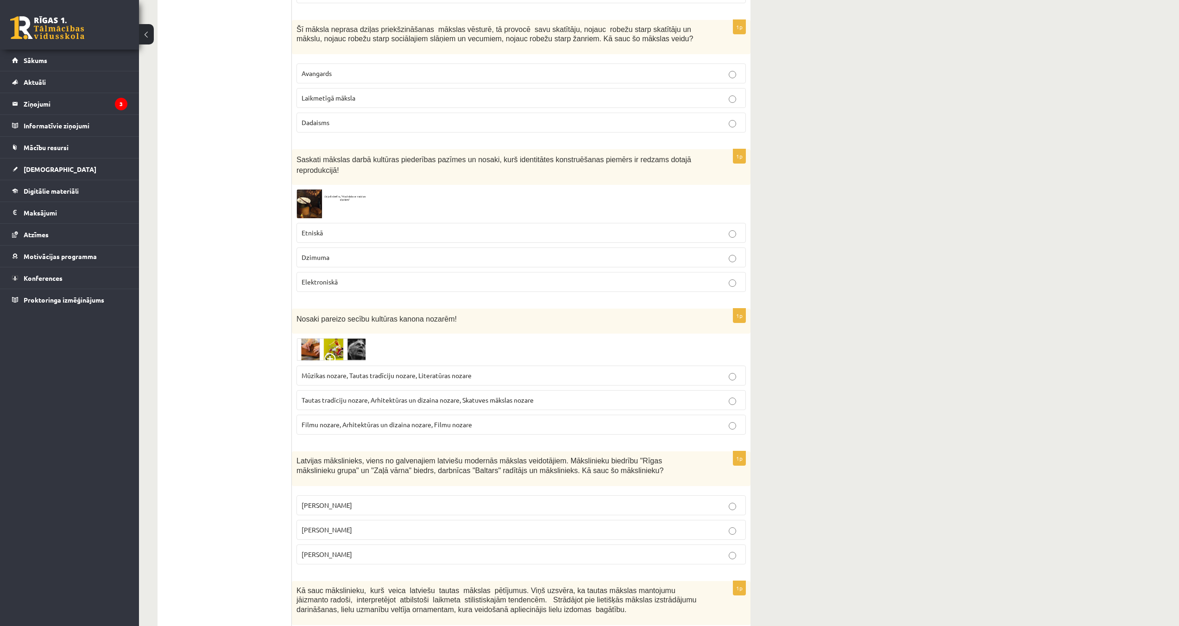
click at [401, 420] on span "Filmu nozare, Arhitektūras un dizaina nozare, Filmu nozare" at bounding box center [387, 424] width 170 height 8
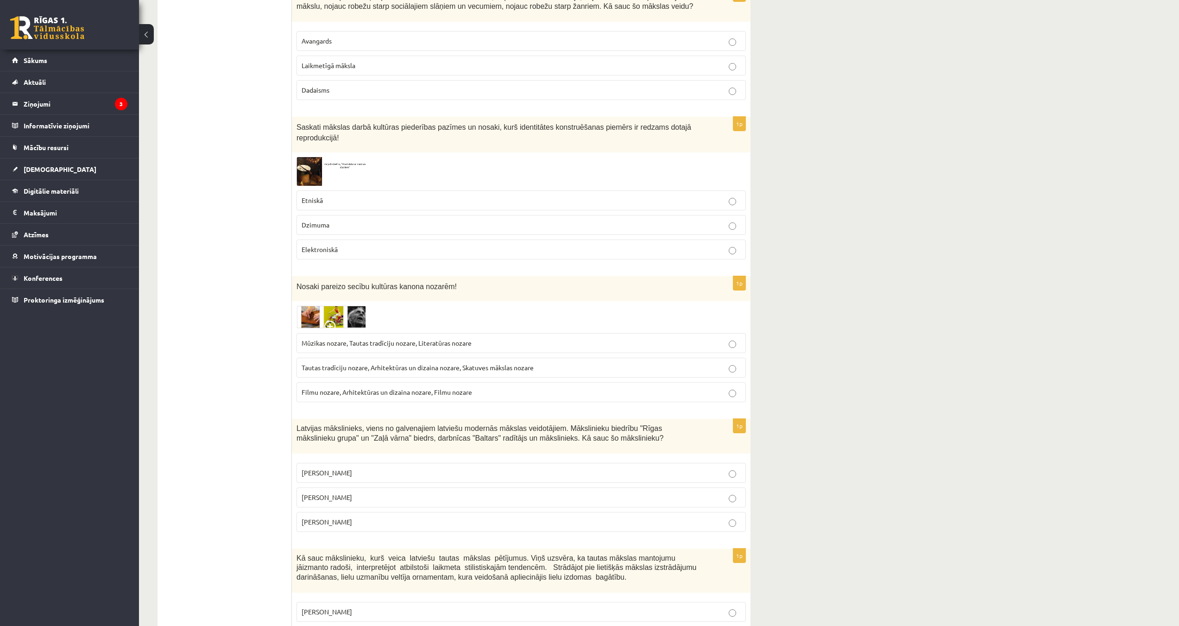
scroll to position [2603, 0]
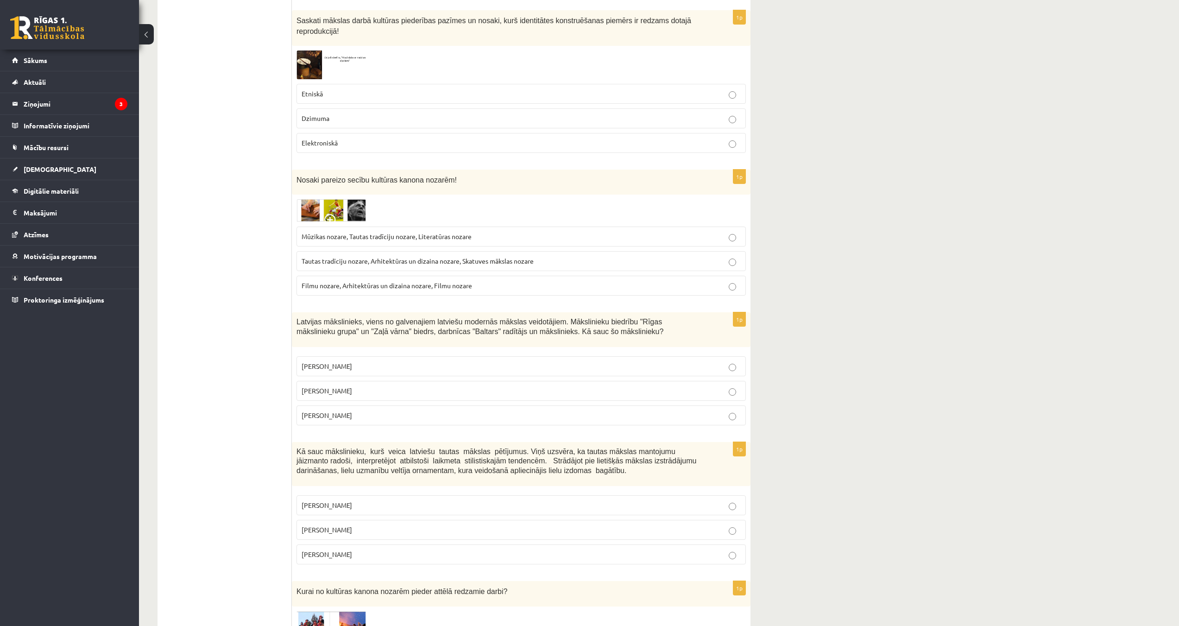
drag, startPoint x: 297, startPoint y: 288, endPoint x: 555, endPoint y: 399, distance: 281.3
click at [555, 399] on div "1p Latvijas mākslinieks, viens no galvenajiem latviešu modernās mākslas veidotā…" at bounding box center [521, 372] width 459 height 120
drag, startPoint x: 231, startPoint y: 350, endPoint x: 351, endPoint y: 350, distance: 120.0
click at [352, 381] on label "Romāns Suta" at bounding box center [520, 391] width 449 height 20
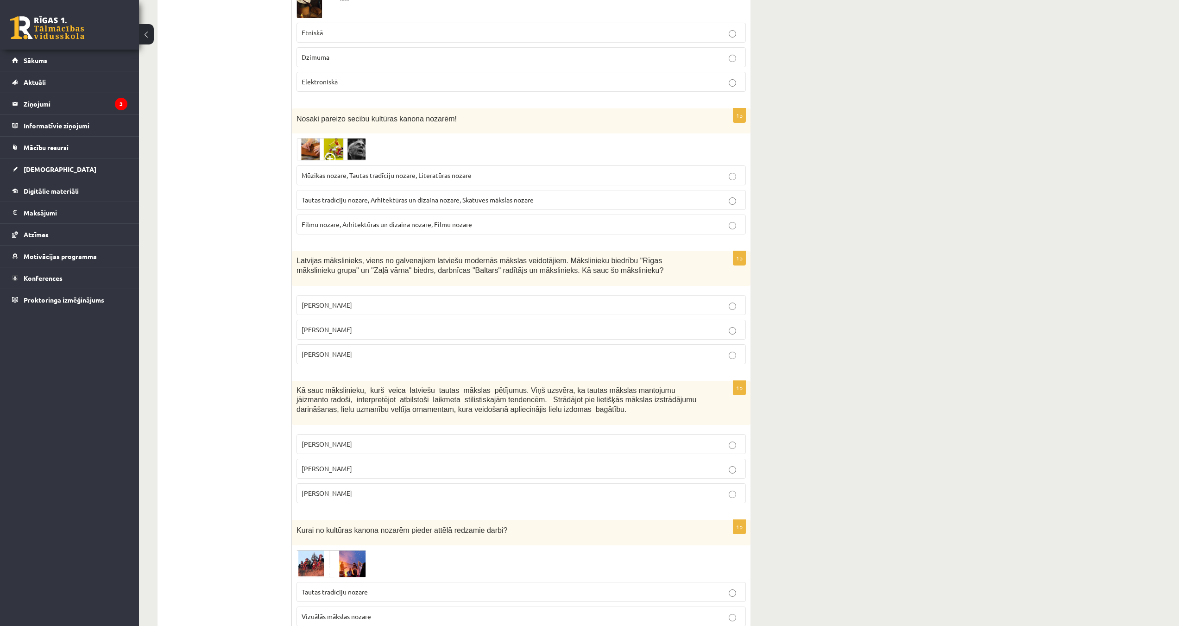
scroll to position [2834, 0]
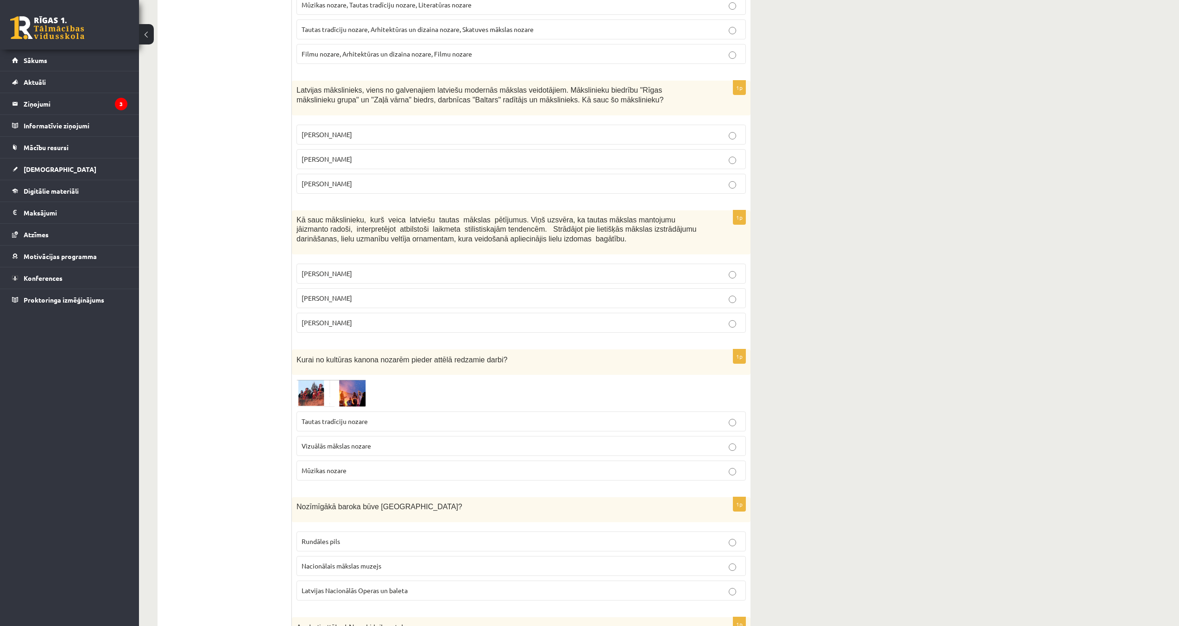
drag, startPoint x: 292, startPoint y: 189, endPoint x: 558, endPoint y: 302, distance: 288.7
click at [558, 302] on div "1p Kā sauc mākslinieku, kurš veica latviešu tautas mākslas pētījumus. Viņš uzsv…" at bounding box center [521, 275] width 459 height 130
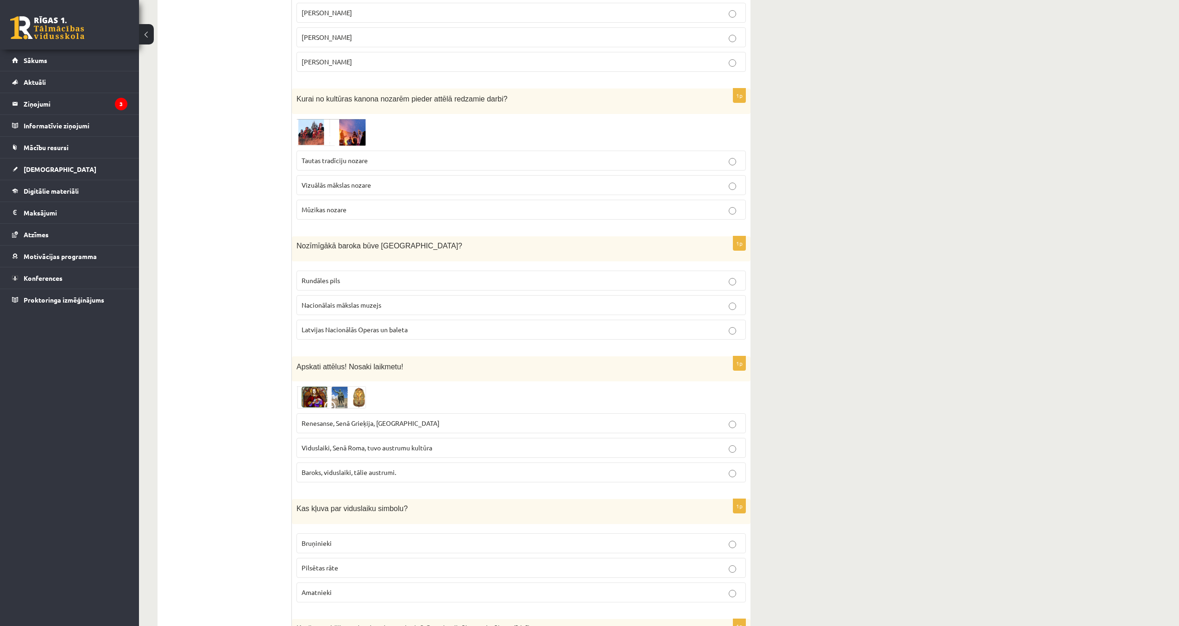
scroll to position [2881, 0]
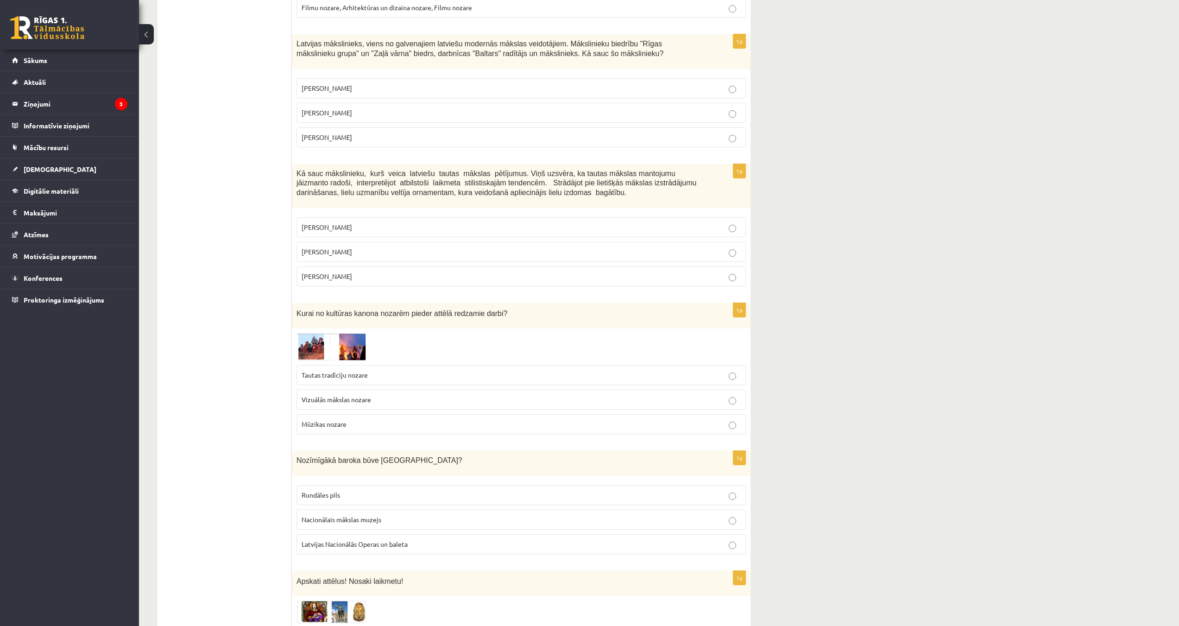
click at [333, 222] on p "Ansis Cīrulis" at bounding box center [521, 227] width 439 height 10
click at [339, 247] on span "Jūlijs Madernieks" at bounding box center [327, 251] width 50 height 8
click at [340, 222] on p "Ansis Cīrulis" at bounding box center [521, 227] width 439 height 10
click at [340, 242] on label "Jūlijs Madernieks" at bounding box center [520, 252] width 449 height 20
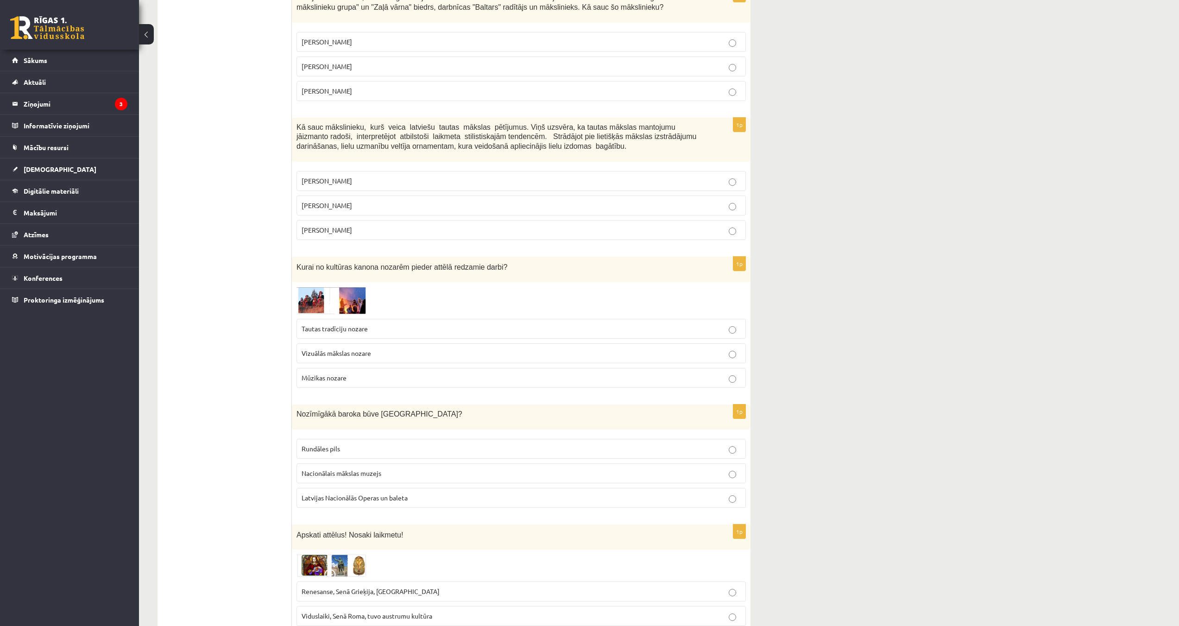
click at [316, 287] on img at bounding box center [330, 300] width 69 height 27
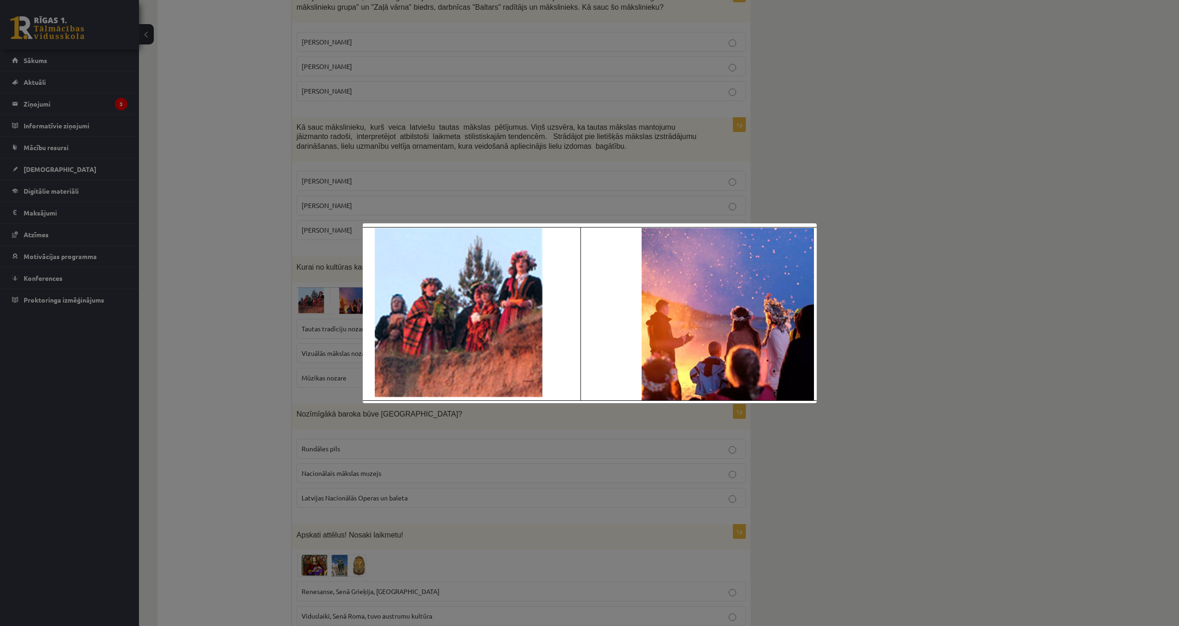
click at [260, 271] on div at bounding box center [589, 313] width 1179 height 626
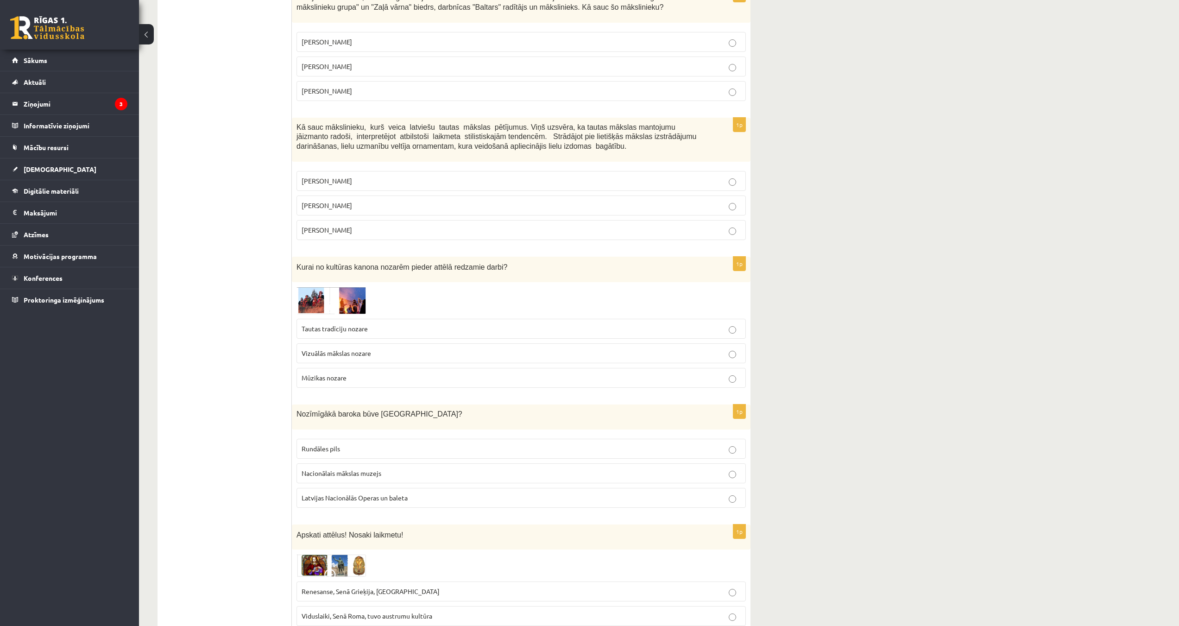
click at [351, 287] on img at bounding box center [330, 300] width 69 height 27
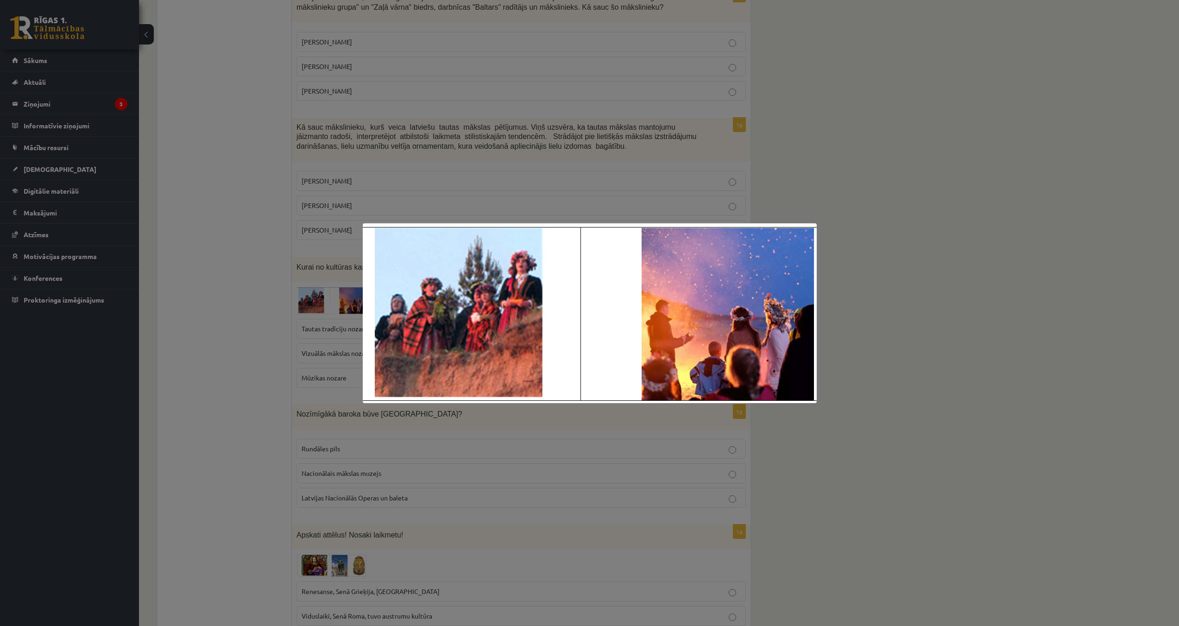
click at [288, 264] on div at bounding box center [589, 313] width 1179 height 626
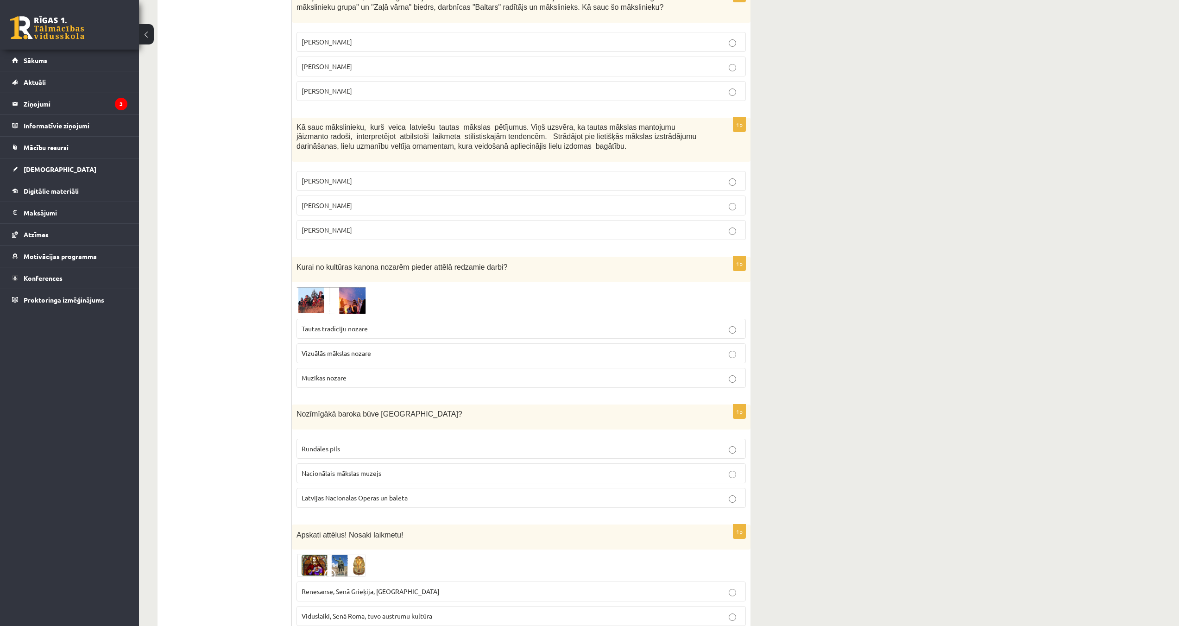
click at [355, 324] on p "Tautas tradīciju nozare" at bounding box center [521, 329] width 439 height 10
click at [355, 287] on img at bounding box center [330, 300] width 69 height 27
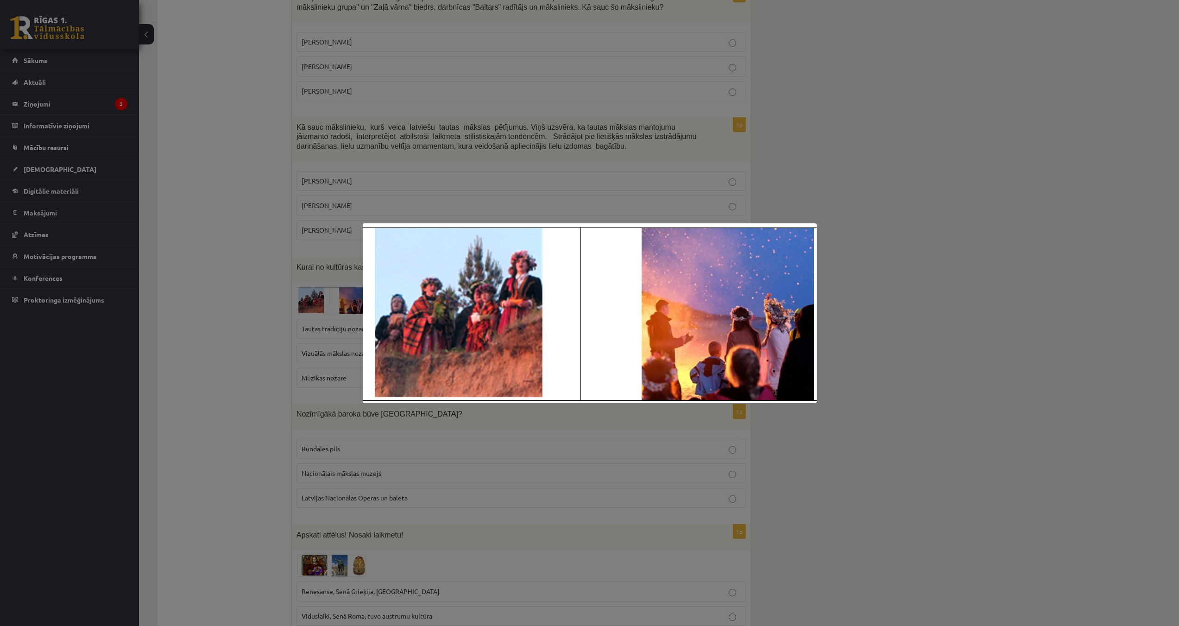
click at [314, 283] on div at bounding box center [589, 313] width 1179 height 626
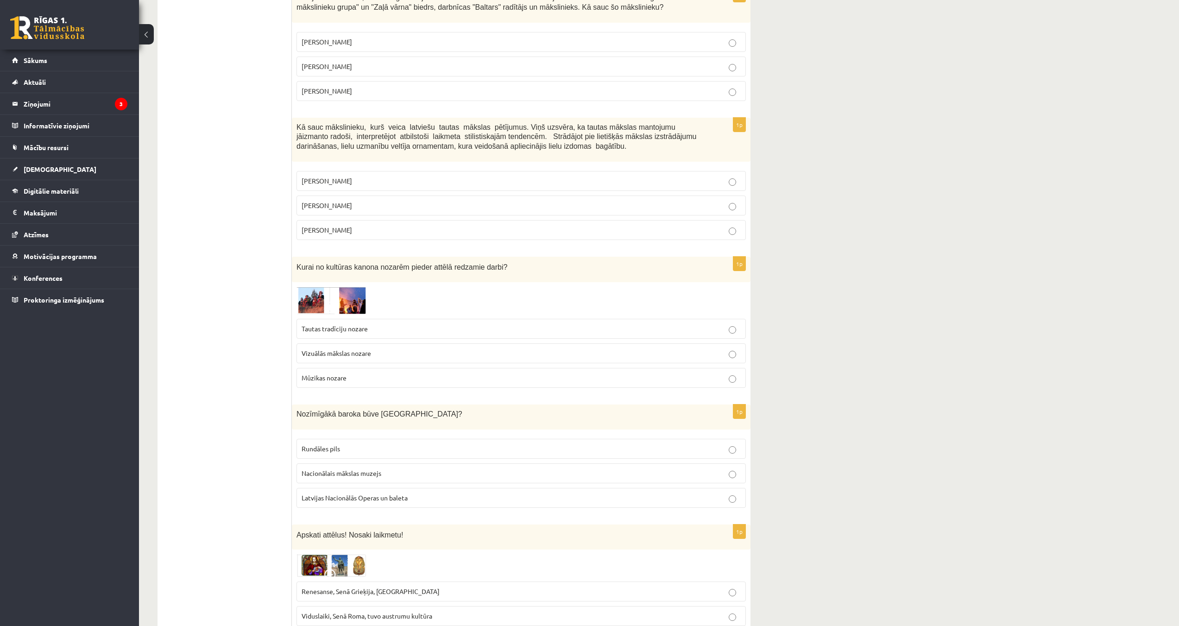
click at [349, 287] on img at bounding box center [330, 300] width 69 height 27
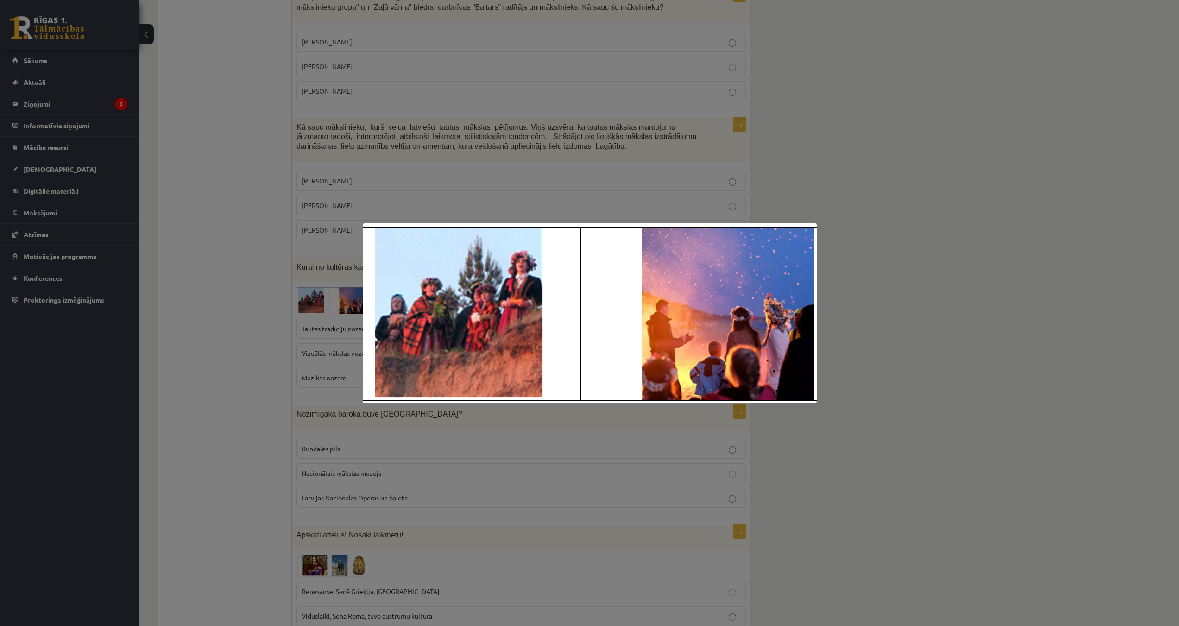
click at [285, 280] on div at bounding box center [589, 313] width 1179 height 626
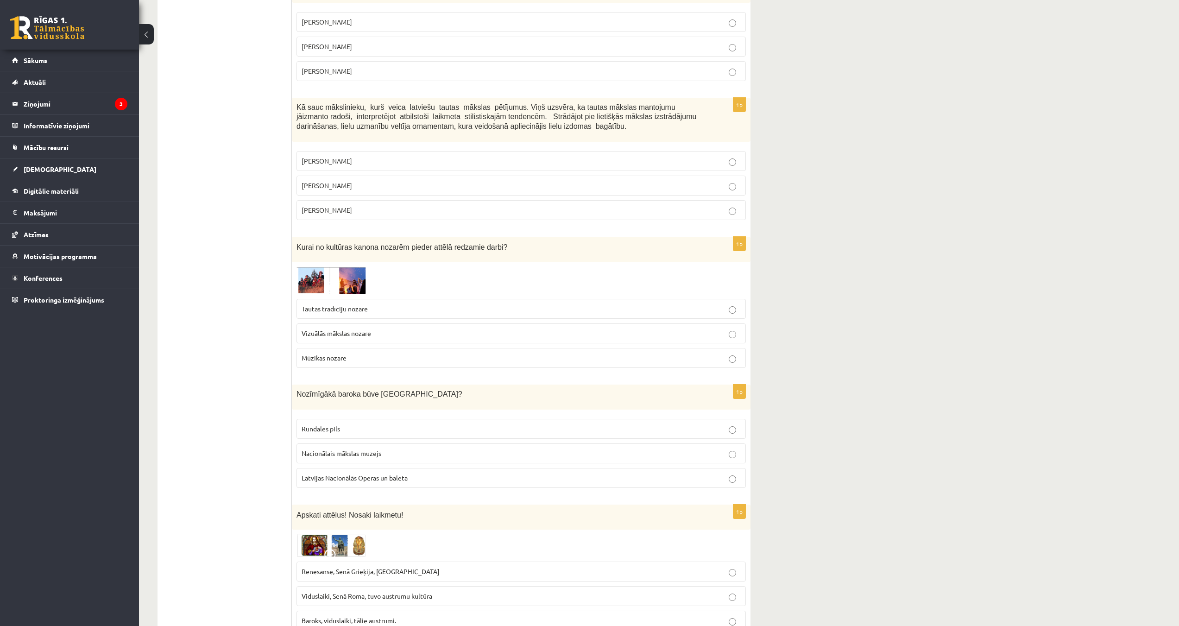
scroll to position [2973, 0]
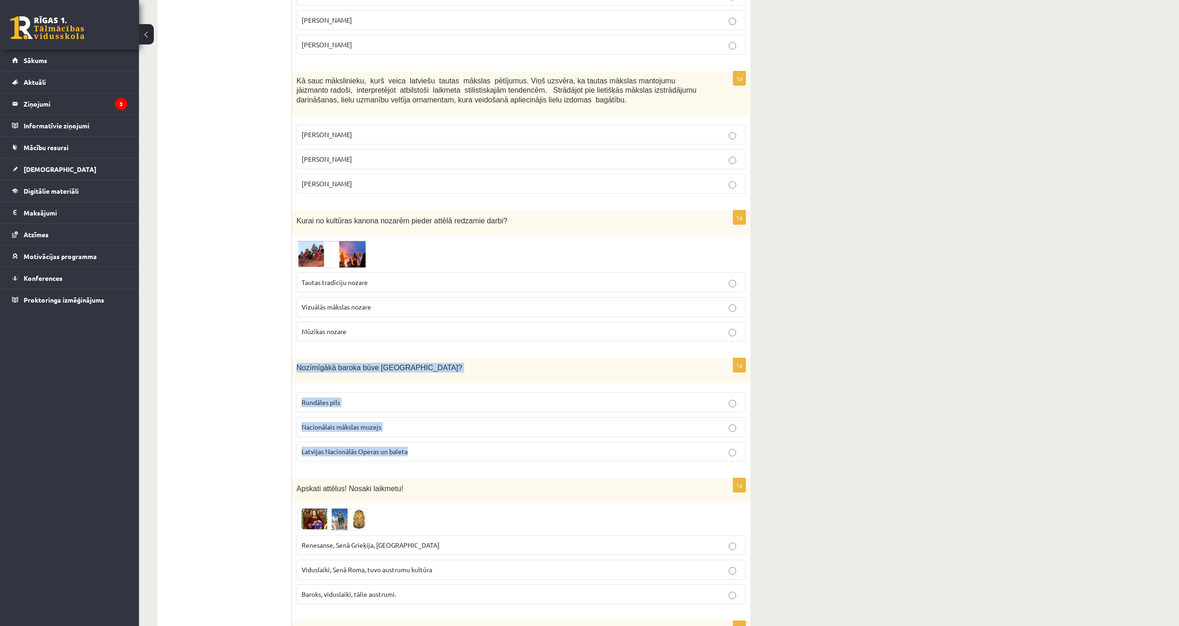
drag, startPoint x: 292, startPoint y: 337, endPoint x: 476, endPoint y: 411, distance: 197.7
click at [476, 411] on div "1p Nozīmīgākā baroka būve Latvijā? Rundāles pils Nacionālais mākslas muzejs Lat…" at bounding box center [521, 413] width 459 height 111
click at [333, 398] on span "Rundāles pils" at bounding box center [321, 402] width 38 height 8
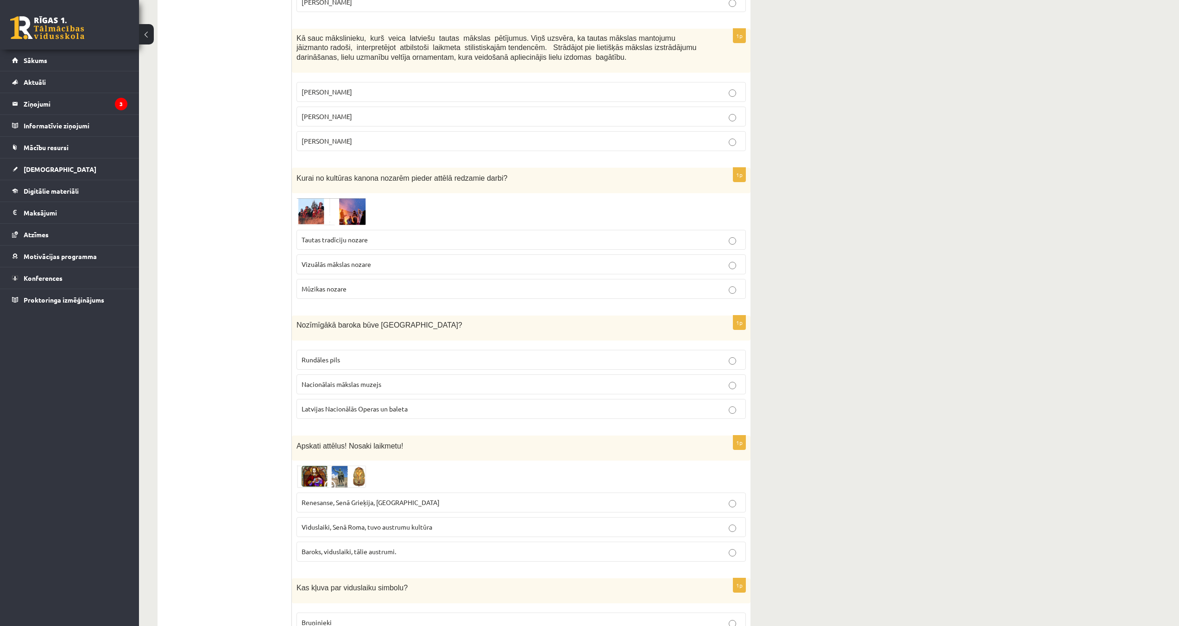
scroll to position [3158, 0]
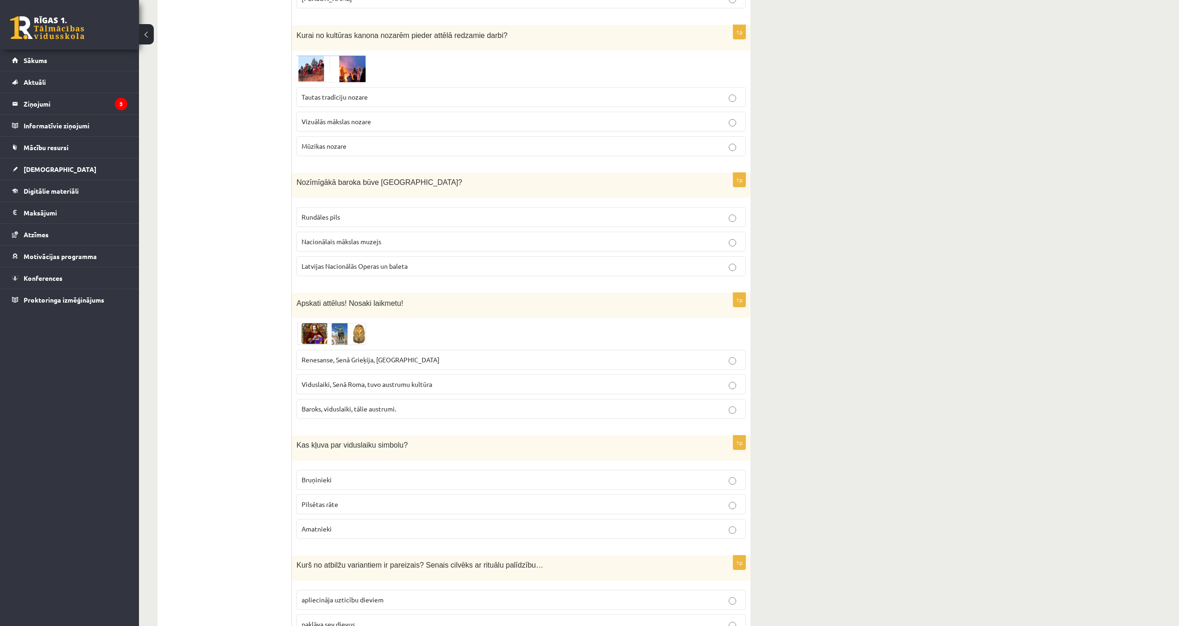
click at [311, 322] on img at bounding box center [330, 333] width 69 height 22
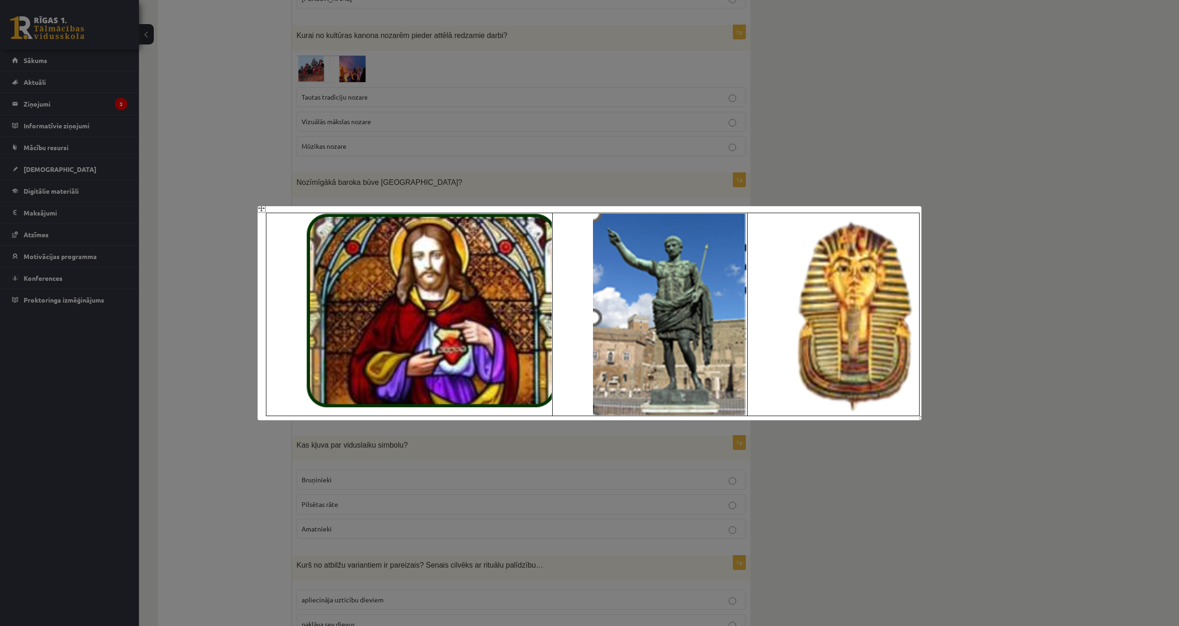
click at [189, 289] on div at bounding box center [589, 313] width 1179 height 626
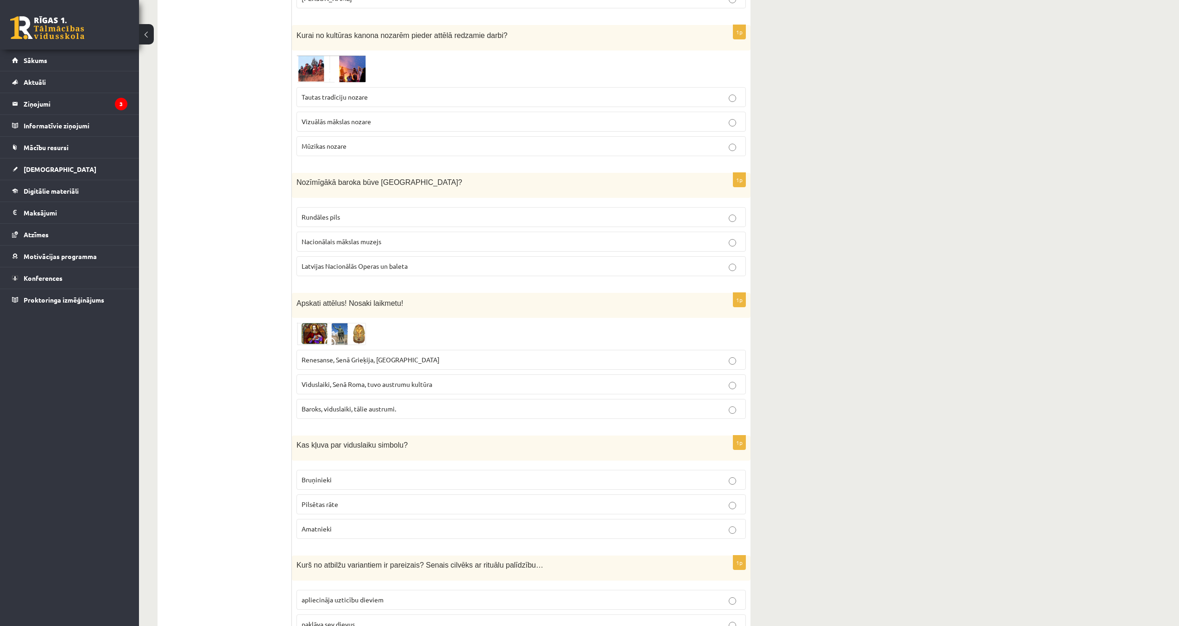
click at [358, 322] on img at bounding box center [330, 333] width 69 height 22
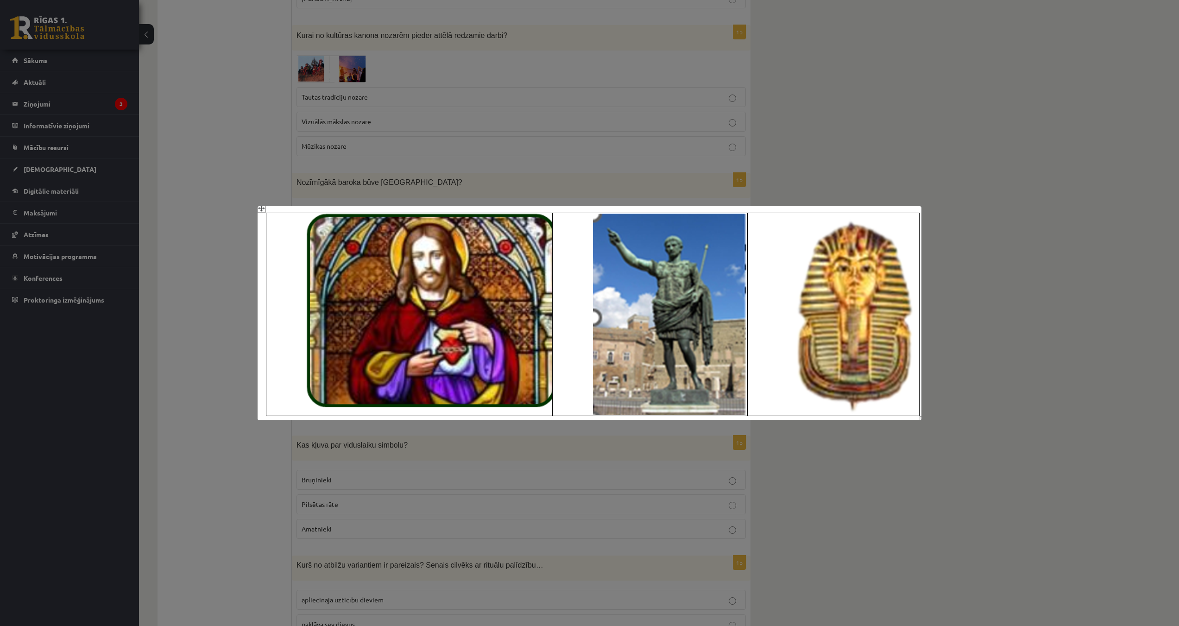
click at [217, 327] on div at bounding box center [589, 313] width 1179 height 626
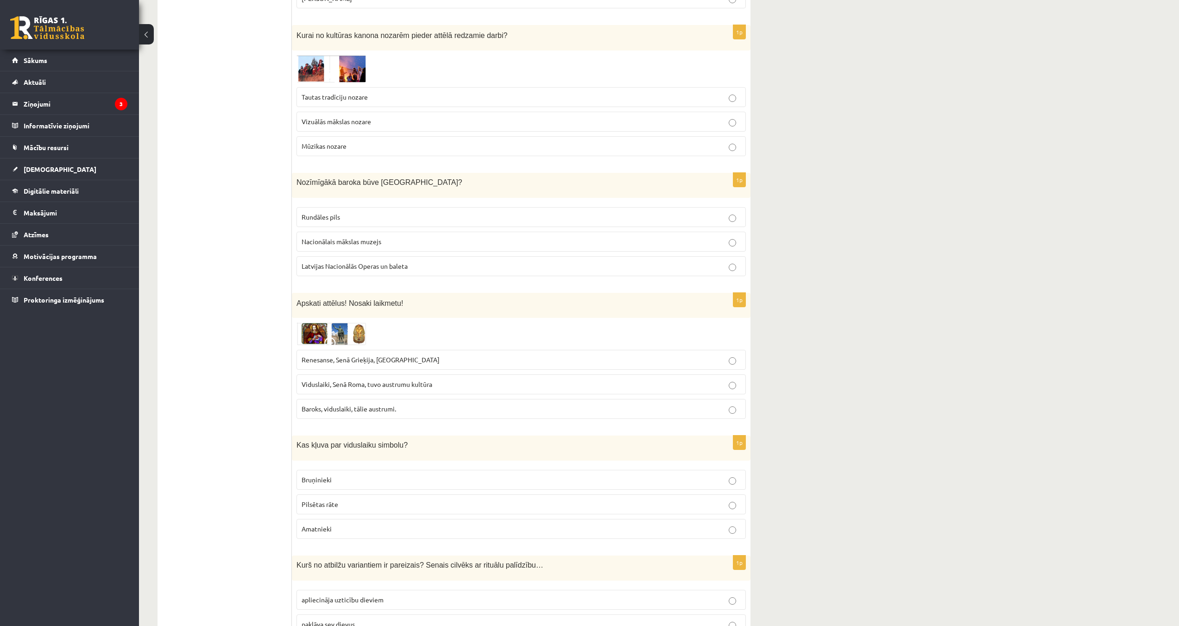
click at [339, 322] on img at bounding box center [330, 333] width 69 height 22
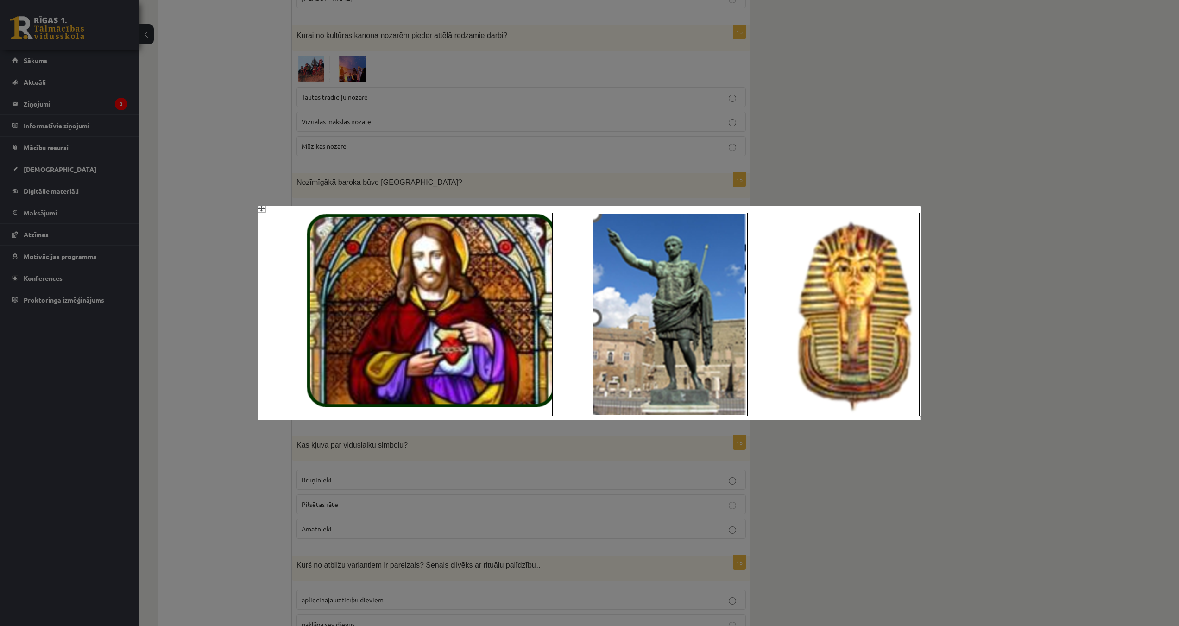
click at [203, 326] on div at bounding box center [589, 313] width 1179 height 626
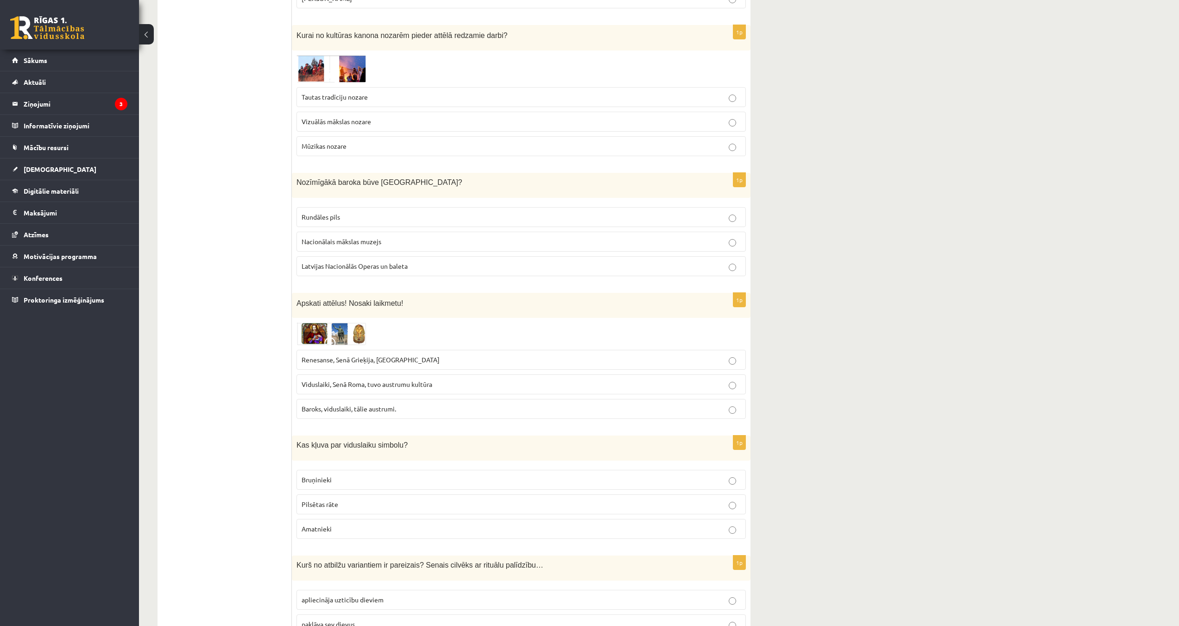
click at [399, 355] on p "Renesanse, Senā Grieķija, Ēģipte" at bounding box center [521, 360] width 439 height 10
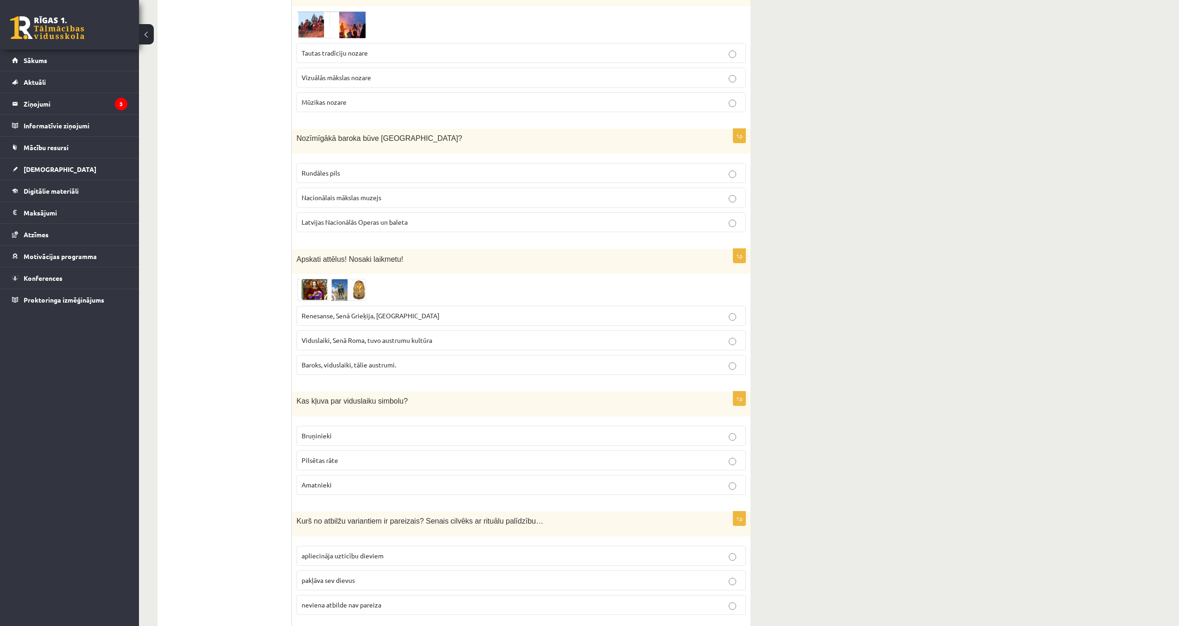
scroll to position [3205, 0]
click at [340, 276] on img at bounding box center [330, 287] width 69 height 22
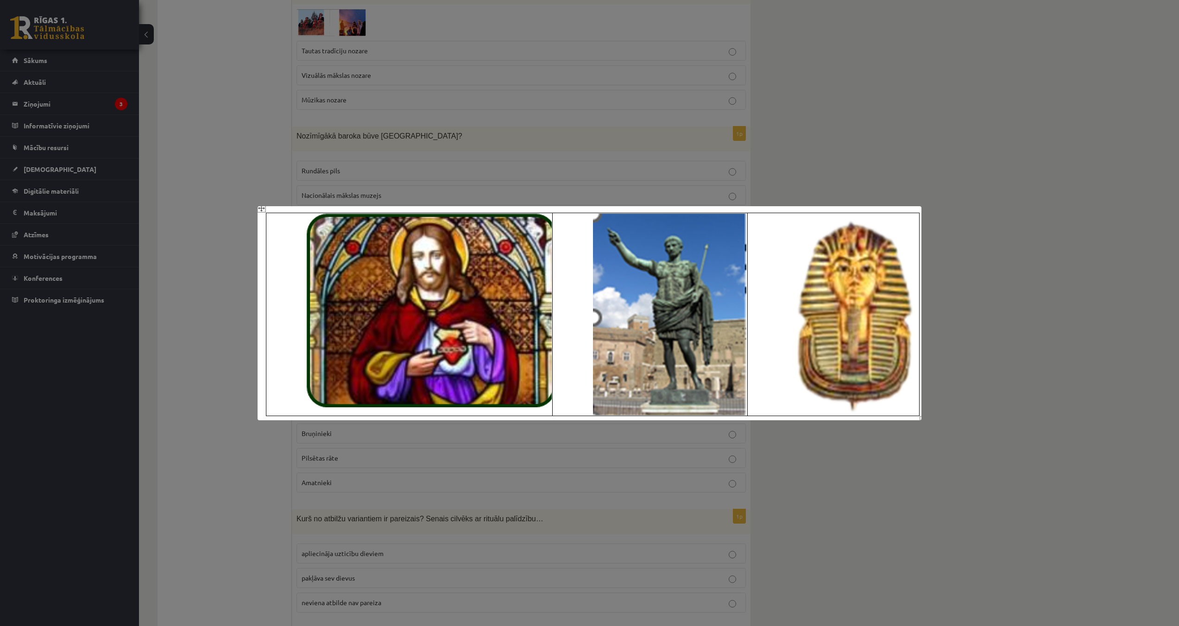
click at [214, 276] on div at bounding box center [589, 313] width 1179 height 626
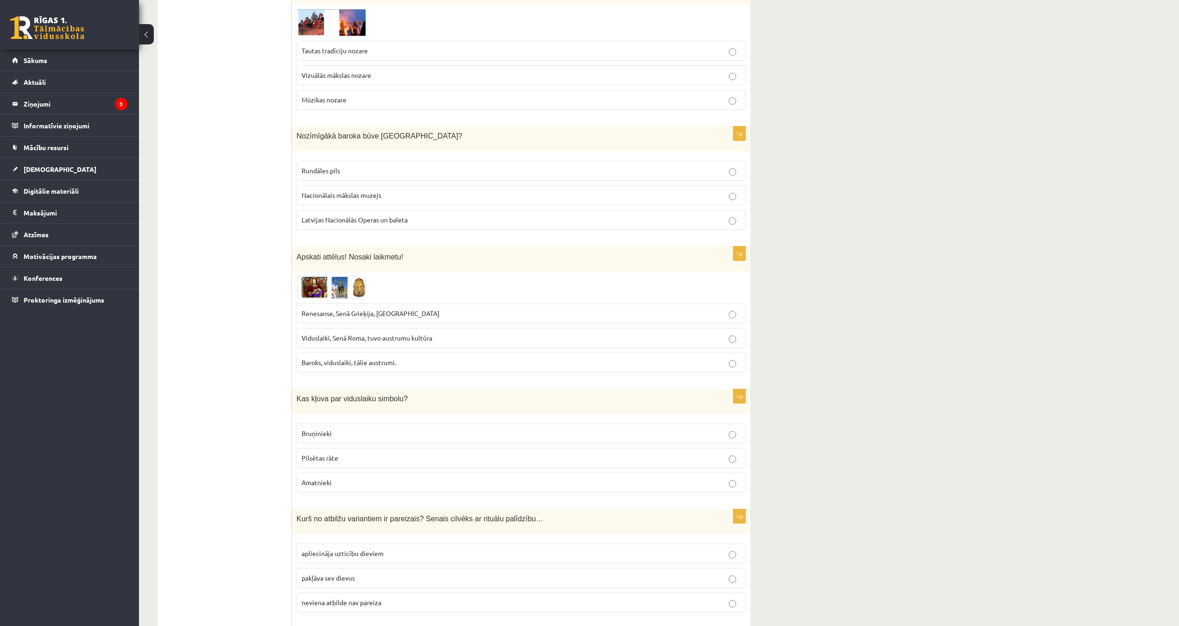
click at [335, 291] on span at bounding box center [331, 298] width 15 height 15
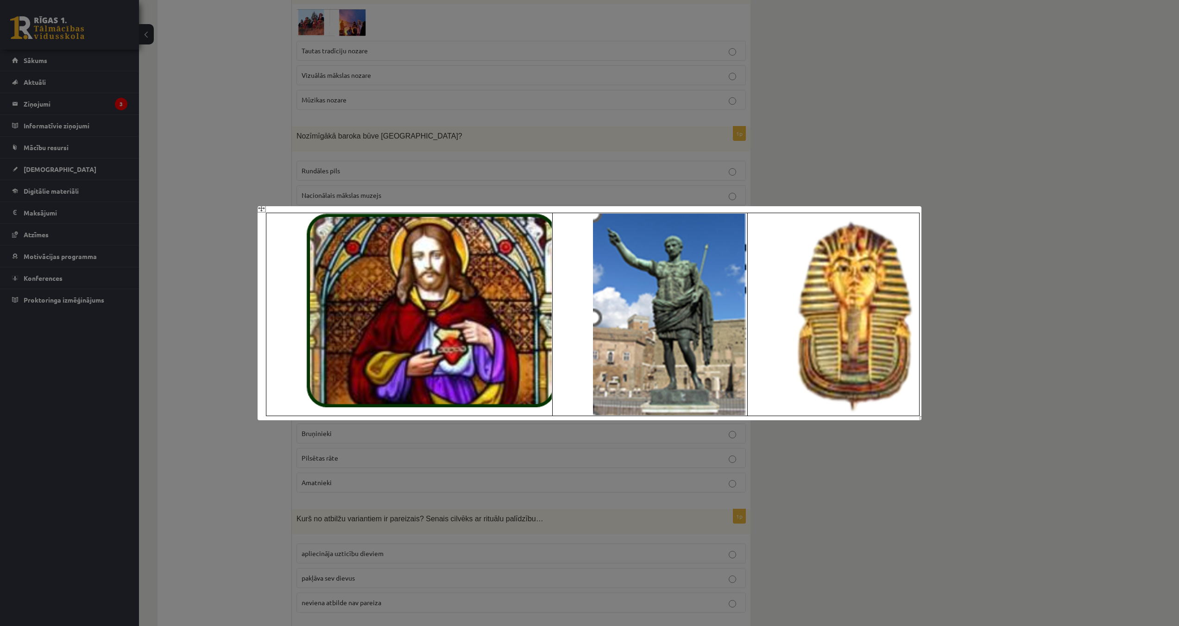
drag, startPoint x: 219, startPoint y: 292, endPoint x: 225, endPoint y: 305, distance: 14.1
click at [219, 293] on div at bounding box center [589, 313] width 1179 height 626
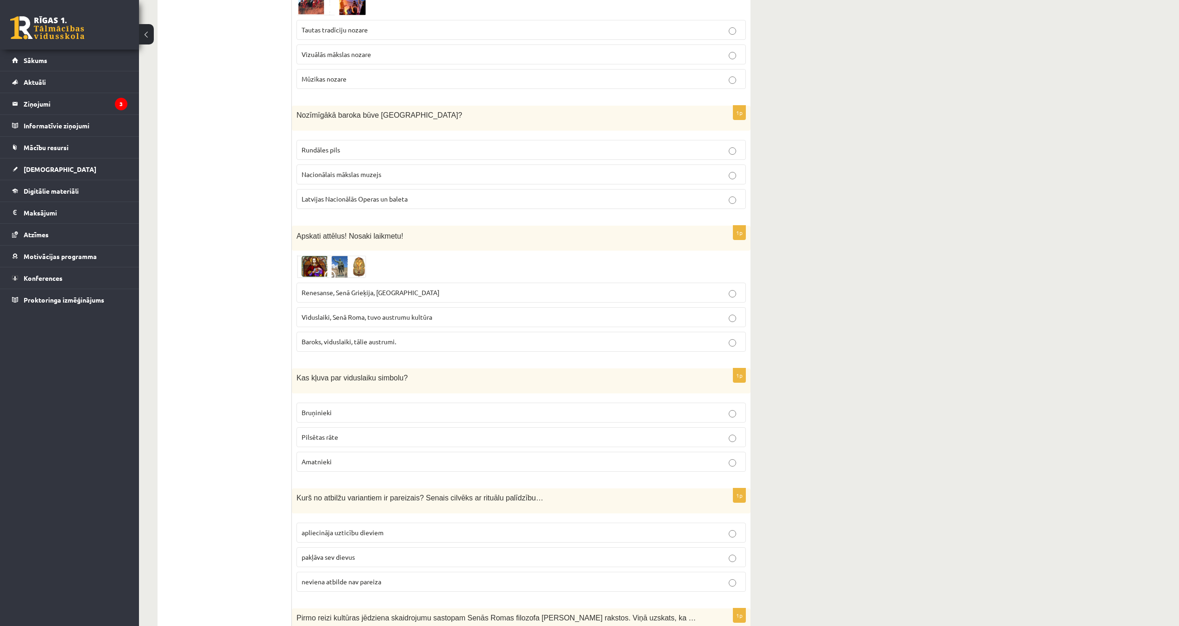
scroll to position [3297, 0]
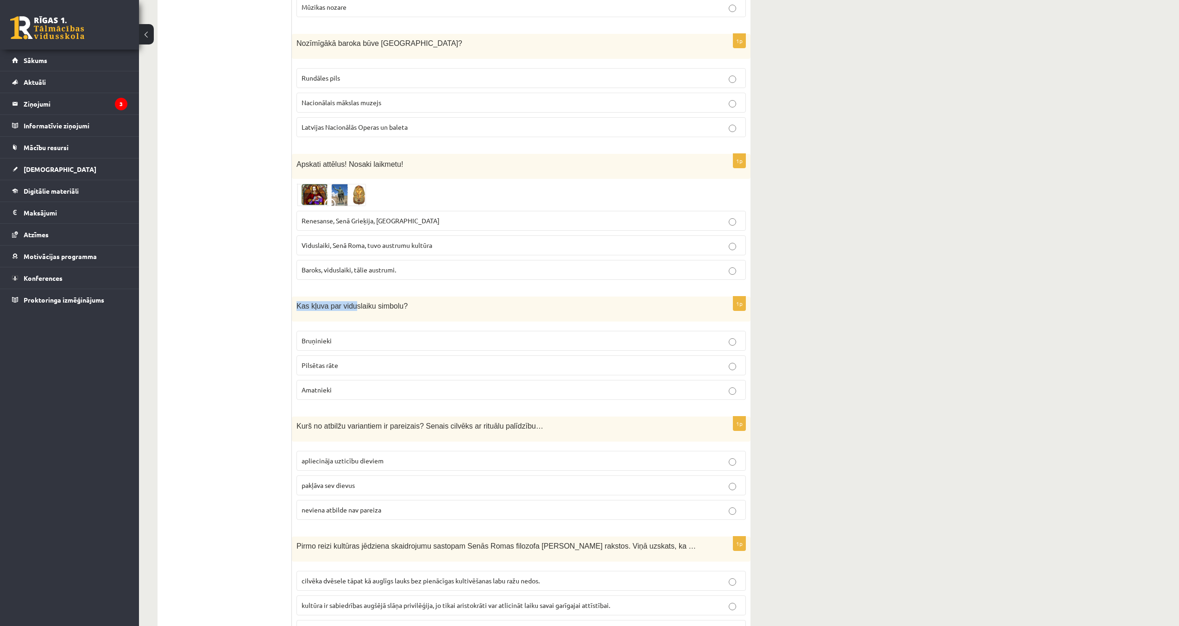
drag, startPoint x: 295, startPoint y: 277, endPoint x: 350, endPoint y: 290, distance: 56.8
click at [350, 296] on div "Kas kļuva par viduslaiku simbolu?" at bounding box center [521, 308] width 459 height 25
click at [348, 336] on p "Bruņinieki" at bounding box center [521, 341] width 439 height 10
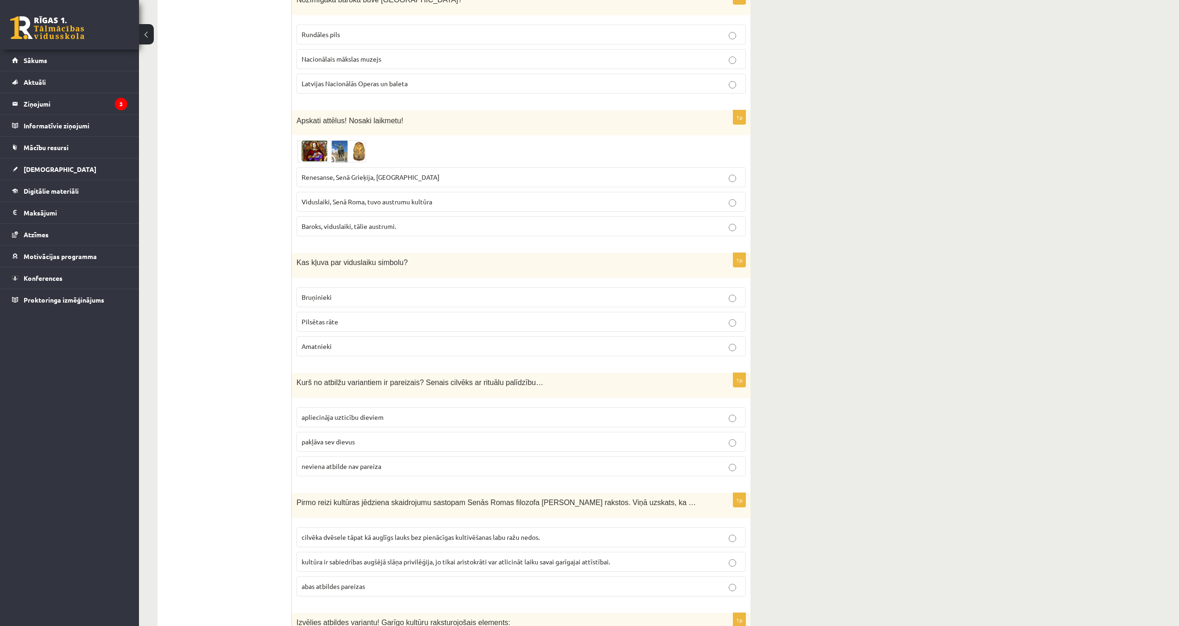
scroll to position [3344, 0]
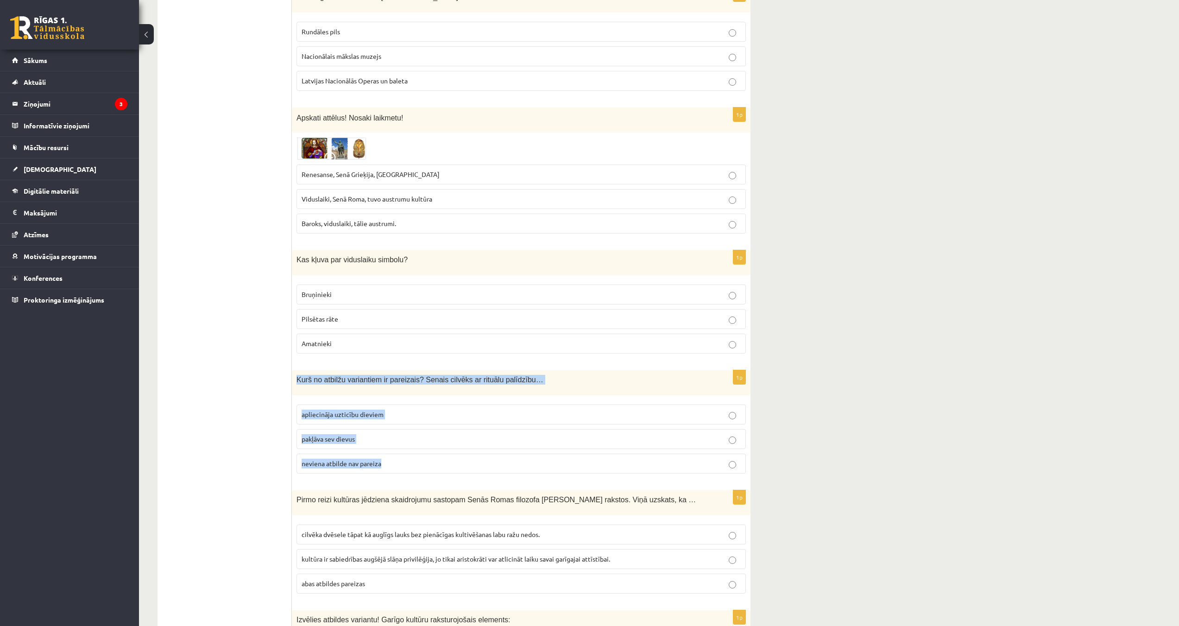
drag, startPoint x: 295, startPoint y: 345, endPoint x: 497, endPoint y: 430, distance: 218.6
click at [497, 430] on div "1p Kurš no atbilžu variantiem ir pareizais? Senais cilvēks ar rituālu palīdzību…" at bounding box center [521, 425] width 459 height 111
drag, startPoint x: 328, startPoint y: 384, endPoint x: 324, endPoint y: 387, distance: 5.3
click at [328, 410] on span "apliecināja uzticību dieviem" at bounding box center [343, 414] width 82 height 8
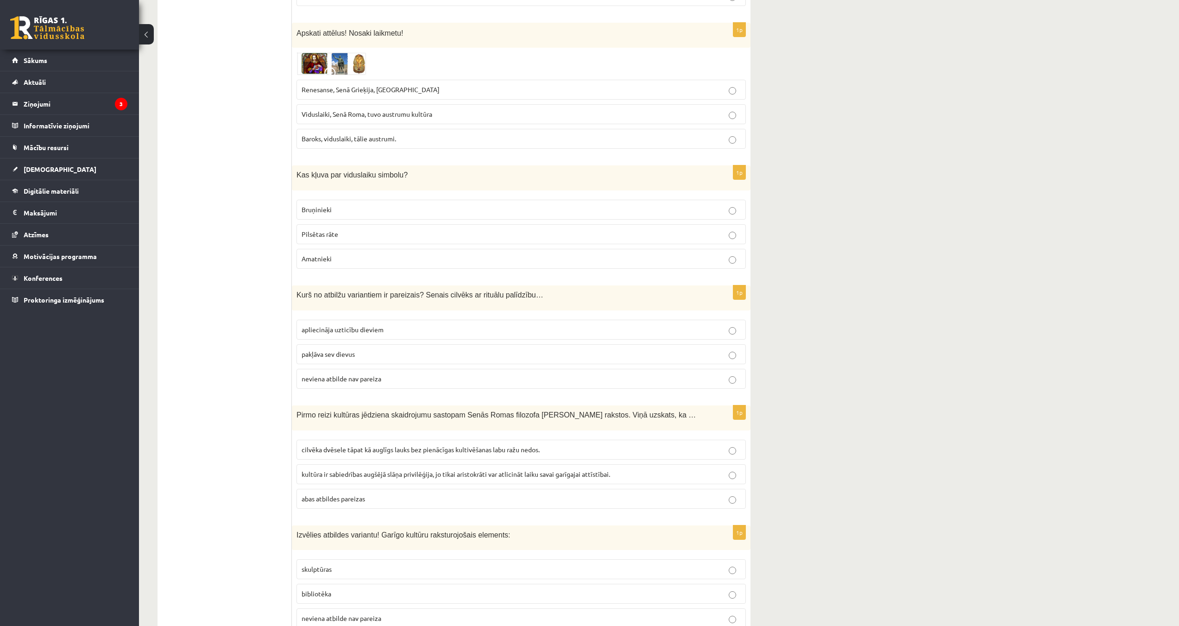
scroll to position [3436, 0]
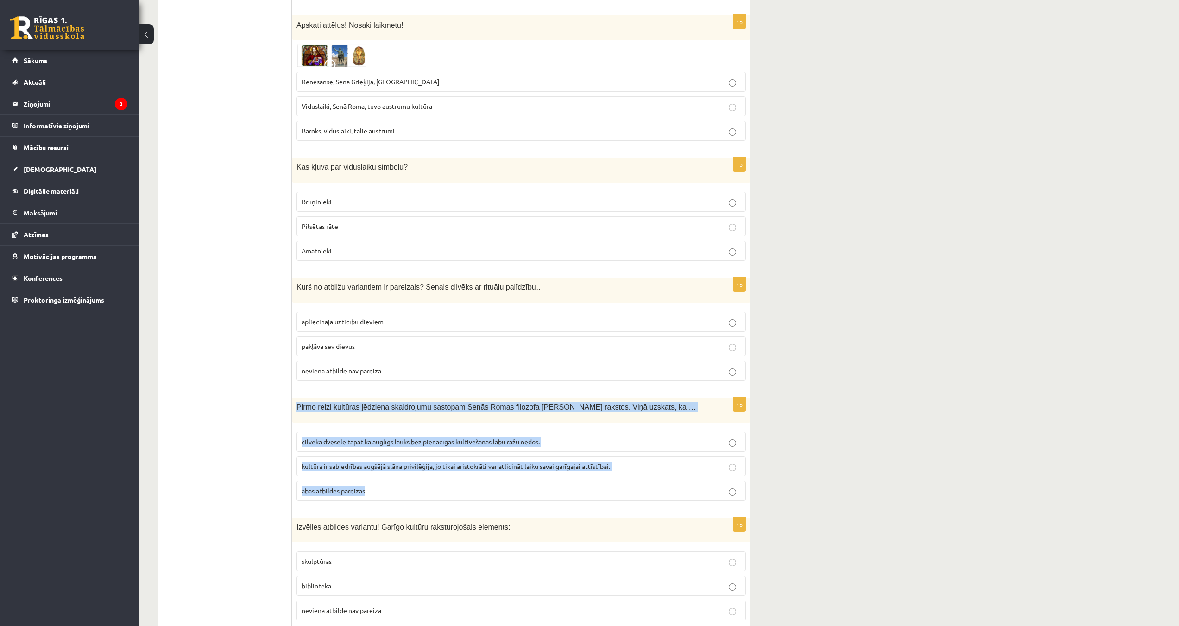
drag, startPoint x: 296, startPoint y: 375, endPoint x: 705, endPoint y: 464, distance: 418.0
click at [705, 464] on div "1p Pirmo reizi kultūras jēdziena skaidrojumu sastopam Senās Romas filozofa Cice…" at bounding box center [521, 452] width 459 height 111
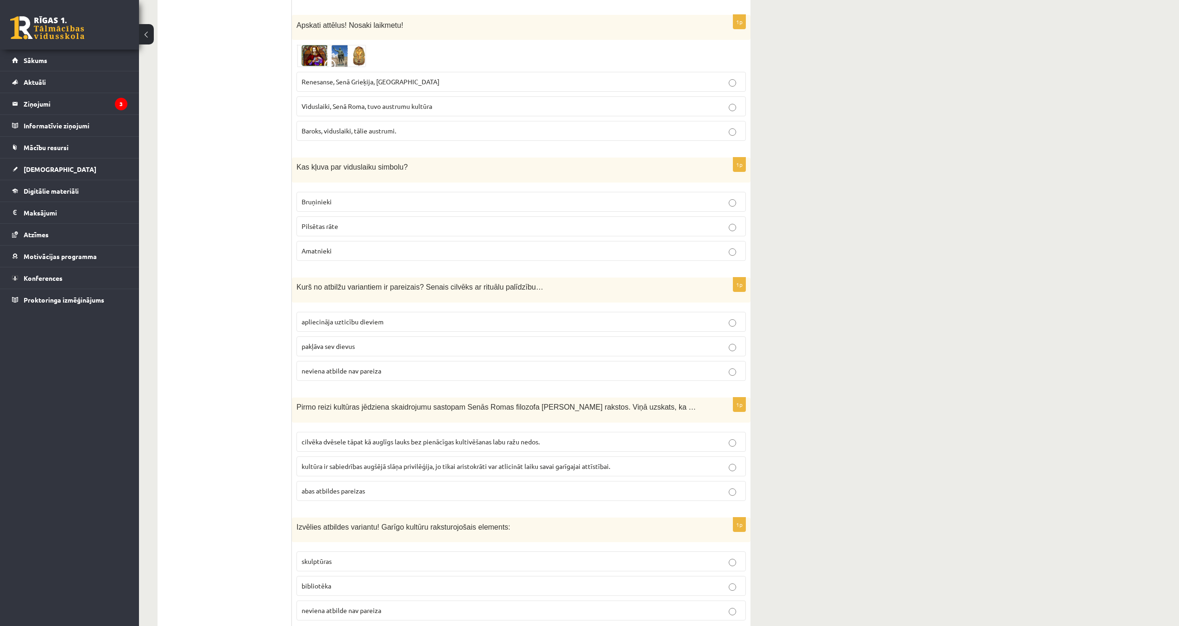
drag, startPoint x: 340, startPoint y: 412, endPoint x: 349, endPoint y: 447, distance: 36.2
click at [342, 437] on span "cilvēka dvēsele tāpat kā auglīgs lauks bez pienācīgas kultivēšanas labu ražu ne…" at bounding box center [421, 441] width 238 height 8
click at [351, 437] on span "cilvēka dvēsele tāpat kā auglīgs lauks bez pienācīgas kultivēšanas labu ražu ne…" at bounding box center [421, 441] width 238 height 8
click at [337, 447] on fieldset "cilvēka dvēsele tāpat kā auglīgs lauks bez pienācīgas kultivēšanas labu ražu ne…" at bounding box center [520, 465] width 449 height 76
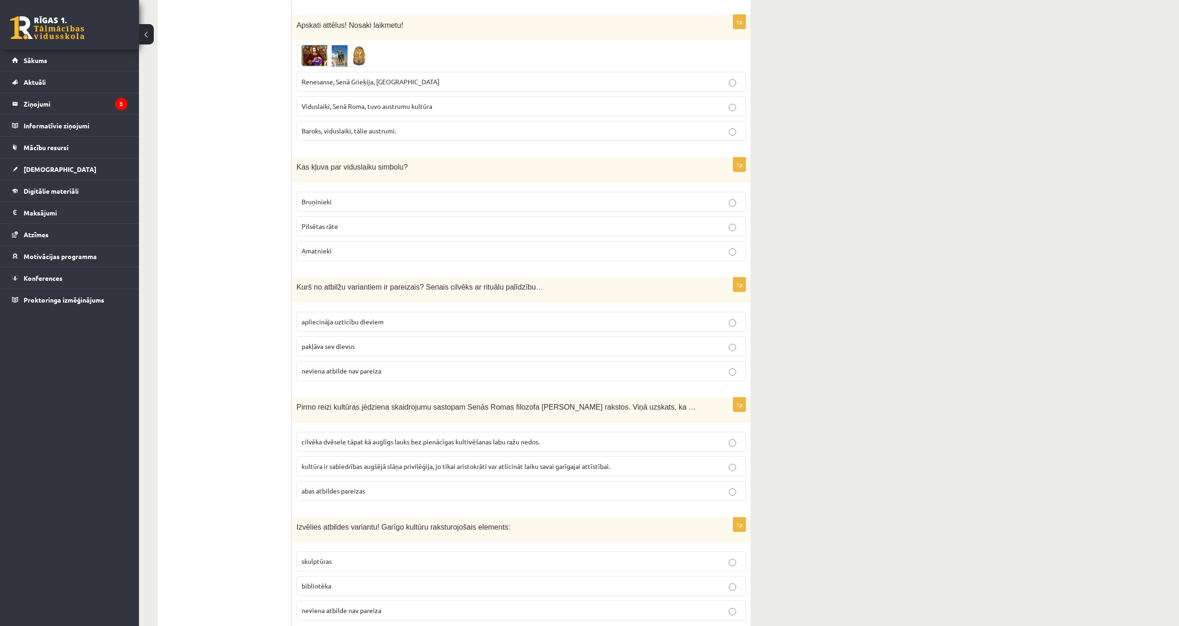
click at [334, 481] on label "abas atbildes pareizas" at bounding box center [520, 491] width 449 height 20
click at [372, 462] on span "kultūra ir sabiedrības augšējā slāņa privilēģija, jo tikai aristokrāti var atli…" at bounding box center [456, 466] width 308 height 8
click at [374, 437] on span "cilvēka dvēsele tāpat kā auglīgs lauks bez pienācīgas kultivēšanas labu ražu ne…" at bounding box center [421, 441] width 238 height 8
click at [353, 581] on p "bibliotēka" at bounding box center [521, 586] width 439 height 10
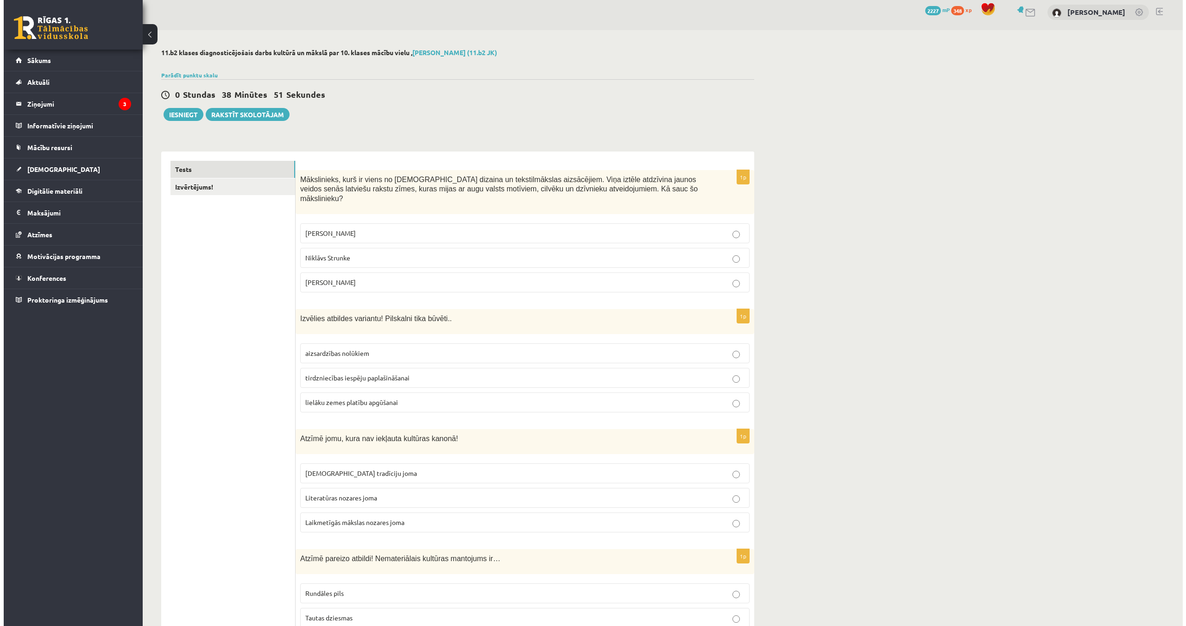
scroll to position [0, 0]
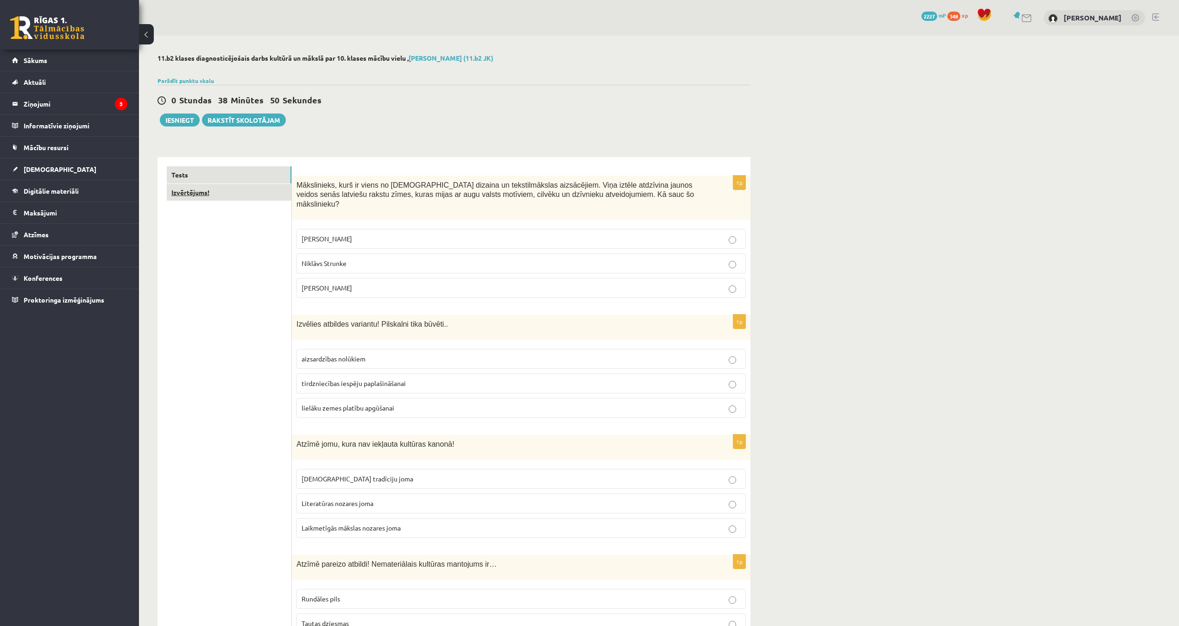
click at [222, 190] on link "Izvērtējums!" at bounding box center [229, 192] width 125 height 17
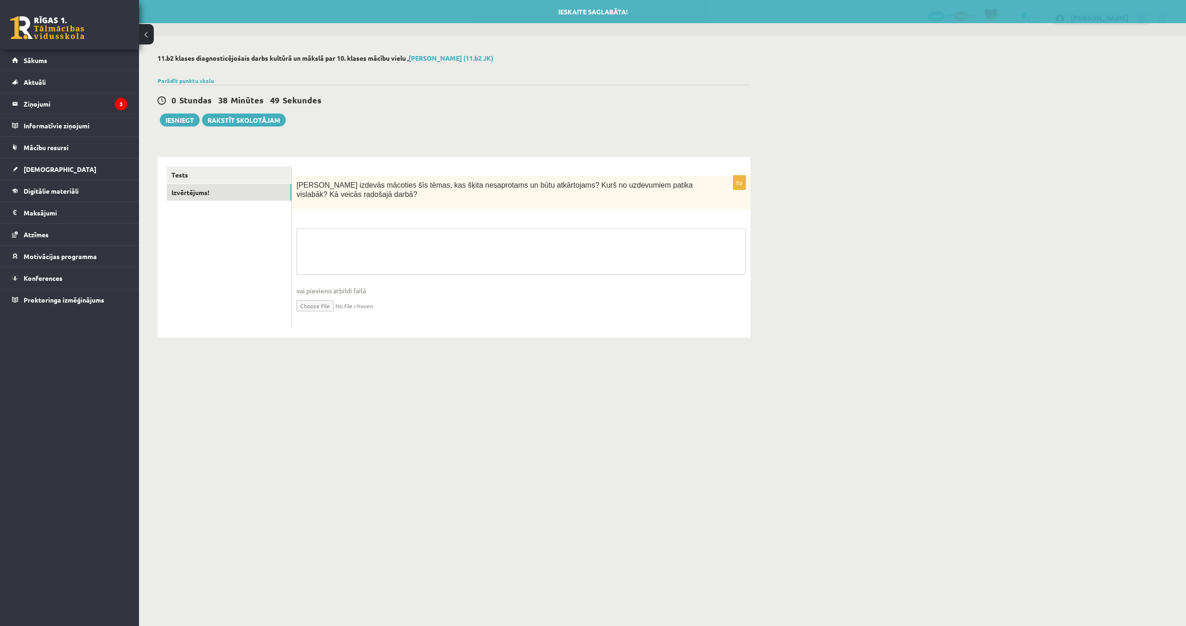
click at [334, 254] on textarea at bounding box center [520, 251] width 449 height 46
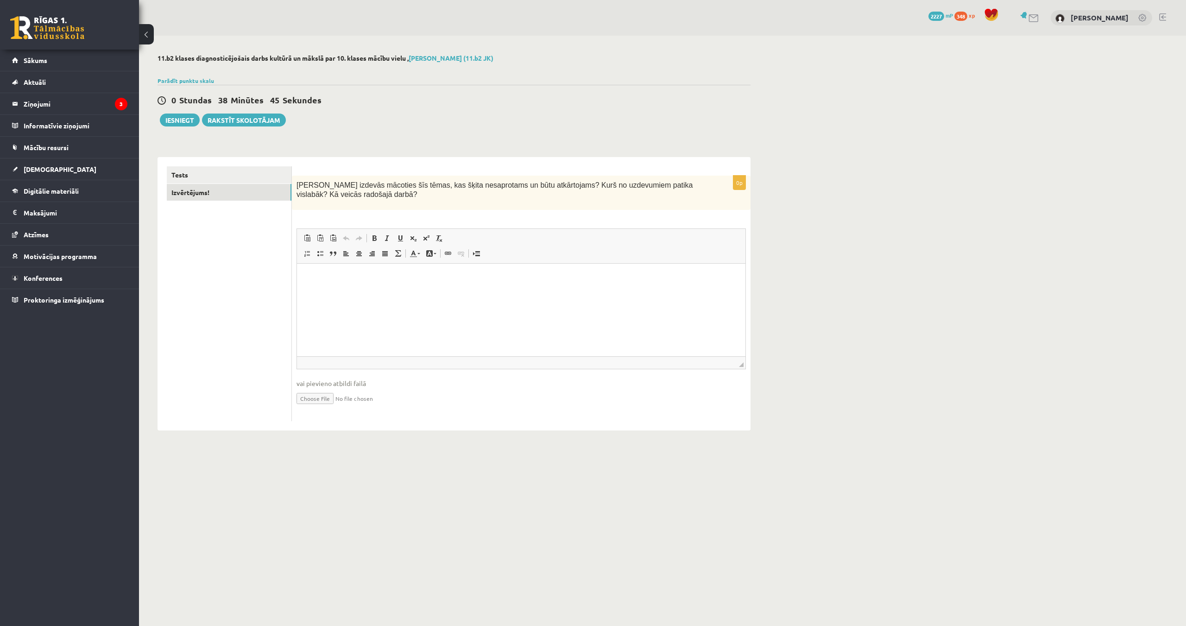
click at [330, 278] on p "Rich Text Editor, wiswyg-editor-user-answer-47433930318960" at bounding box center [521, 278] width 430 height 10
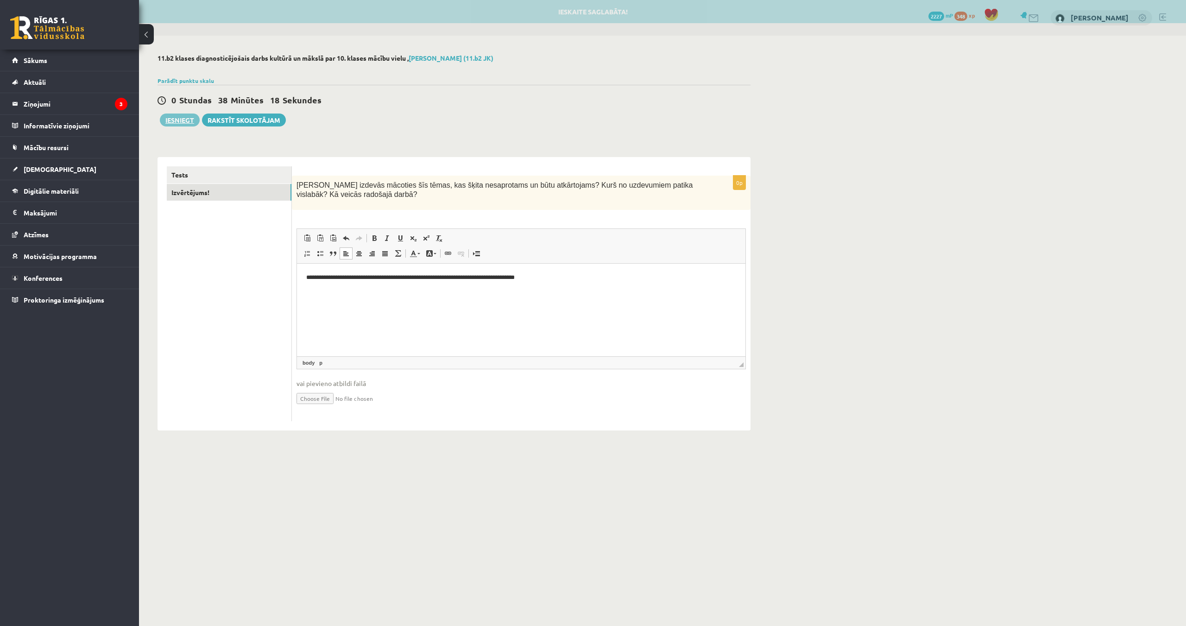
click at [180, 121] on button "Iesniegt" at bounding box center [180, 119] width 40 height 13
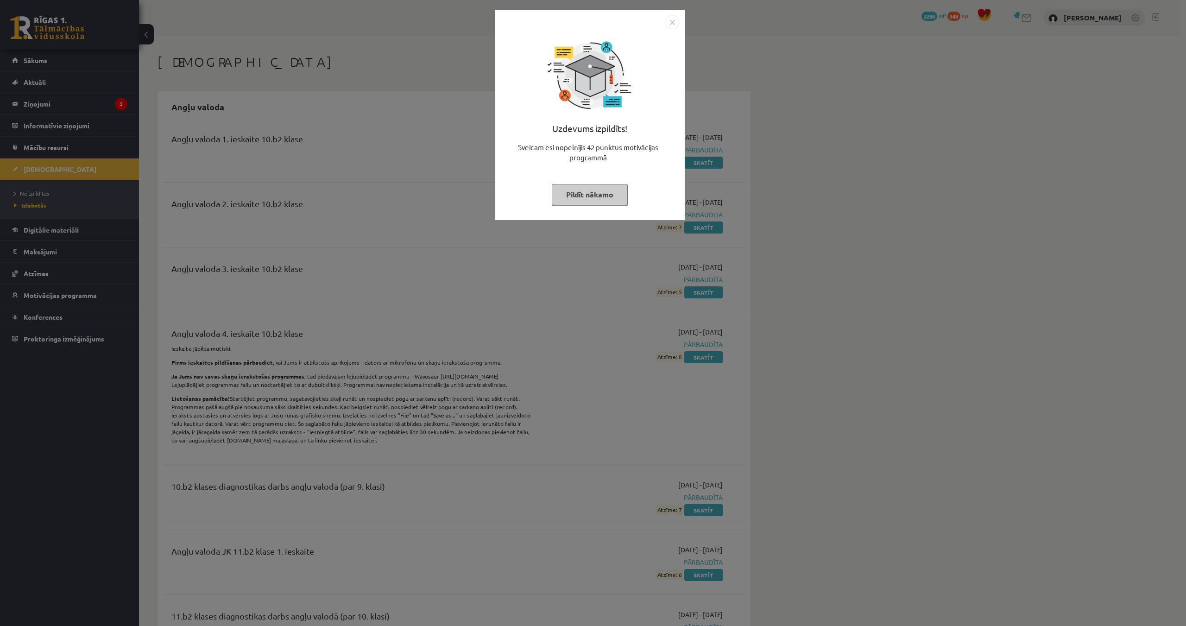
click at [669, 22] on img "Close" at bounding box center [672, 22] width 14 height 14
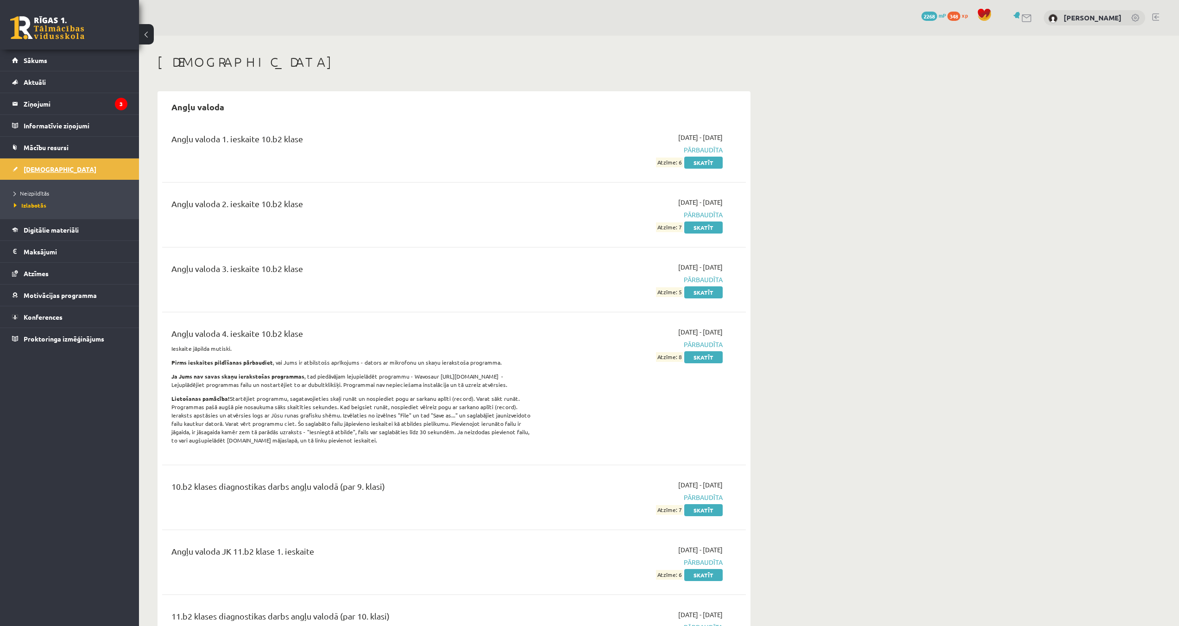
click at [41, 170] on span "[DEMOGRAPHIC_DATA]" at bounding box center [60, 169] width 73 height 8
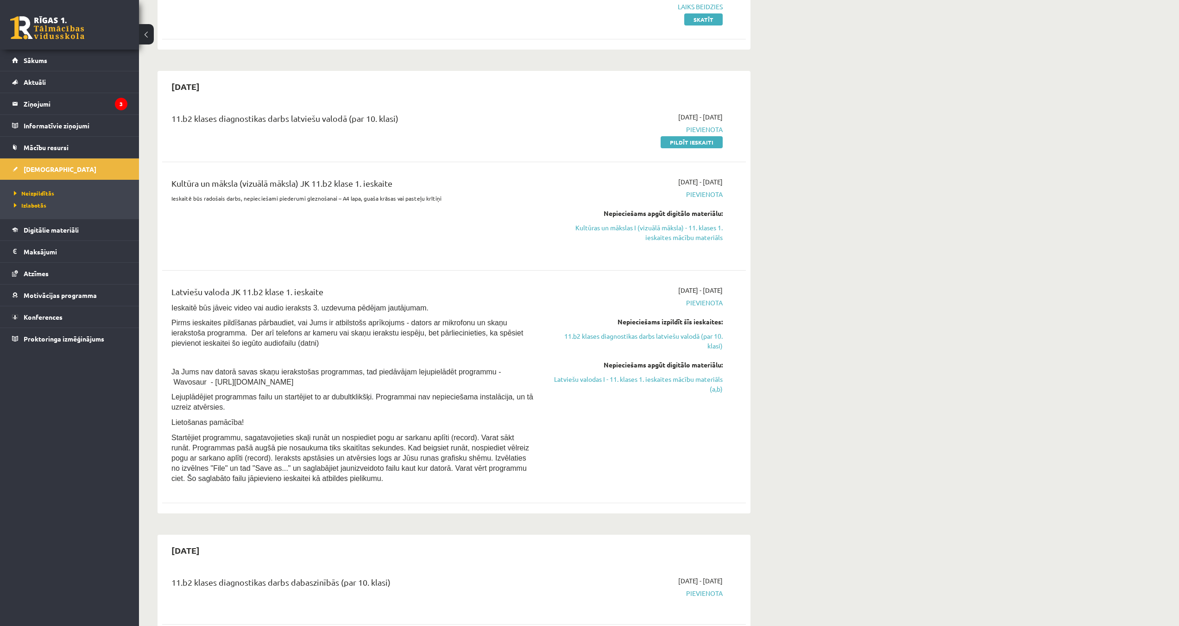
scroll to position [139, 0]
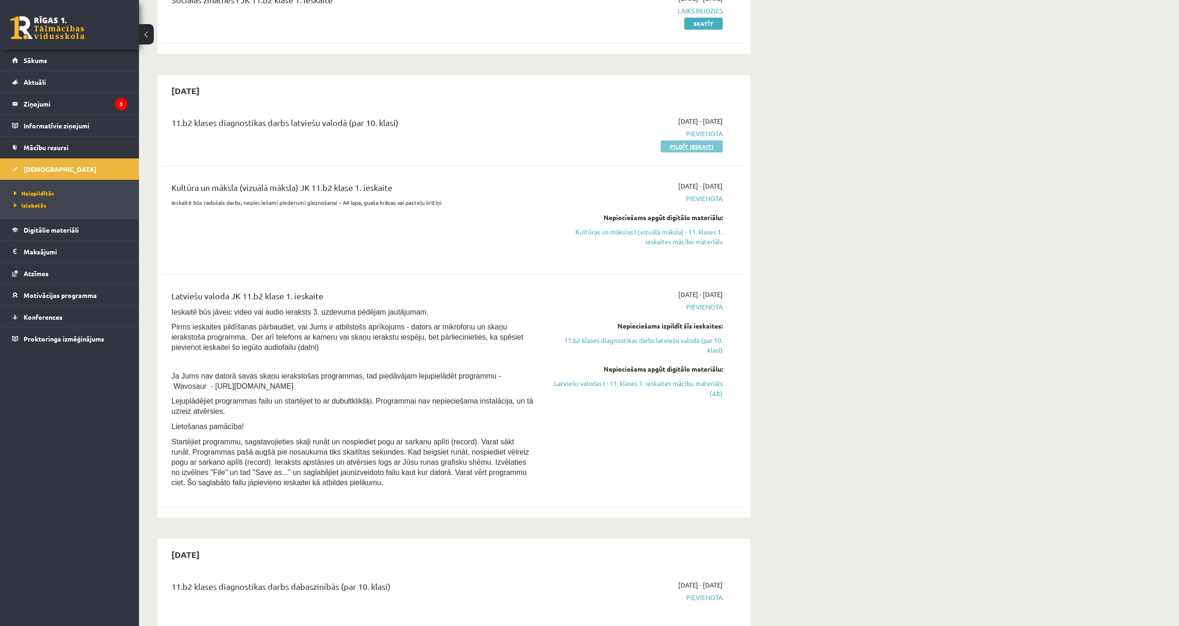
click at [684, 147] on link "Pildīt ieskaiti" at bounding box center [692, 146] width 62 height 12
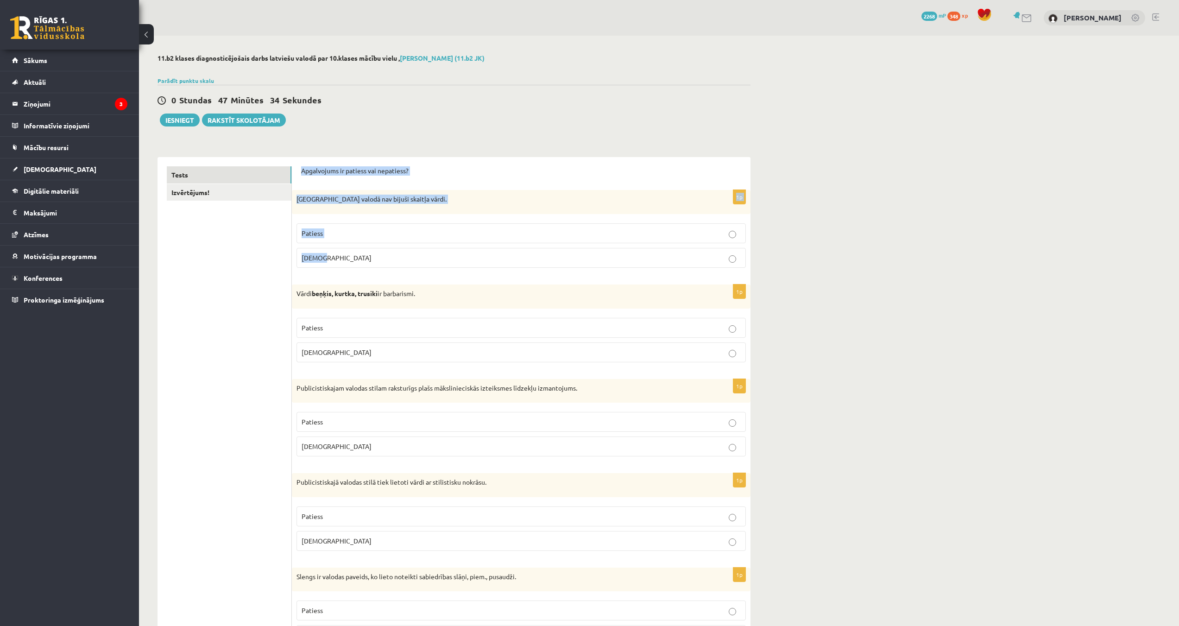
drag, startPoint x: 302, startPoint y: 170, endPoint x: 434, endPoint y: 250, distance: 153.8
click at [415, 227] on label "Patiess" at bounding box center [520, 233] width 449 height 20
click at [317, 204] on p "Pirmatnējā valodā nav bijuši skaitļa vārdi." at bounding box center [497, 199] width 403 height 9
drag, startPoint x: 294, startPoint y: 199, endPoint x: 486, endPoint y: 267, distance: 204.1
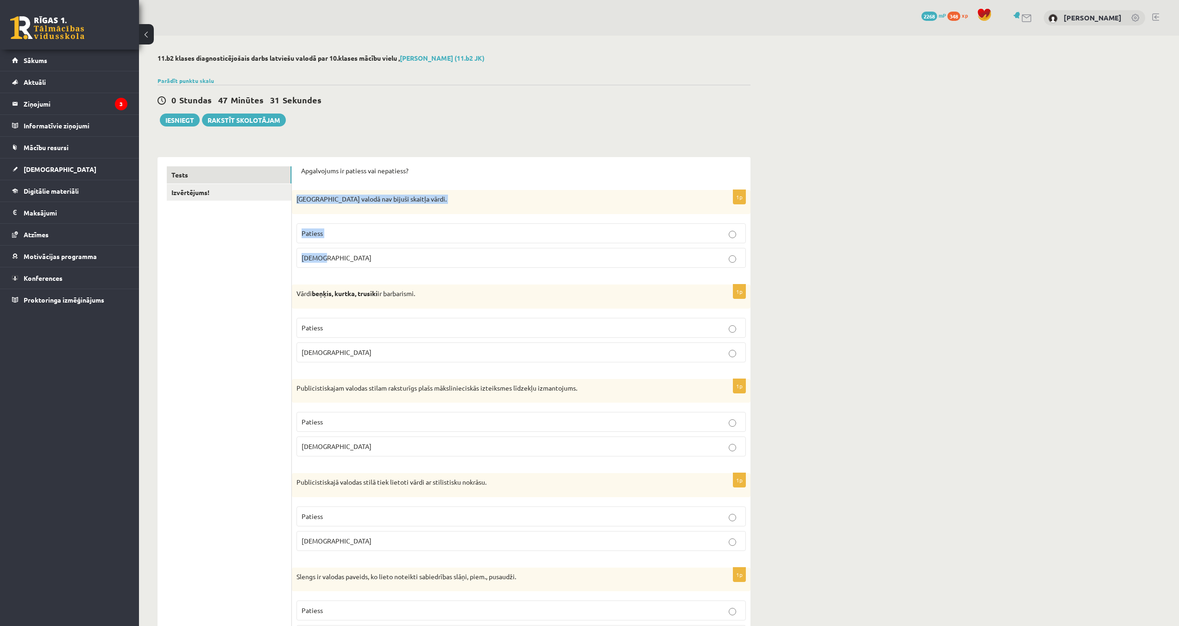
click at [486, 267] on div "1p Pirmatnējā valodā nav bijuši skaitļa vārdi. Patiess Aplams" at bounding box center [521, 232] width 459 height 85
copy div "Pirmatnējā valodā nav bijuši skaitļa vārdi. Patiess Aplams"
click at [347, 232] on p "Patiess" at bounding box center [521, 233] width 439 height 10
click at [346, 332] on p "Patiess" at bounding box center [521, 328] width 439 height 10
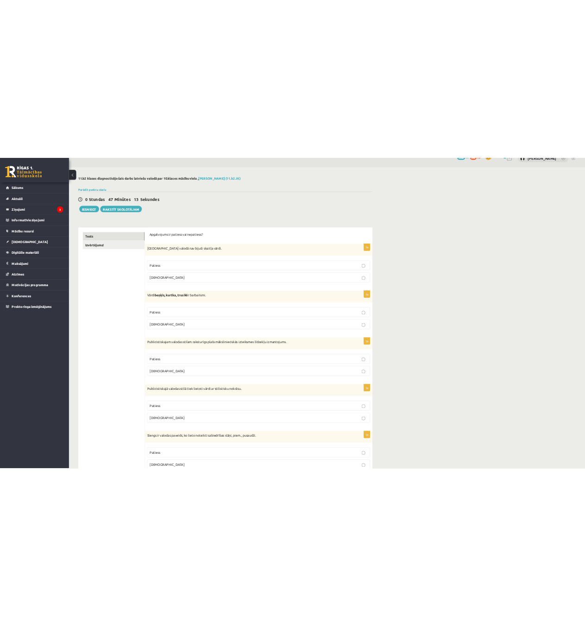
scroll to position [46, 0]
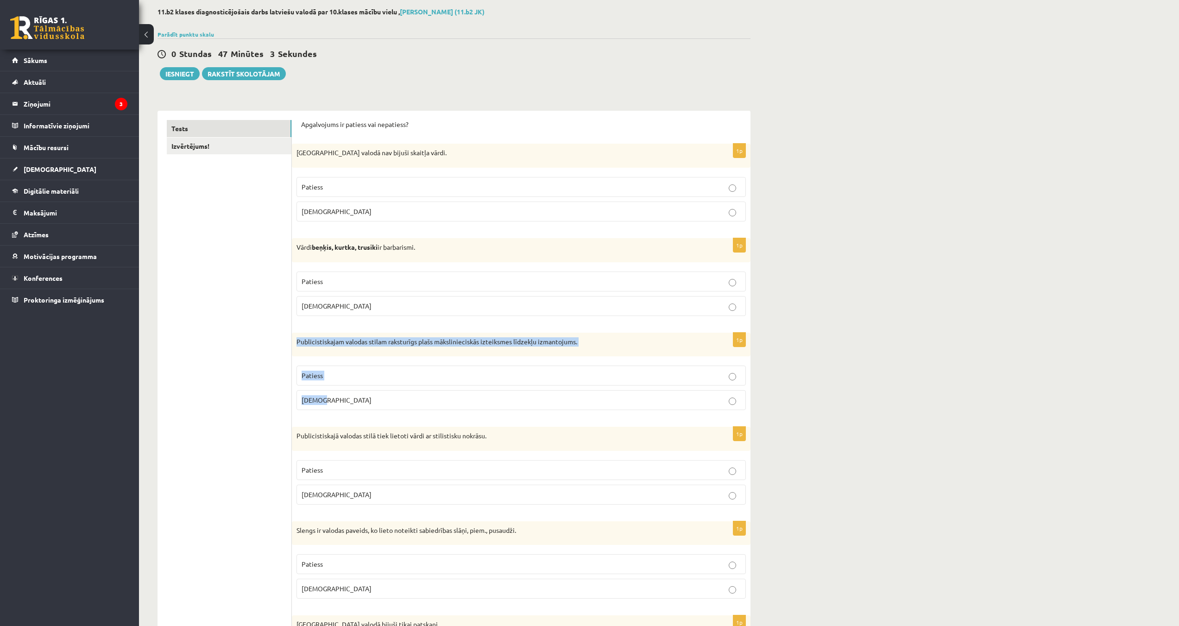
drag, startPoint x: 296, startPoint y: 339, endPoint x: 554, endPoint y: 403, distance: 265.8
click at [554, 403] on div "1p Publicistiskajam valodas stilam raksturīgs plašs mākslinieciskās izteiksmes …" at bounding box center [521, 375] width 459 height 85
copy div "Publicistiskajam valodas stilam raksturīgs plašs mākslinieciskās izteiksmes līd…"
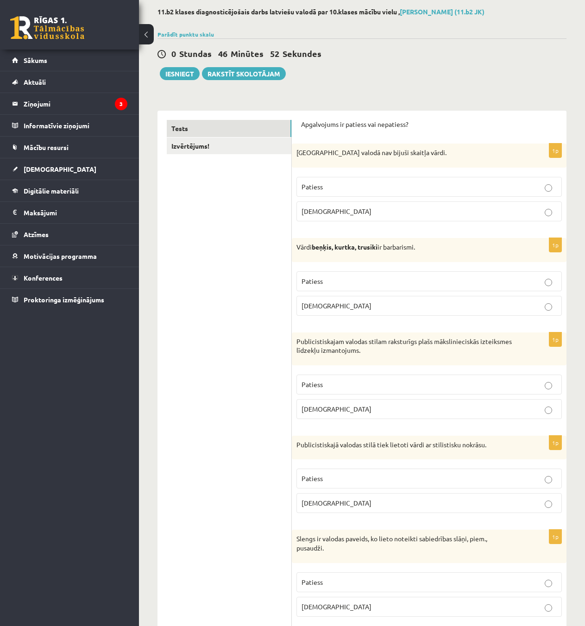
click at [384, 302] on p "Aplams" at bounding box center [429, 306] width 255 height 10
click at [444, 290] on label "Patiess" at bounding box center [428, 281] width 265 height 20
click at [342, 408] on p "Aplams" at bounding box center [429, 409] width 255 height 10
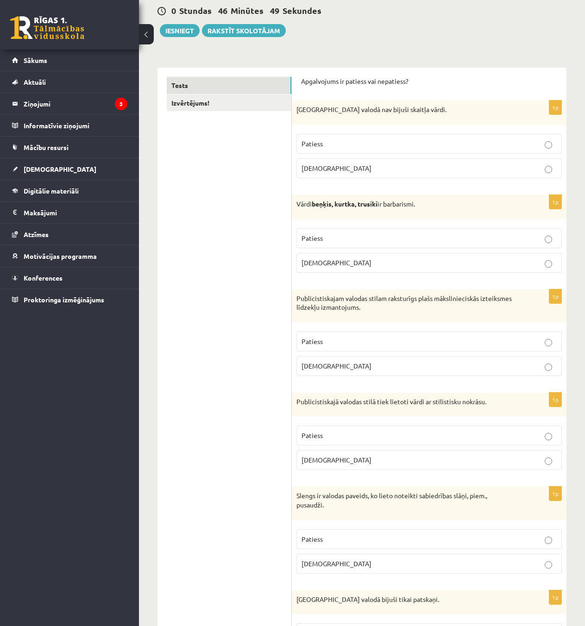
scroll to position [93, 0]
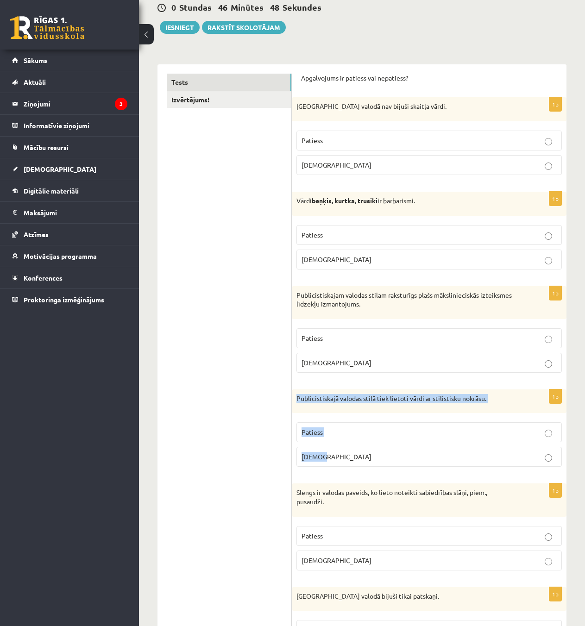
drag, startPoint x: 296, startPoint y: 399, endPoint x: 464, endPoint y: 456, distance: 176.9
click at [464, 456] on div "1p Publicistiskajā valodas stilā tiek lietoti vārdi ar stilistisku nokrāsu. Pat…" at bounding box center [429, 432] width 275 height 85
copy div "Publicistiskajā valodas stilā tiek lietoti vārdi ar stilistisku nokrāsu. Paties…"
click at [552, 440] on label "Patiess" at bounding box center [428, 432] width 265 height 20
